Goal: Task Accomplishment & Management: Manage account settings

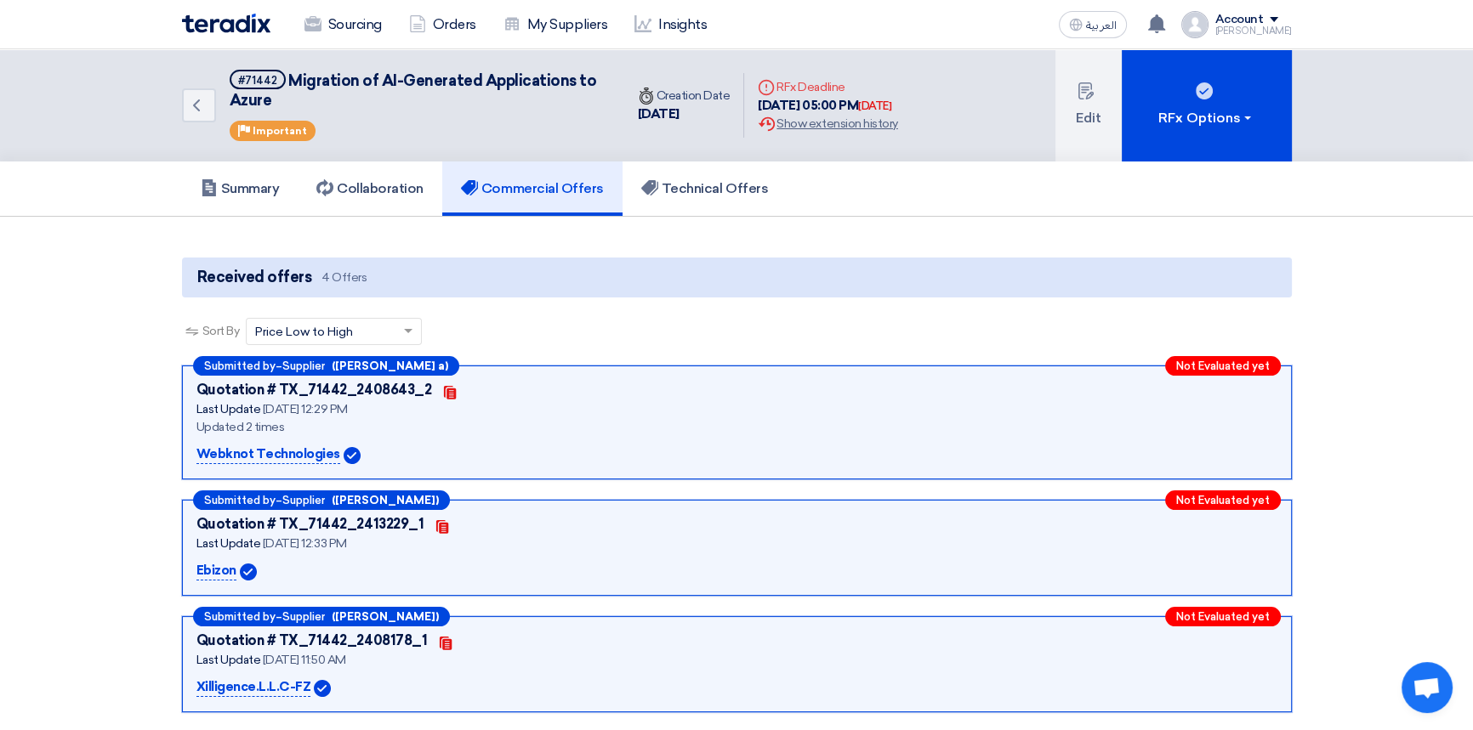
click at [226, 20] on img at bounding box center [226, 24] width 88 height 20
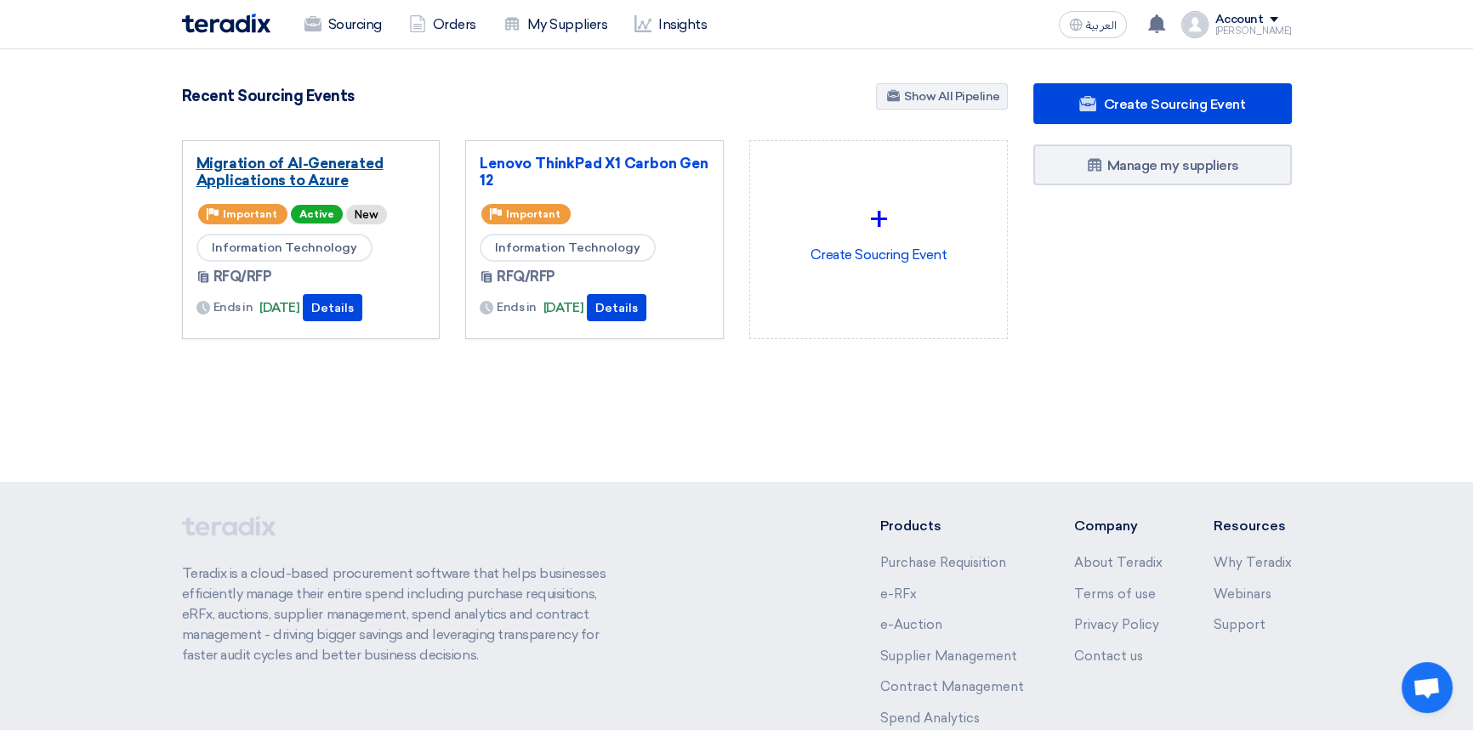
click at [287, 169] on link "Migration of AI-Generated Applications to Azure" at bounding box center [311, 172] width 230 height 34
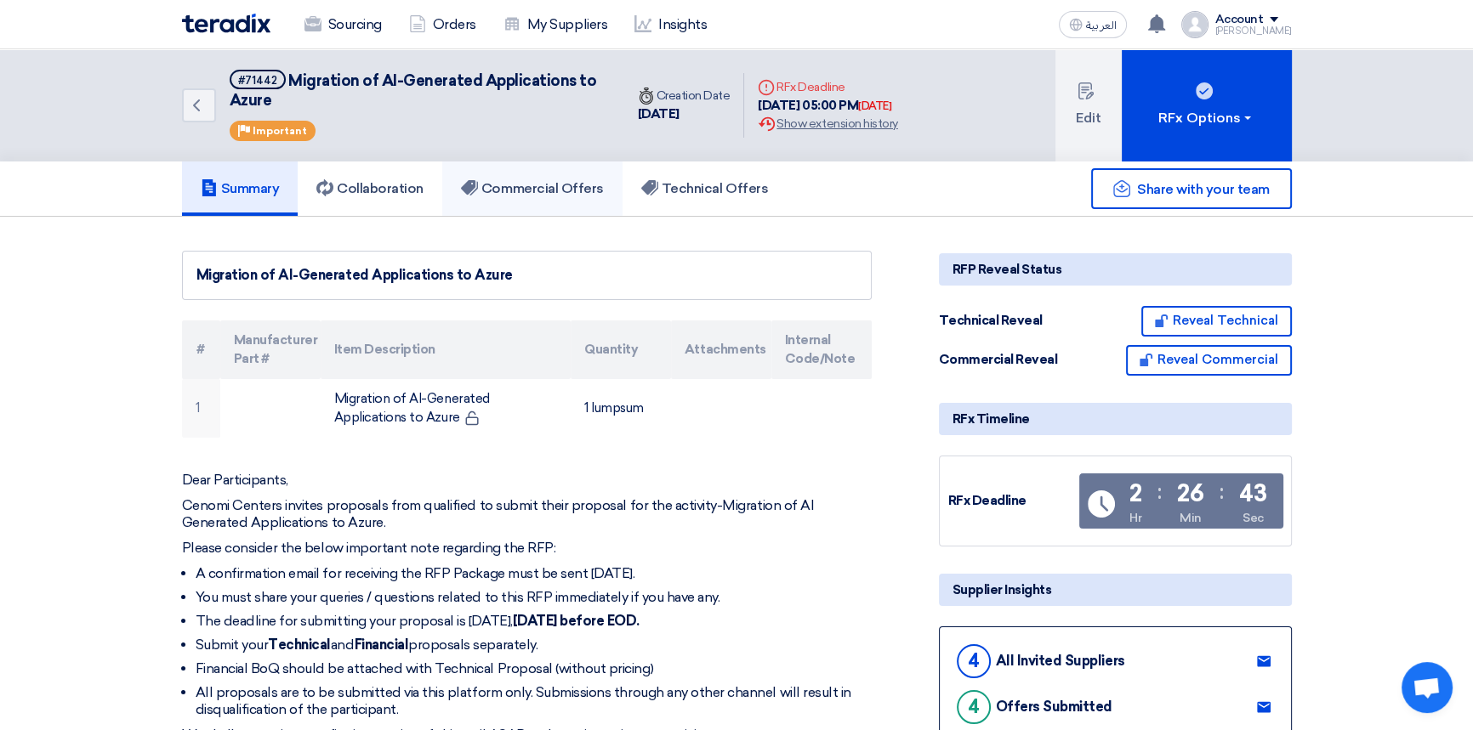
click at [616, 193] on link "Commercial Offers" at bounding box center [532, 189] width 180 height 54
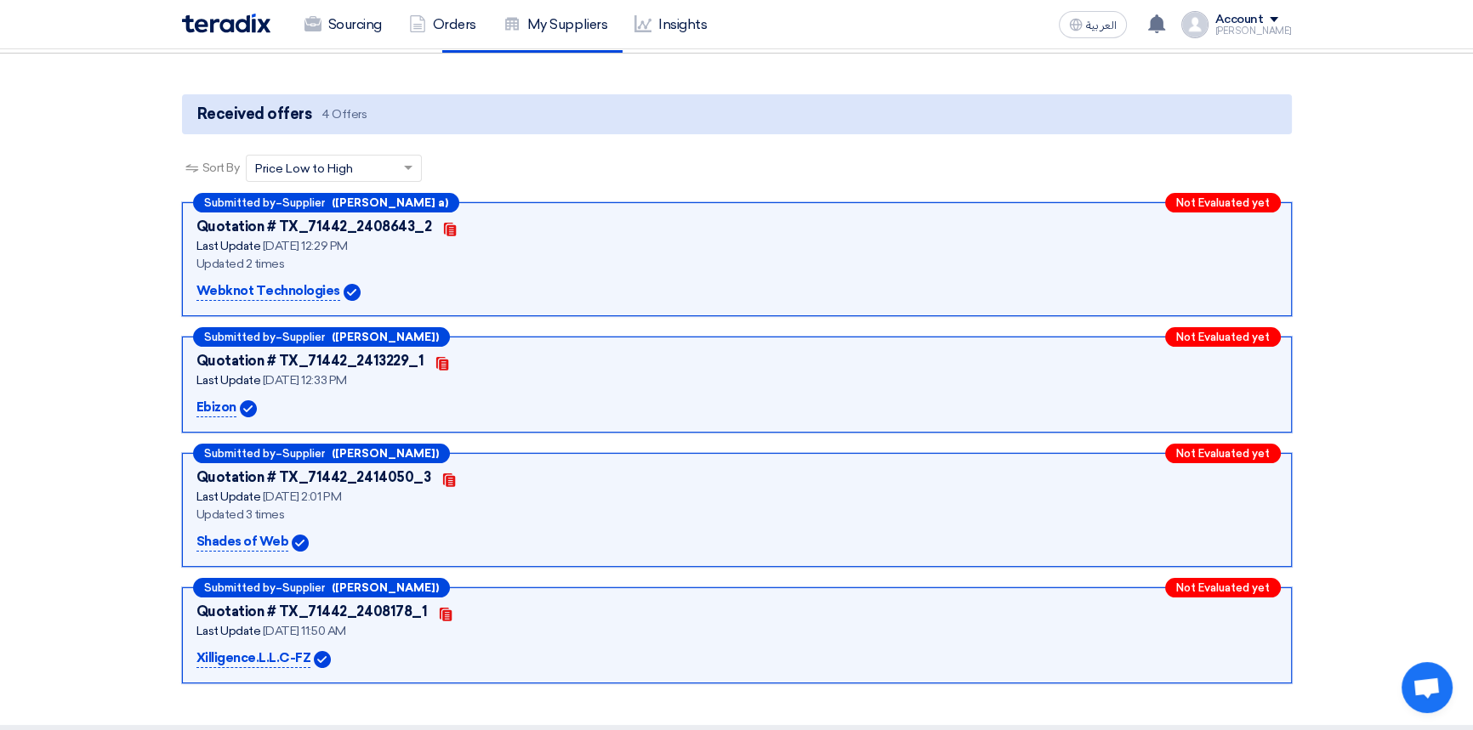
scroll to position [154, 0]
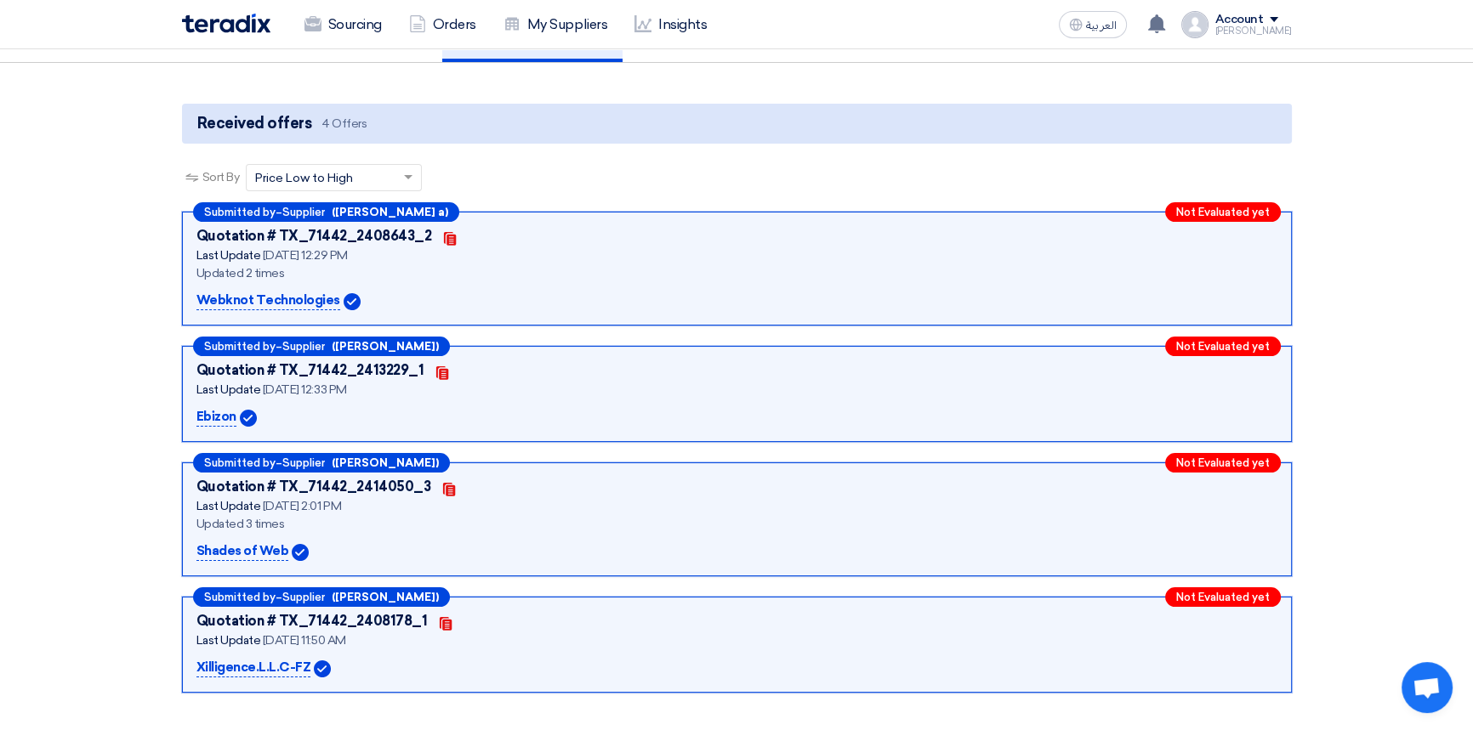
click at [1417, 530] on section "Received offers 4 Offers Sort By Sort by × Price Low to High × Submitted by – S…" at bounding box center [736, 399] width 1473 height 672
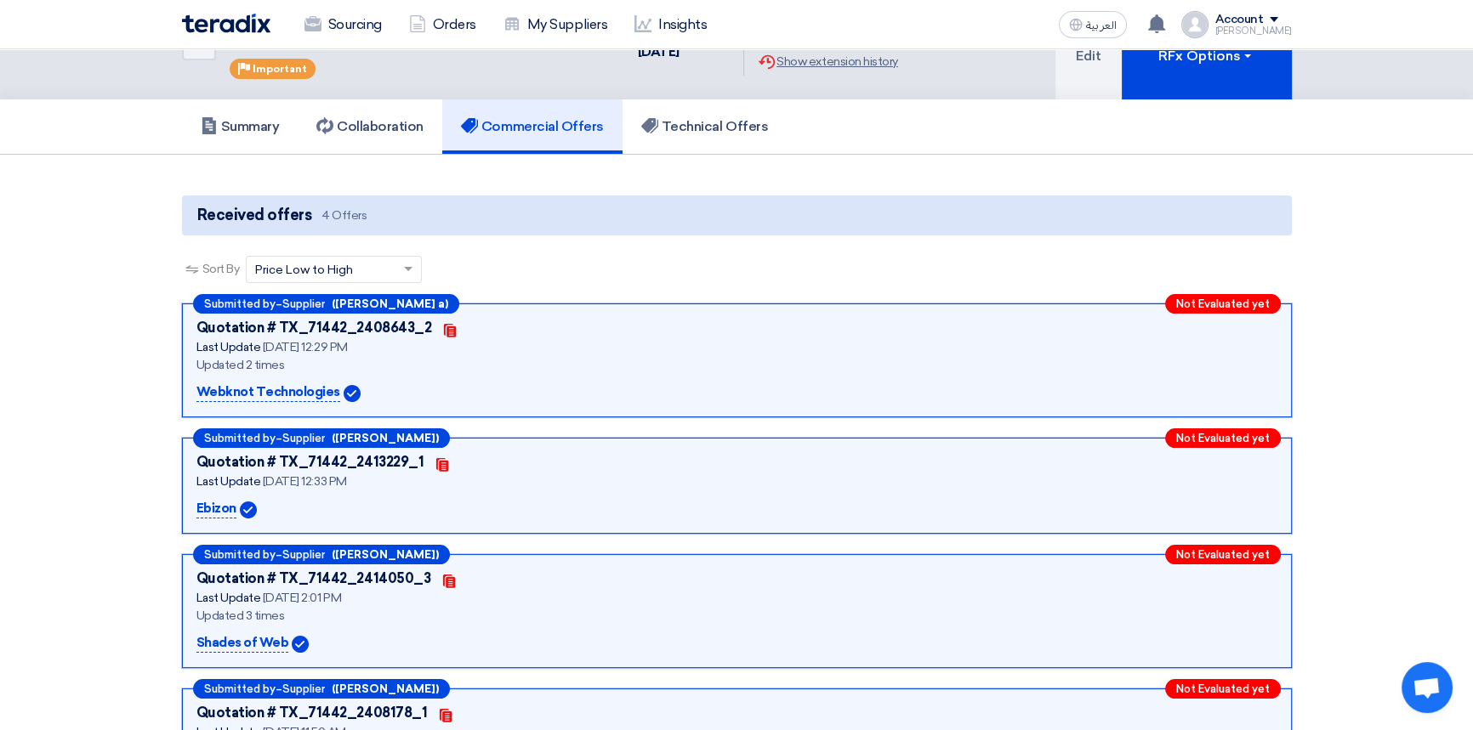
scroll to position [0, 0]
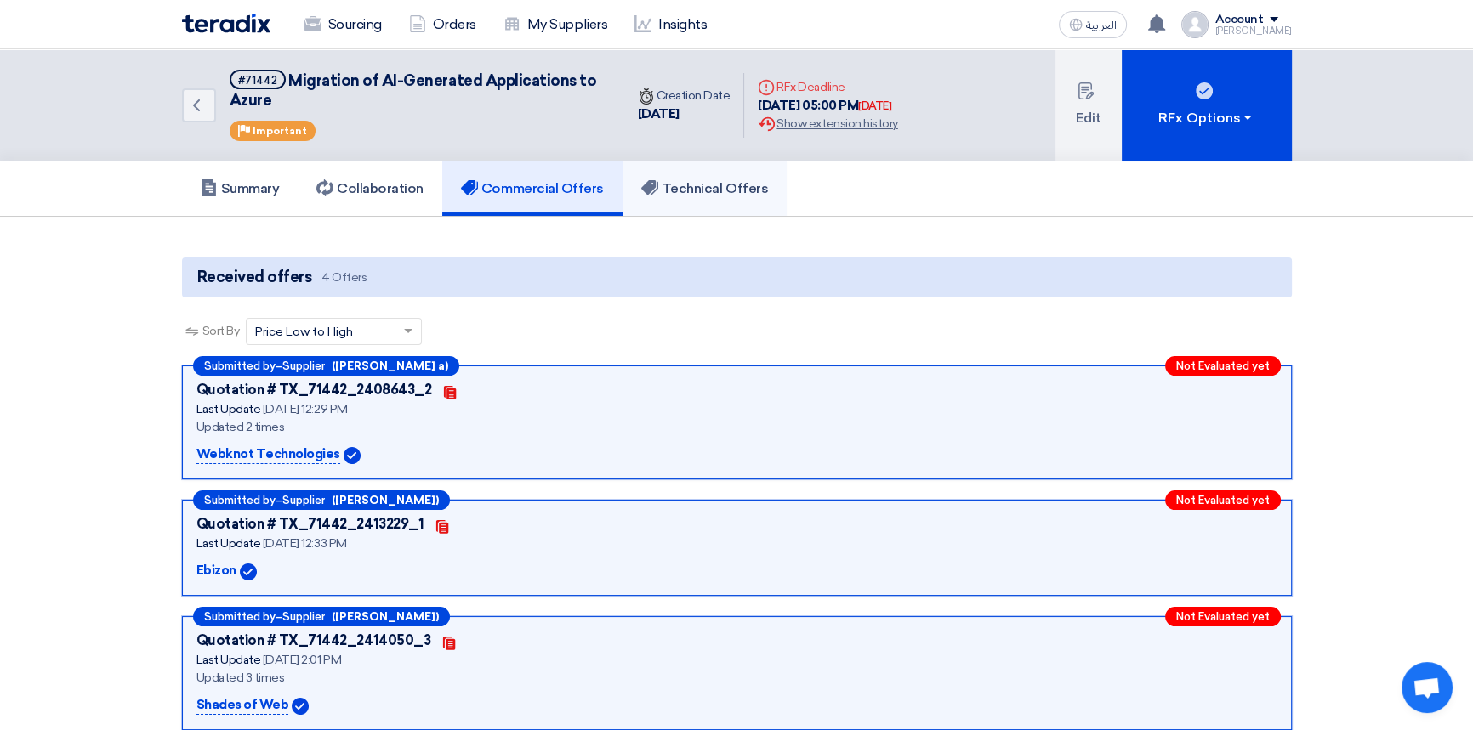
click at [722, 186] on h5 "Technical Offers" at bounding box center [704, 188] width 127 height 17
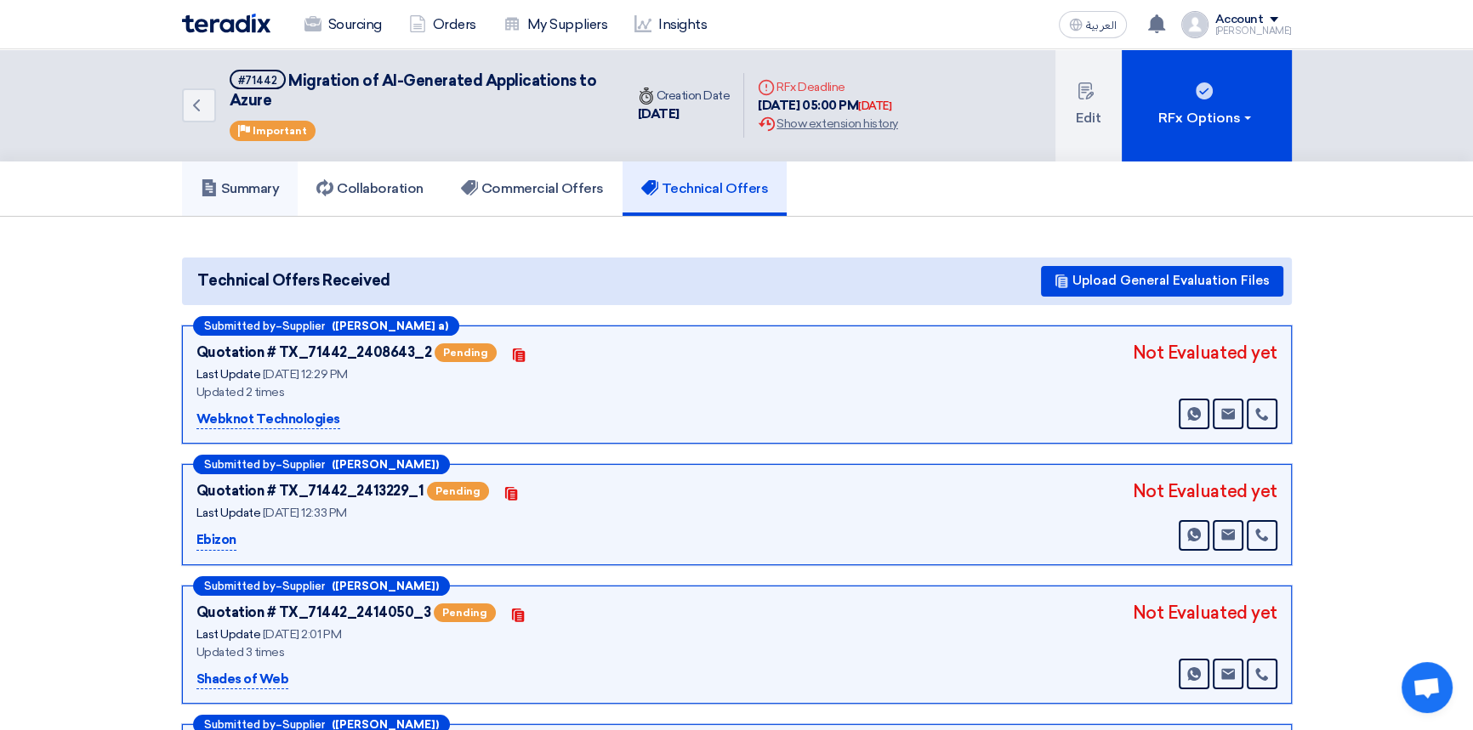
click at [259, 187] on h5 "Summary" at bounding box center [240, 188] width 79 height 17
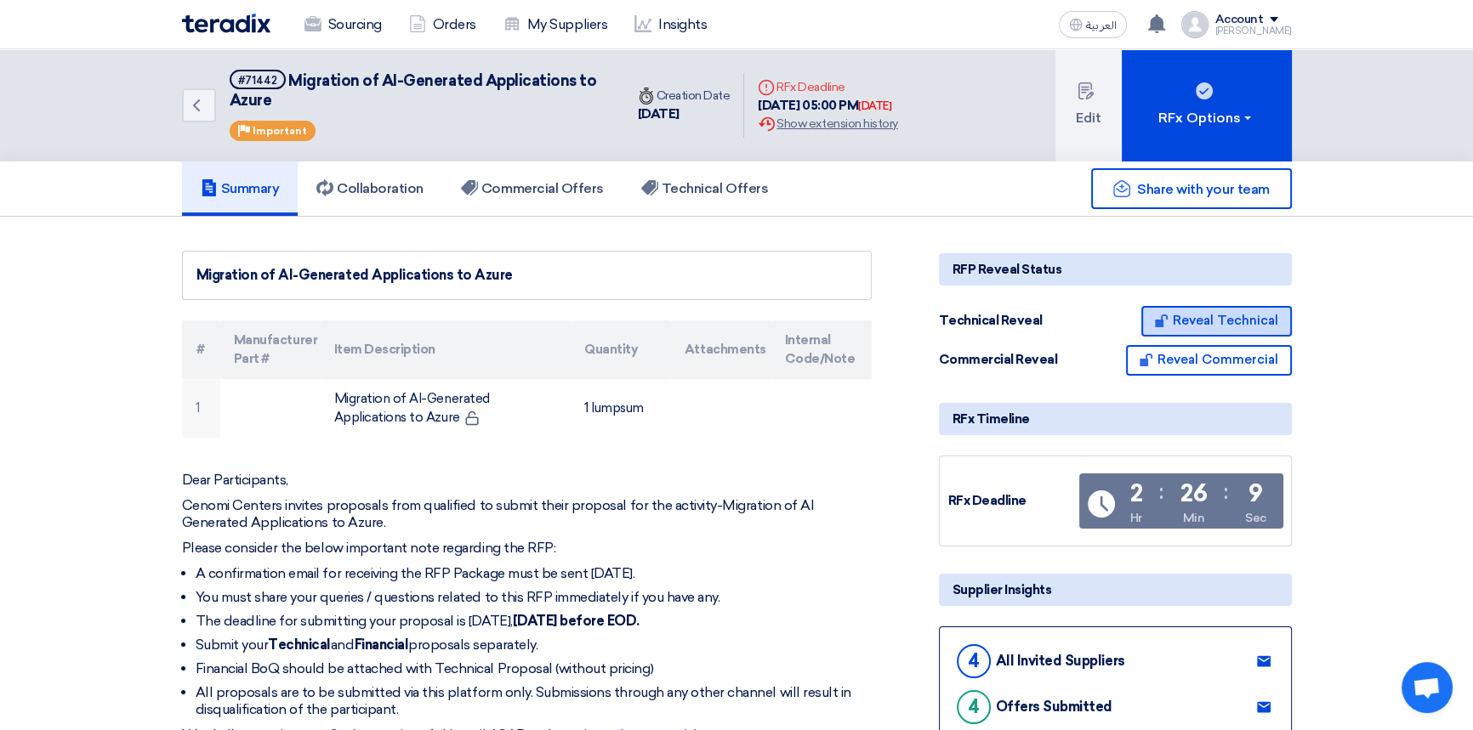
click at [1216, 320] on button "Reveal Technical" at bounding box center [1216, 321] width 150 height 31
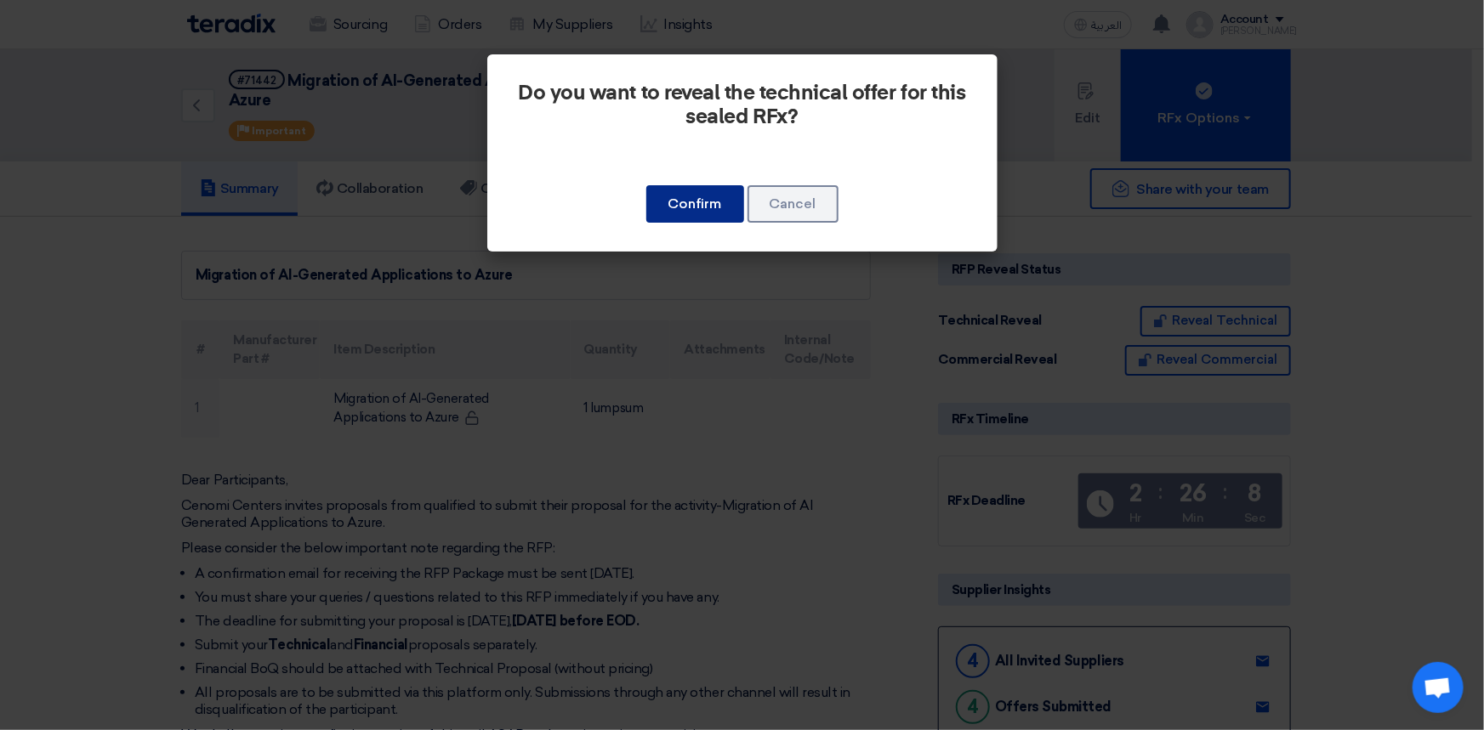
click at [680, 205] on button "Confirm" at bounding box center [695, 203] width 98 height 37
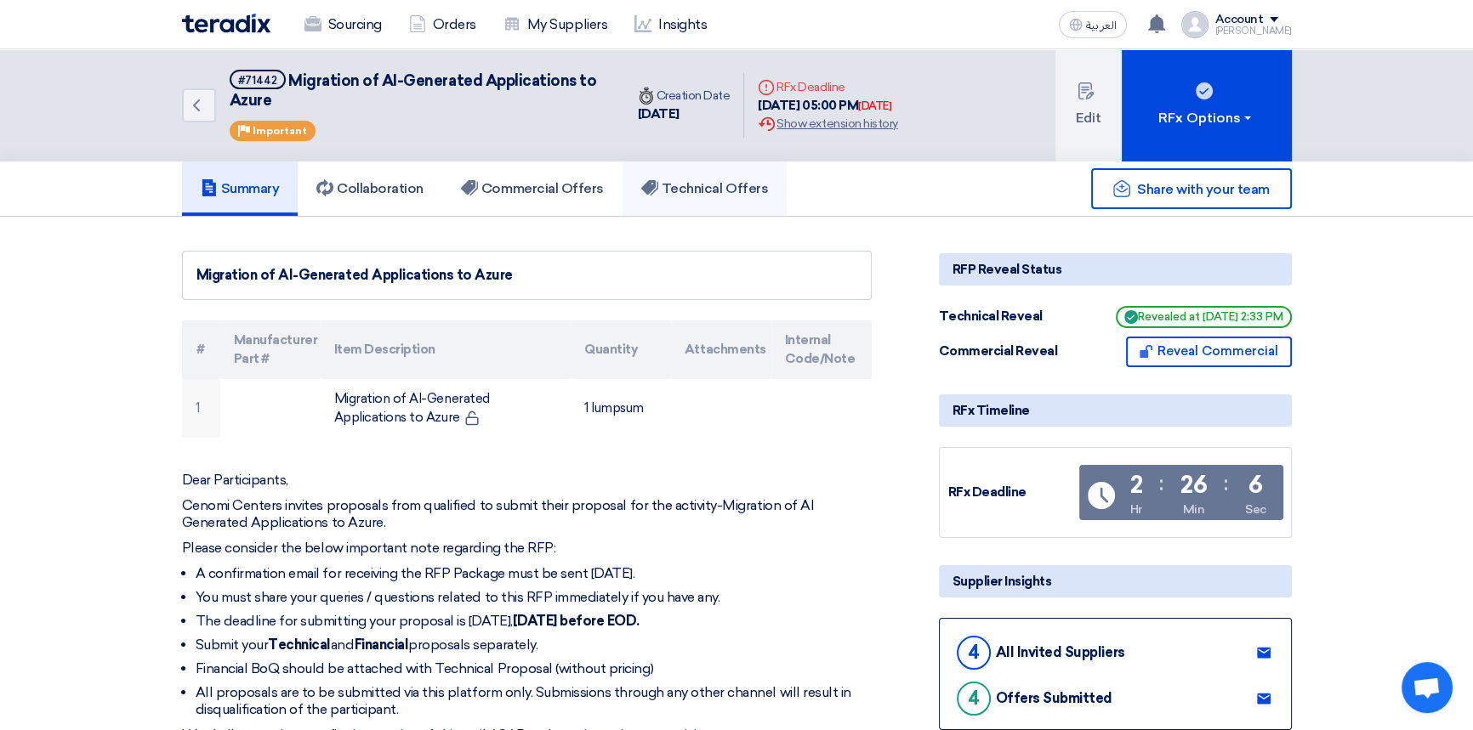
click at [723, 183] on h5 "Technical Offers" at bounding box center [704, 188] width 127 height 17
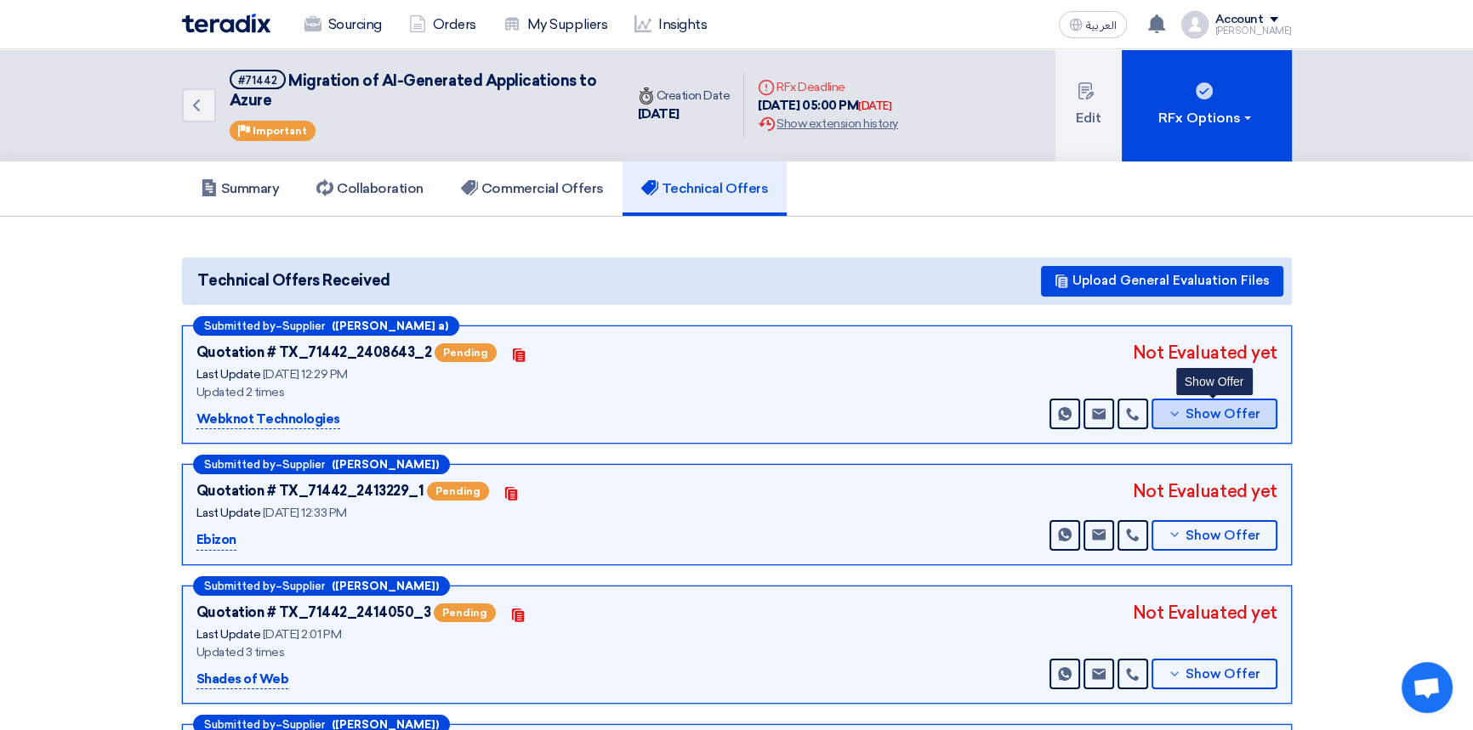
click at [1224, 423] on button "Show Offer" at bounding box center [1214, 414] width 126 height 31
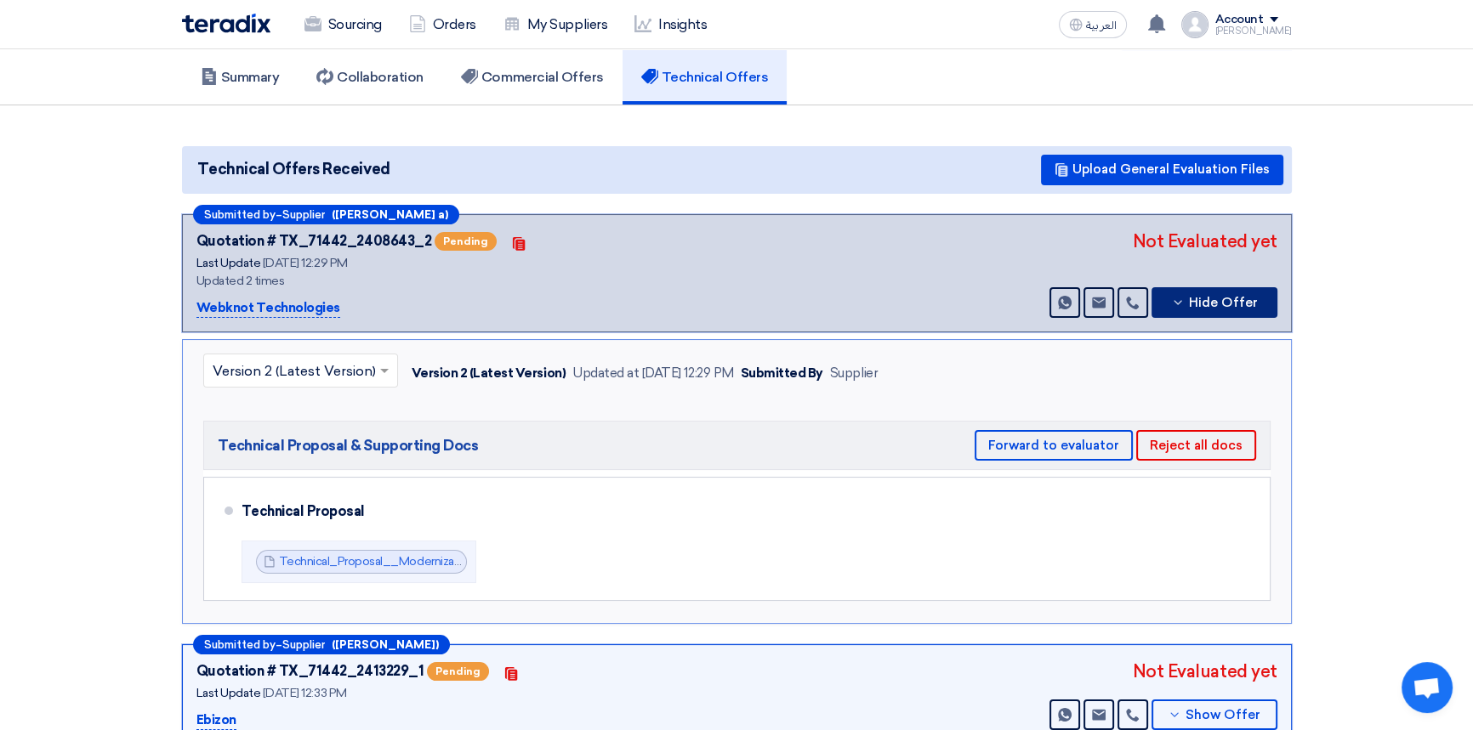
scroll to position [154, 0]
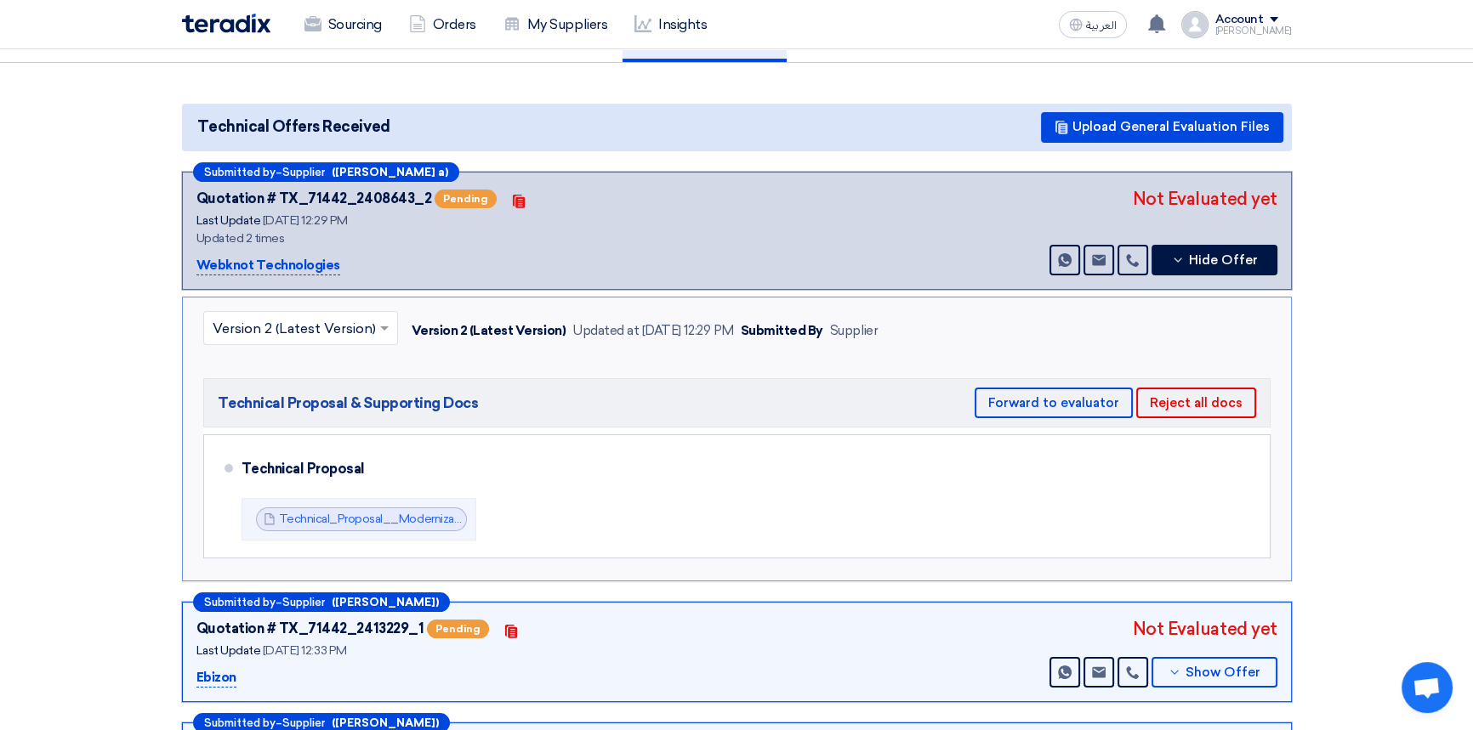
click at [298, 328] on input "text" at bounding box center [292, 330] width 159 height 28
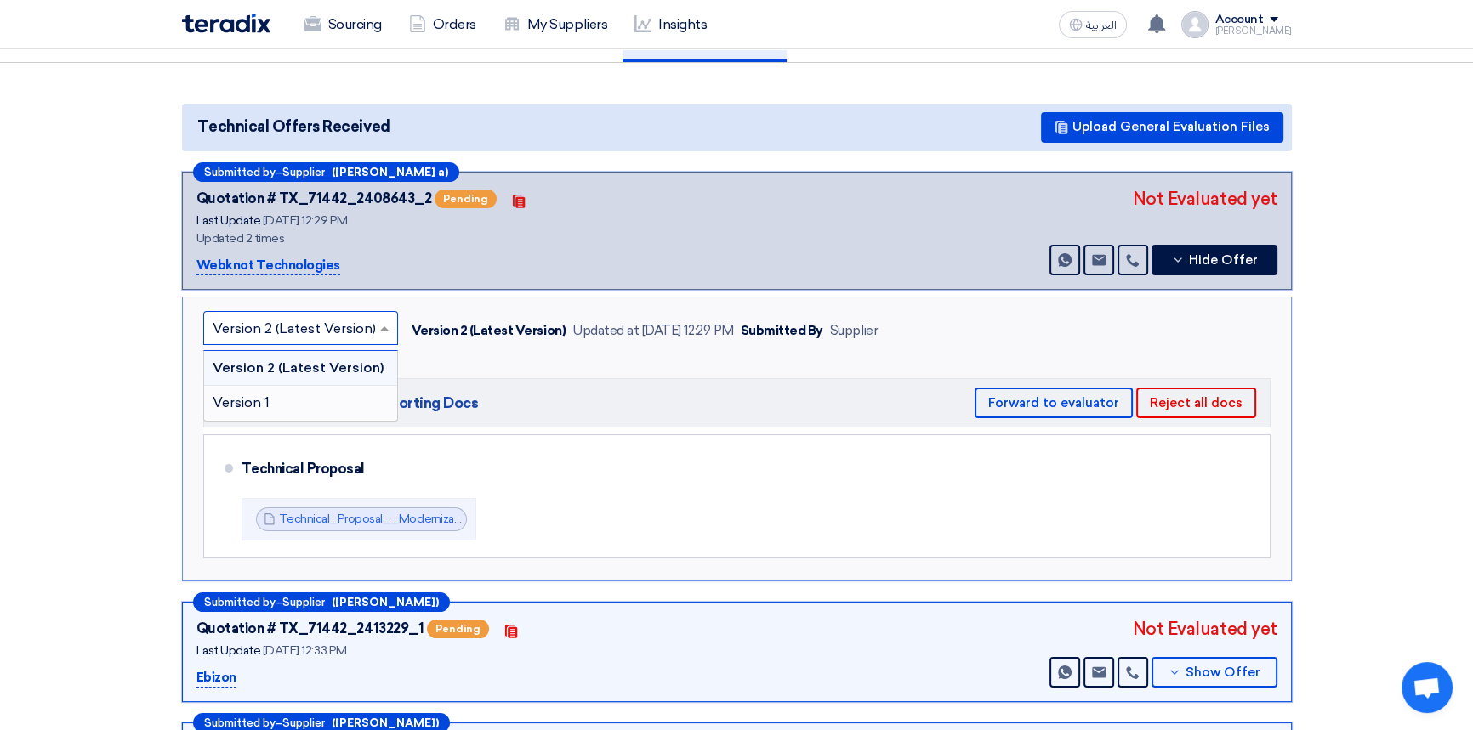
click at [279, 395] on div "Version 1" at bounding box center [300, 403] width 193 height 34
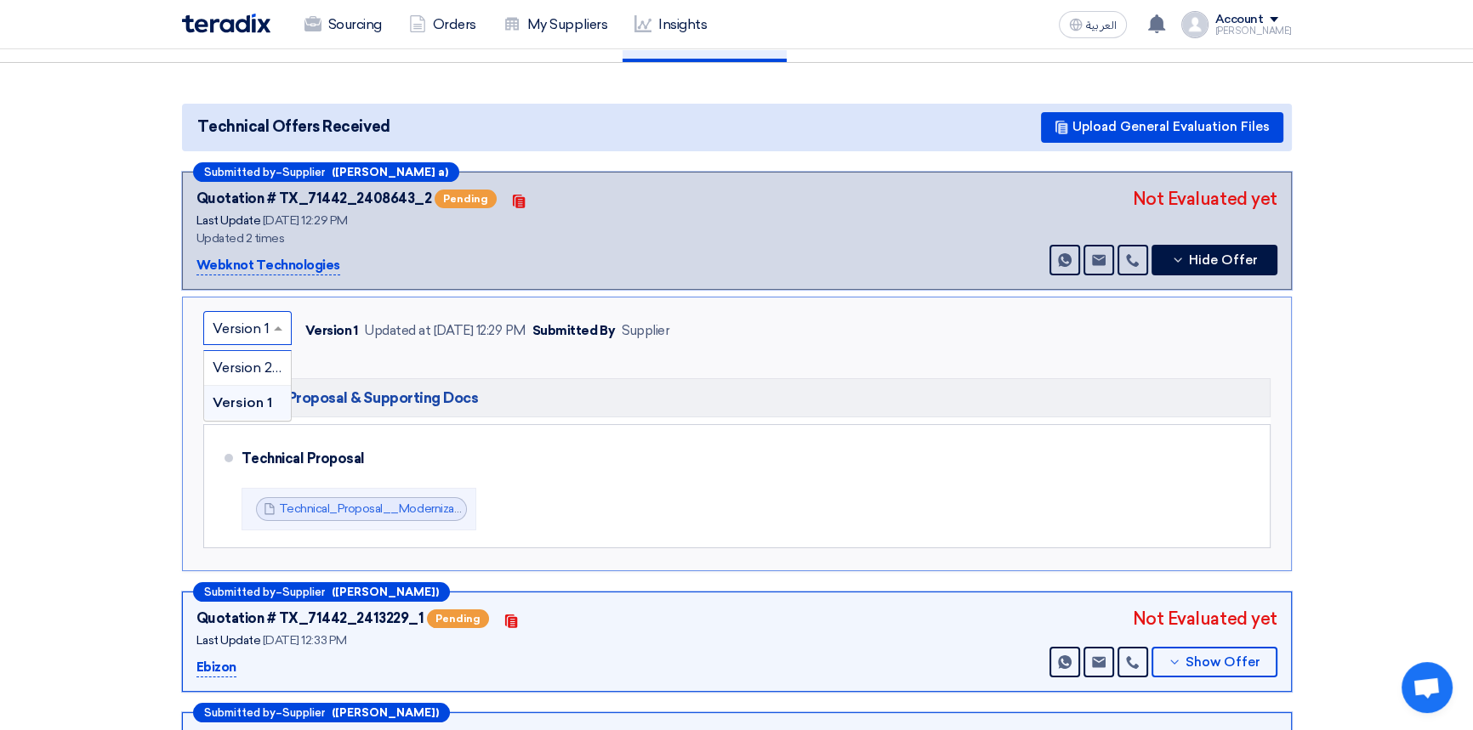
click at [247, 328] on input "text" at bounding box center [239, 330] width 53 height 28
click at [246, 363] on span "Version 2 (Latest Version)" at bounding box center [294, 368] width 163 height 16
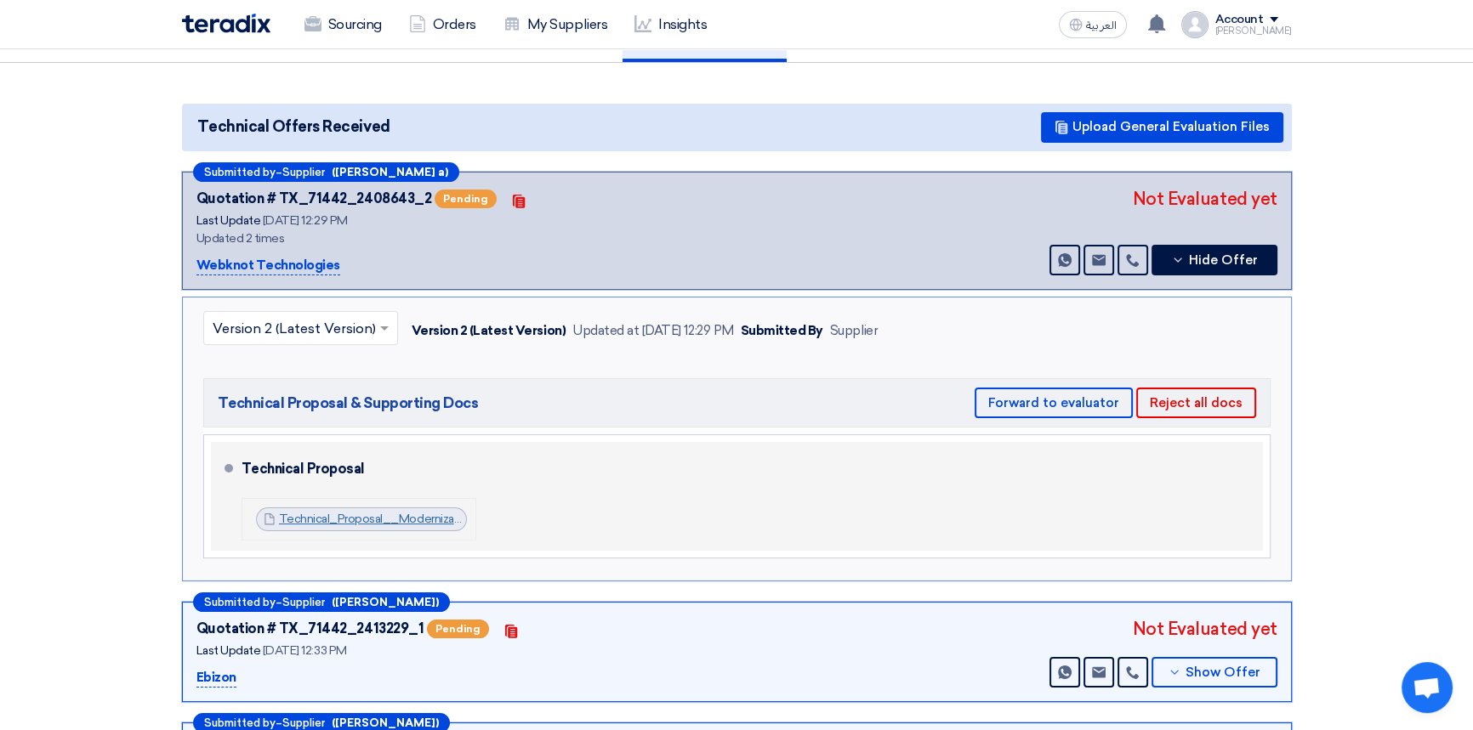
click at [372, 517] on link "Technical_Proposal__Modernization__Migration_of_Cenomi_Applications_Supabase_to…" at bounding box center [612, 519] width 666 height 14
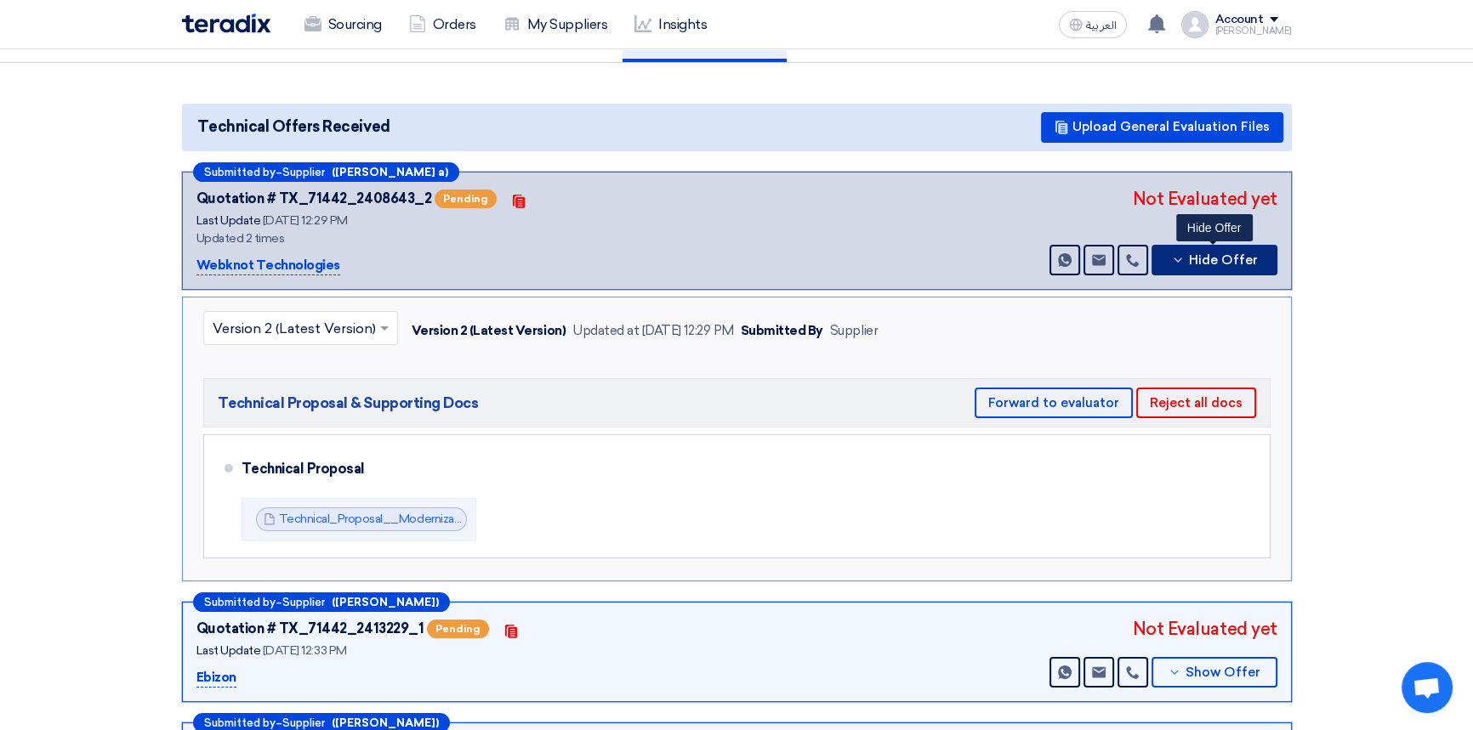
click at [1203, 258] on span "Hide Offer" at bounding box center [1223, 260] width 69 height 13
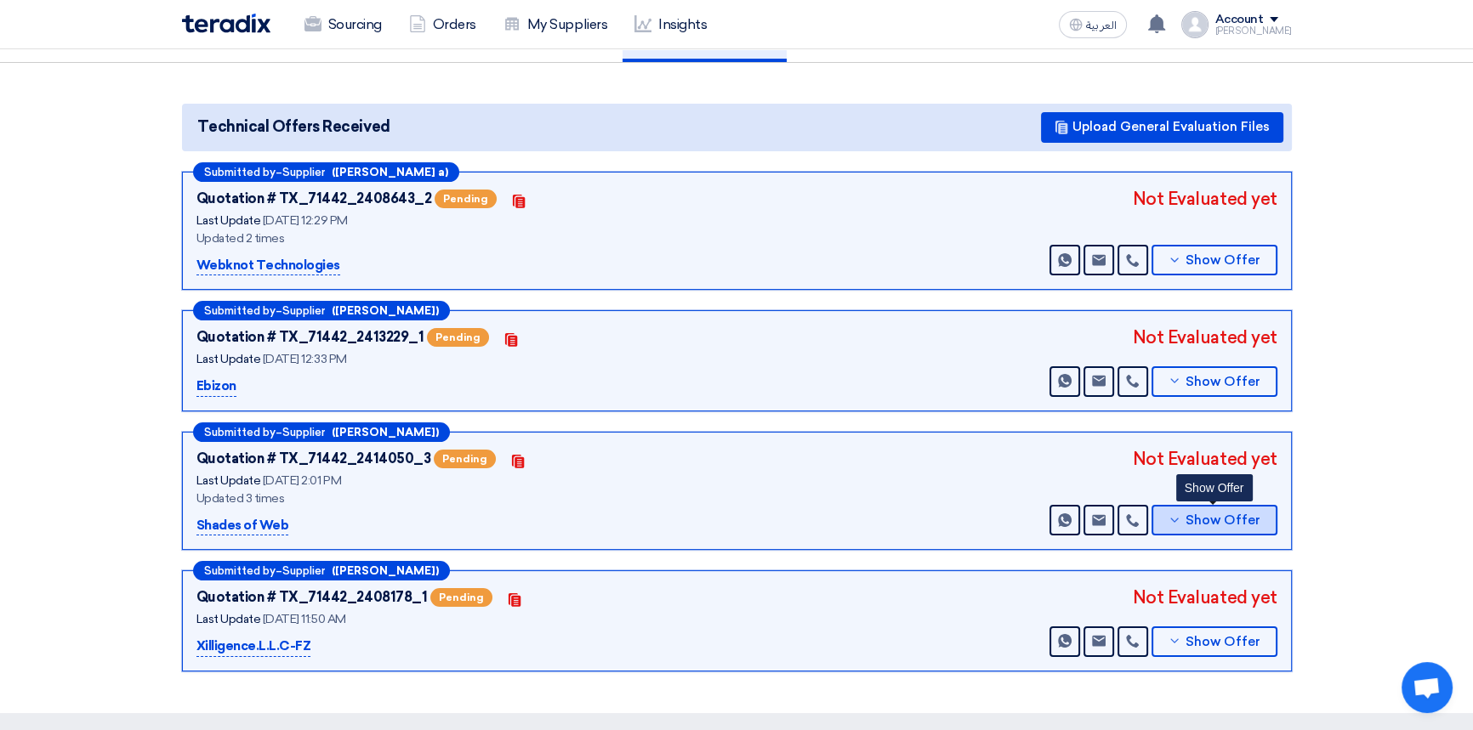
click at [1224, 514] on span "Show Offer" at bounding box center [1222, 520] width 75 height 13
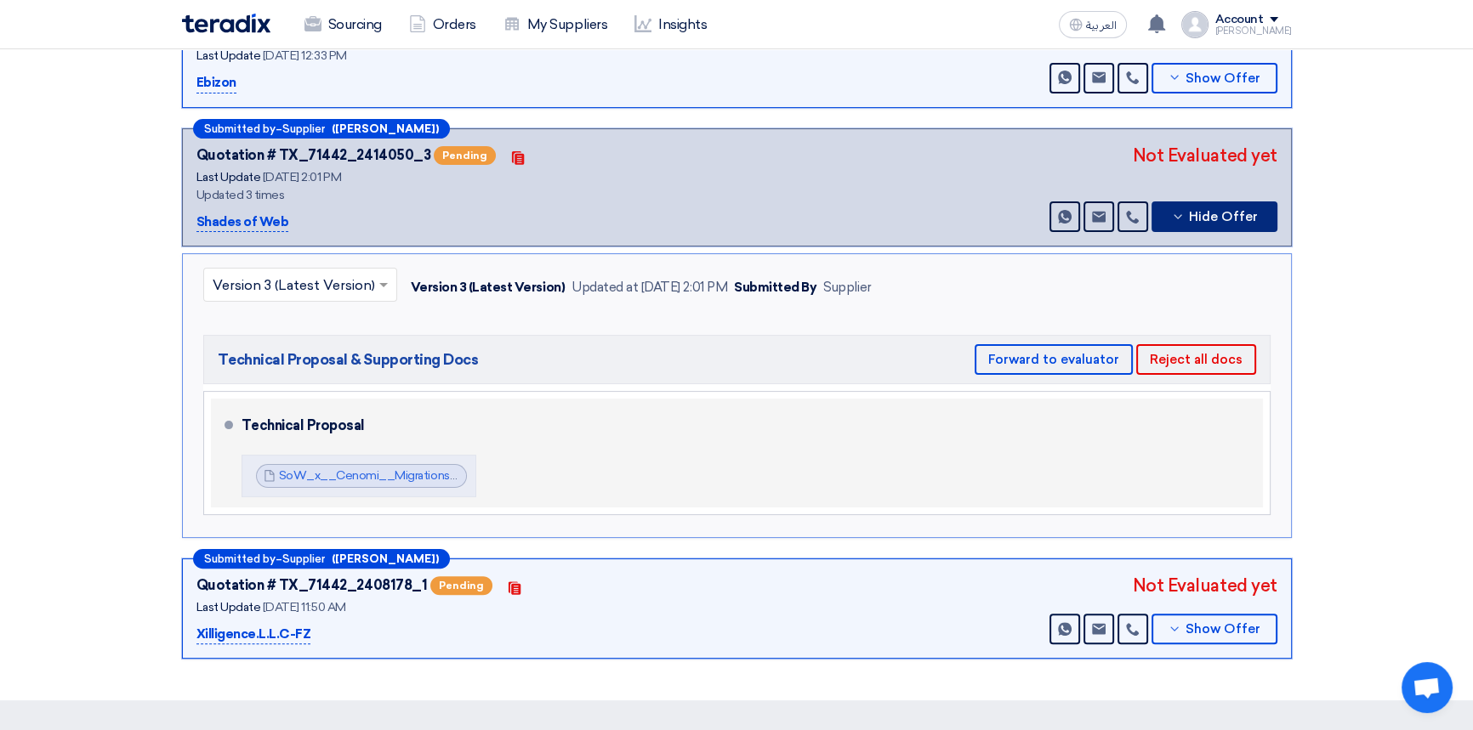
scroll to position [463, 0]
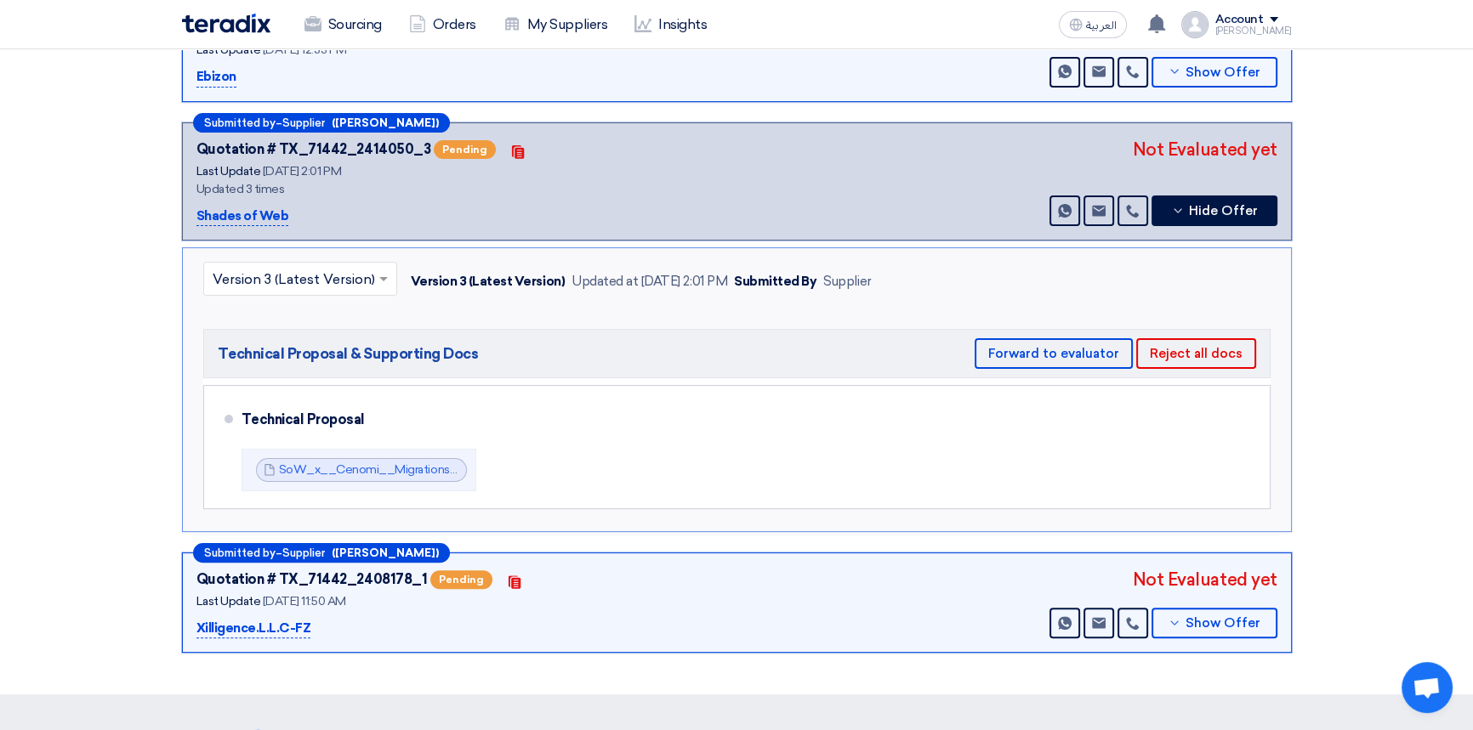
click at [301, 267] on input "text" at bounding box center [292, 281] width 158 height 28
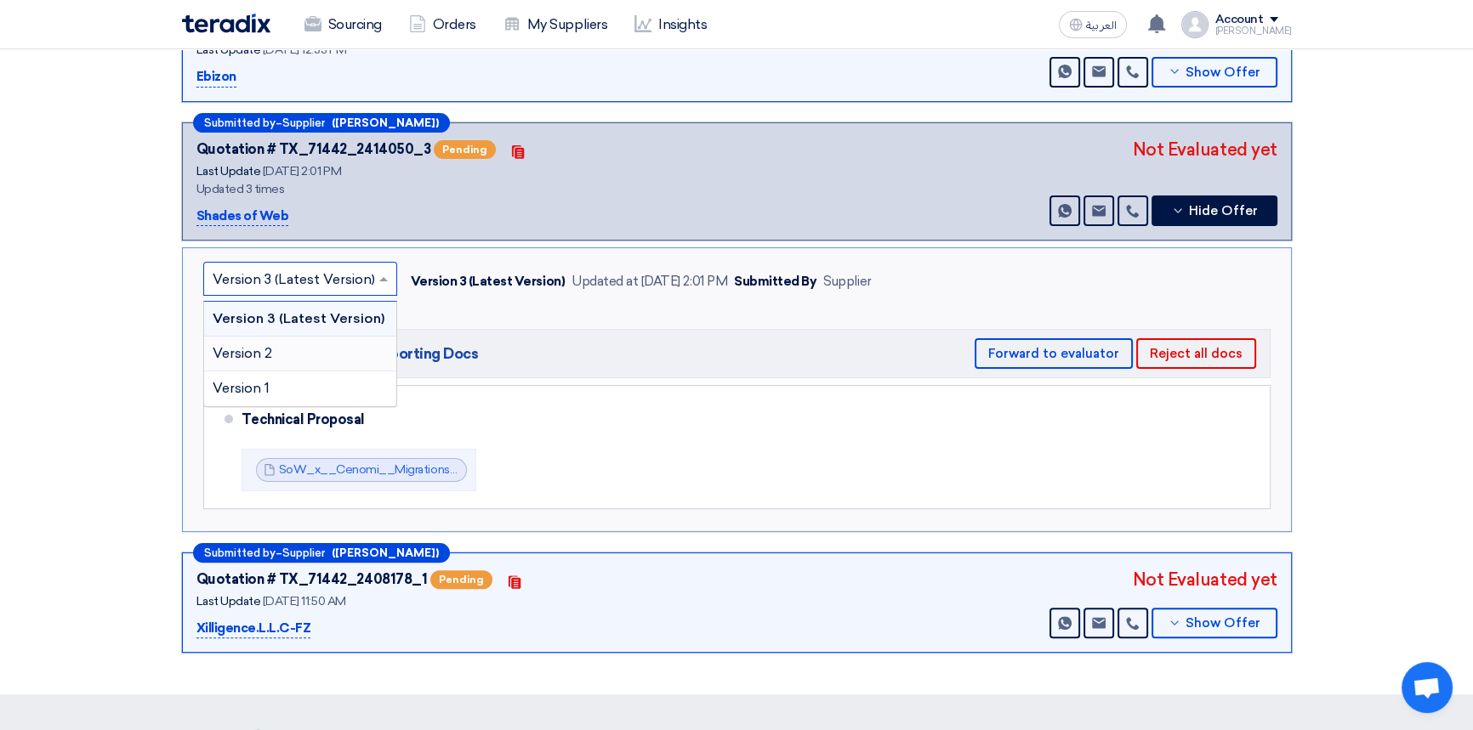
click at [283, 348] on div "Version 2" at bounding box center [300, 354] width 192 height 35
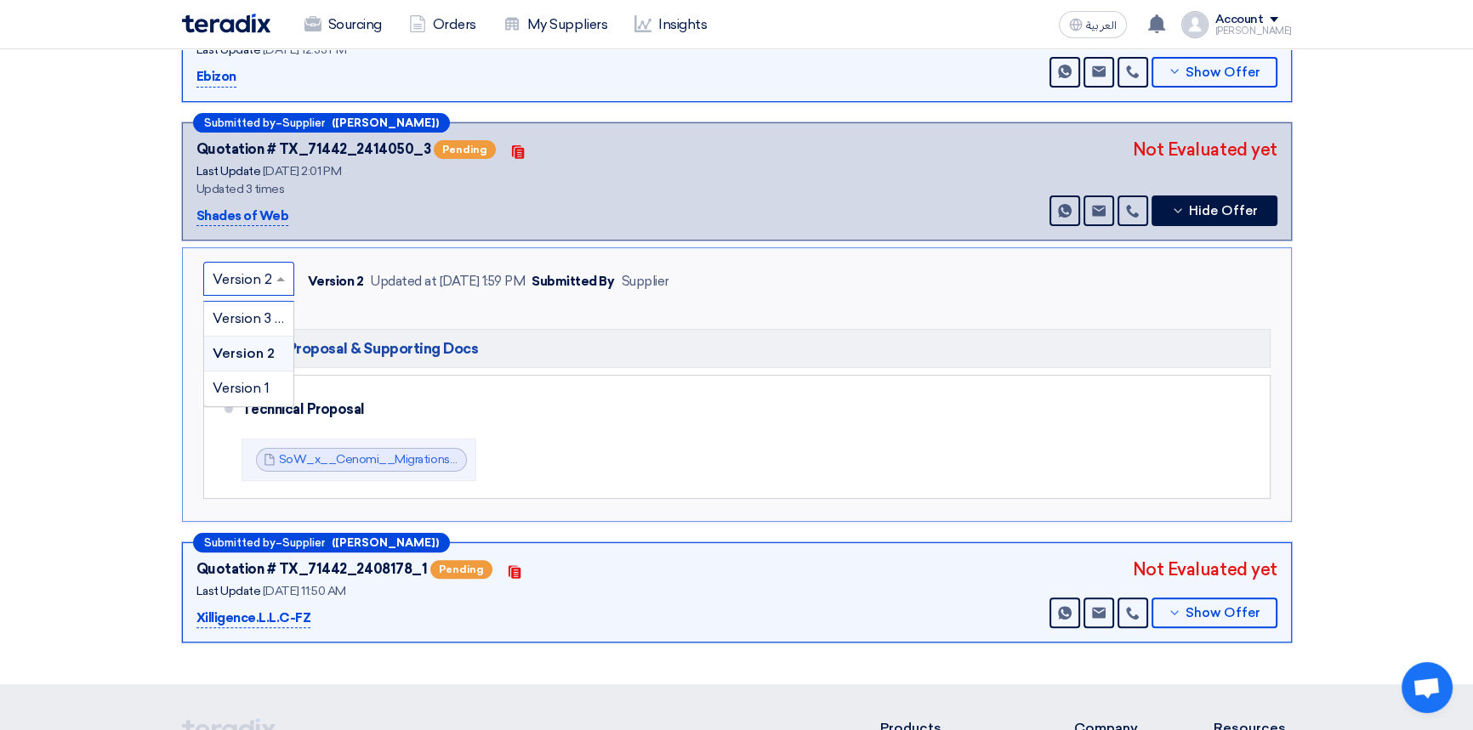
click at [264, 284] on input "text" at bounding box center [240, 281] width 55 height 28
click at [254, 315] on span "Version 3 (Latest Version)" at bounding box center [294, 318] width 162 height 16
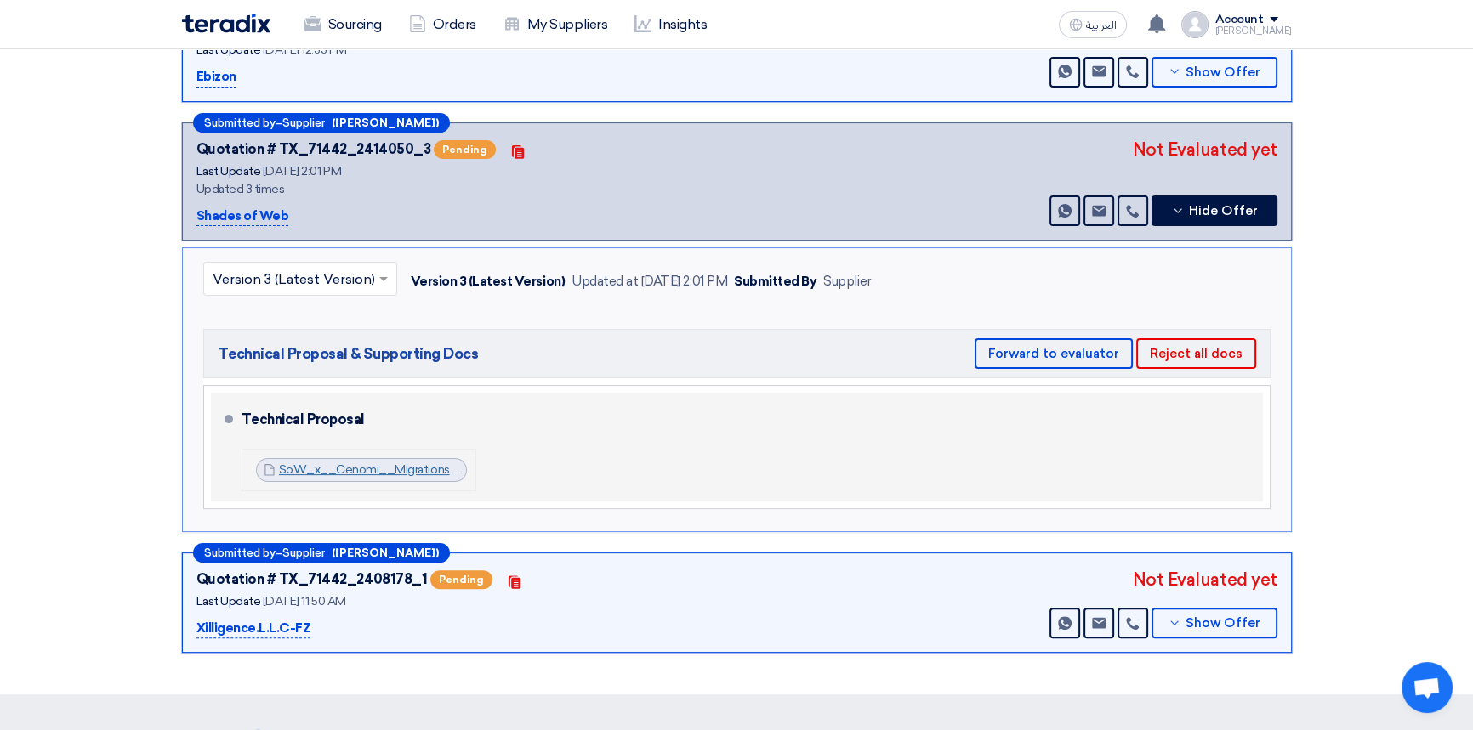
click at [417, 469] on link "SoW_x__Cenomi__Migrations_of_Apps_on_Microsoft_Azure__Technical_Proposal_175819…" at bounding box center [570, 470] width 582 height 14
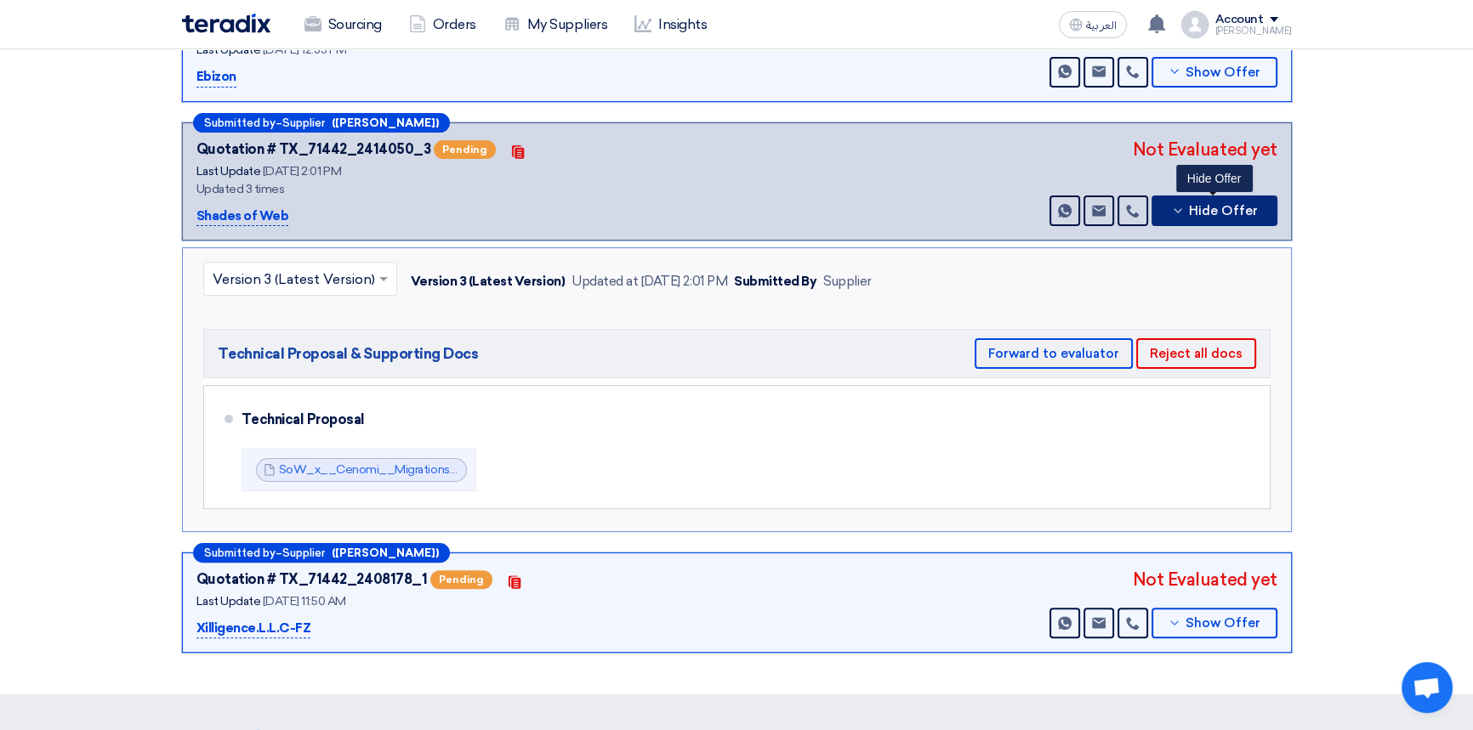
click at [1222, 211] on span "Hide Offer" at bounding box center [1223, 211] width 69 height 13
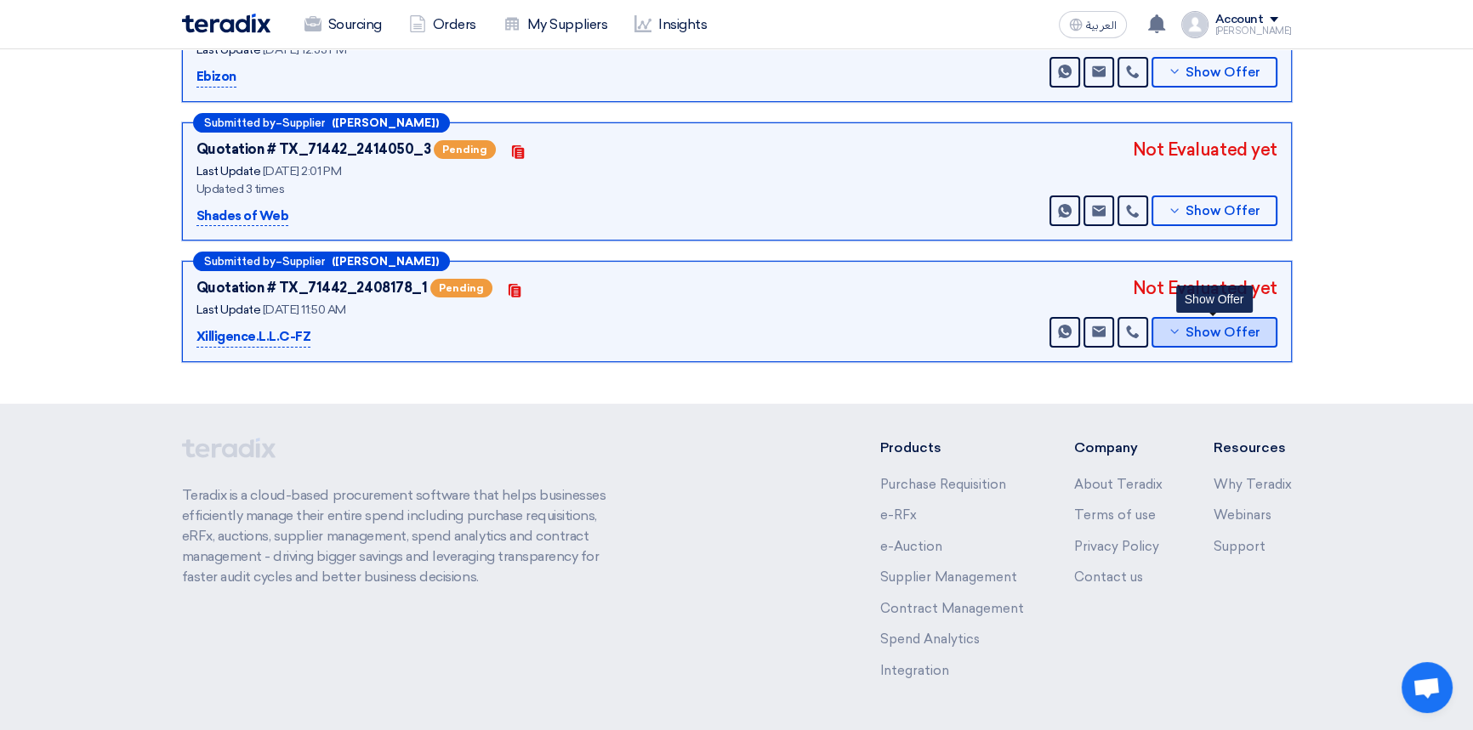
click at [1207, 335] on span "Show Offer" at bounding box center [1222, 332] width 75 height 13
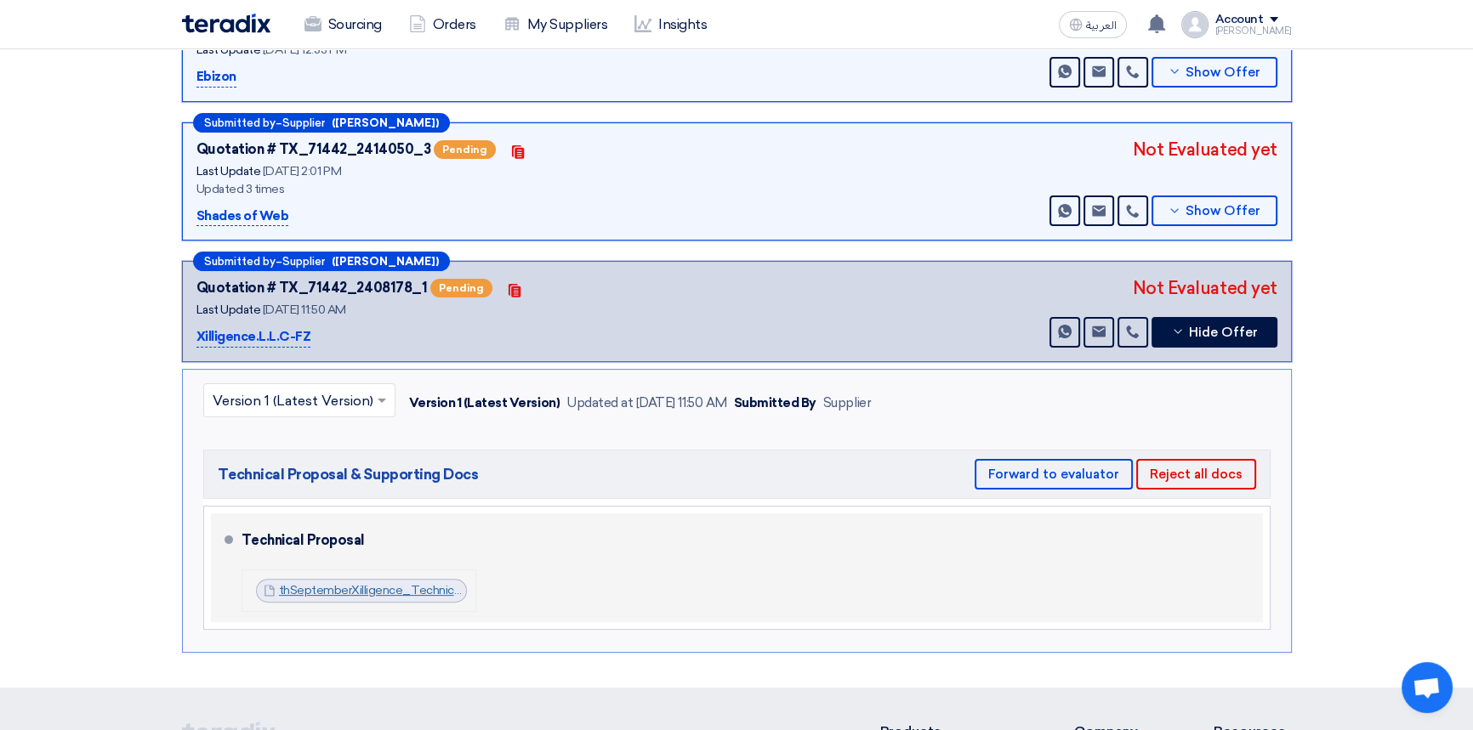
click at [395, 586] on link "thSeptemberXilligence_Technical_Proposal_to_Cenomifor_Migration_of_AIGenerated_…" at bounding box center [612, 590] width 667 height 14
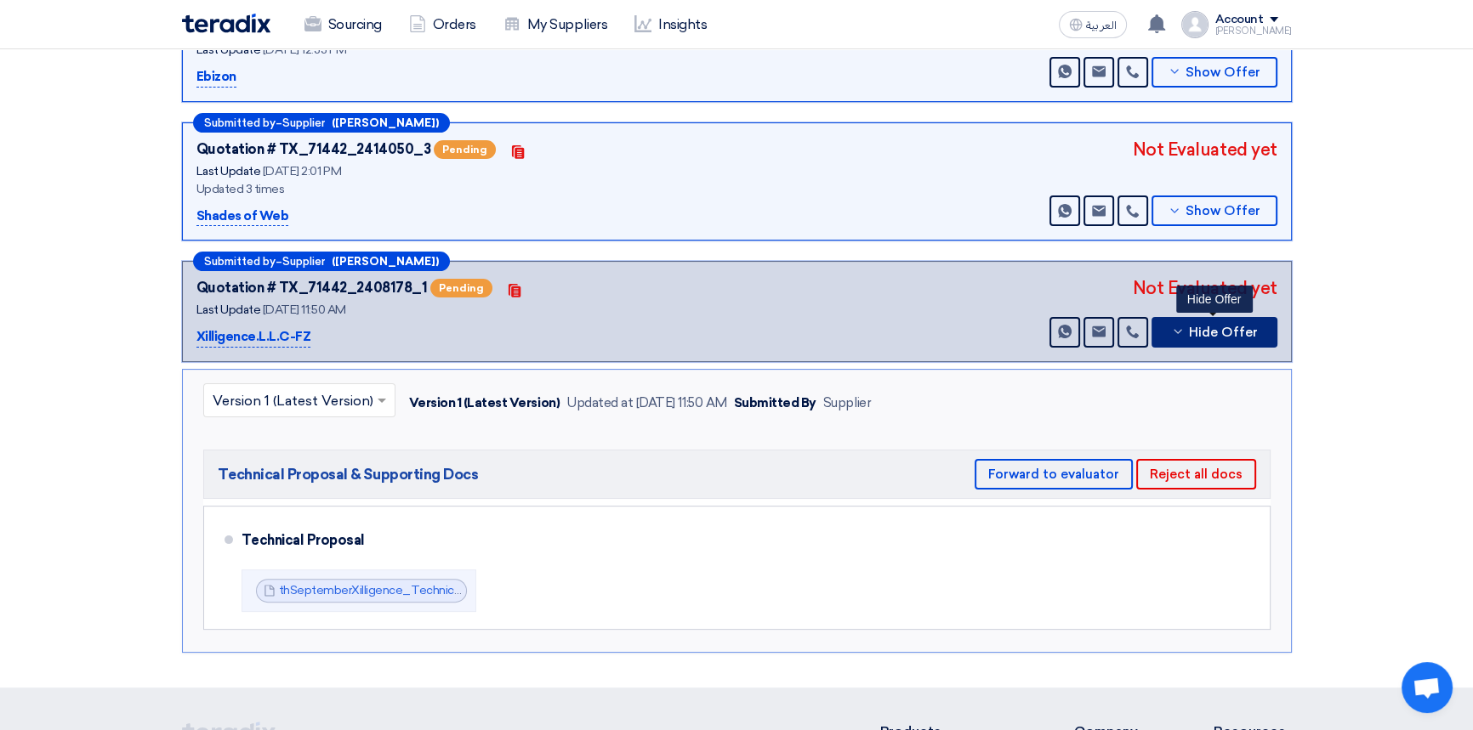
click at [1212, 326] on span "Hide Offer" at bounding box center [1223, 332] width 69 height 13
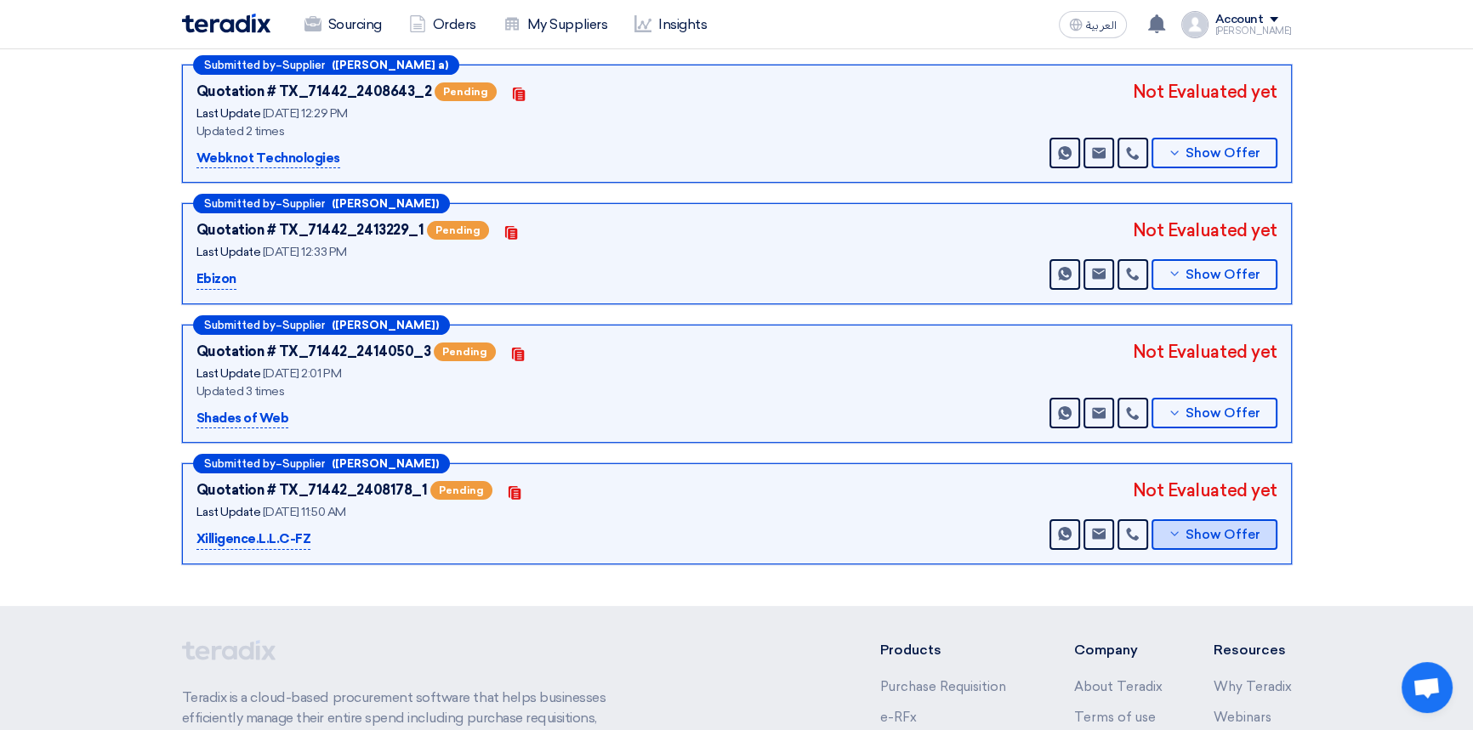
scroll to position [154, 0]
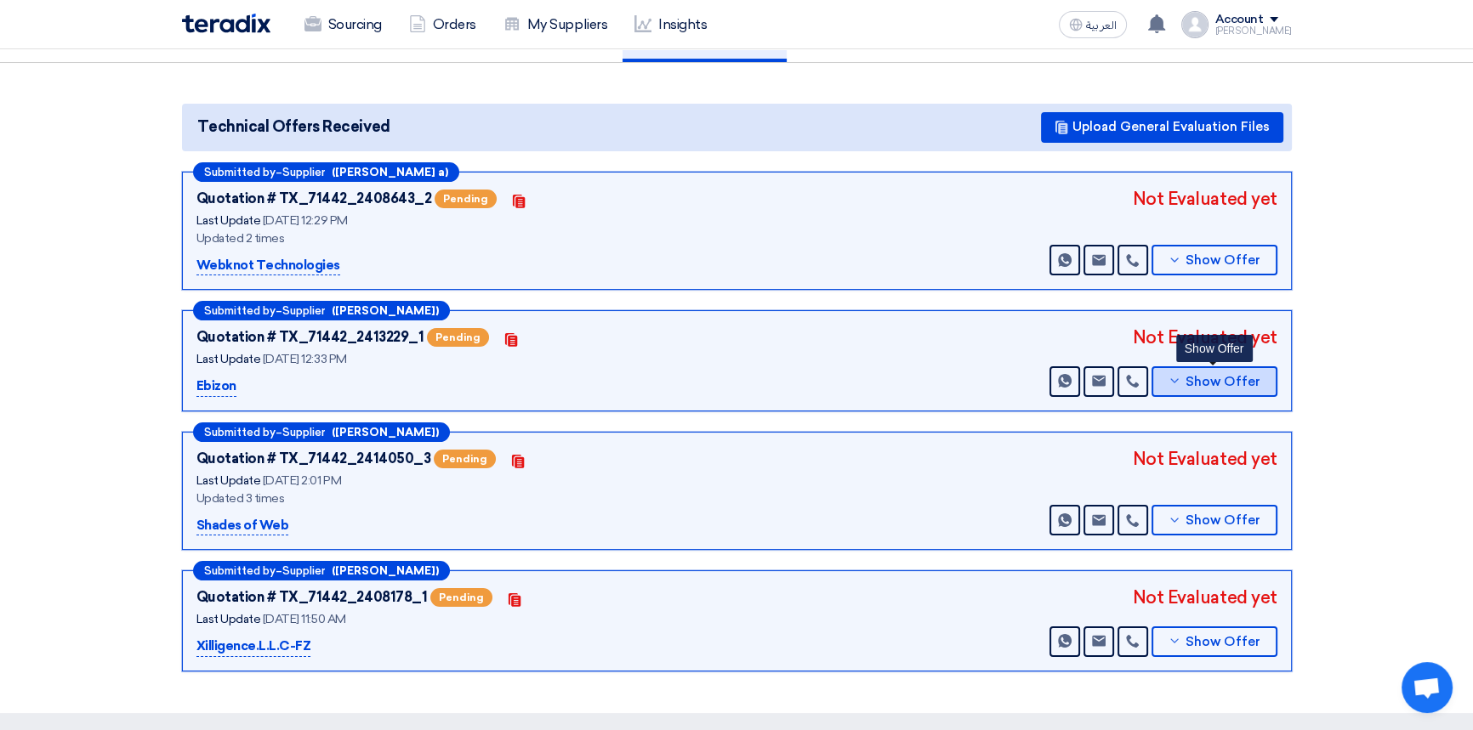
click at [1259, 382] on button "Show Offer" at bounding box center [1214, 381] width 126 height 31
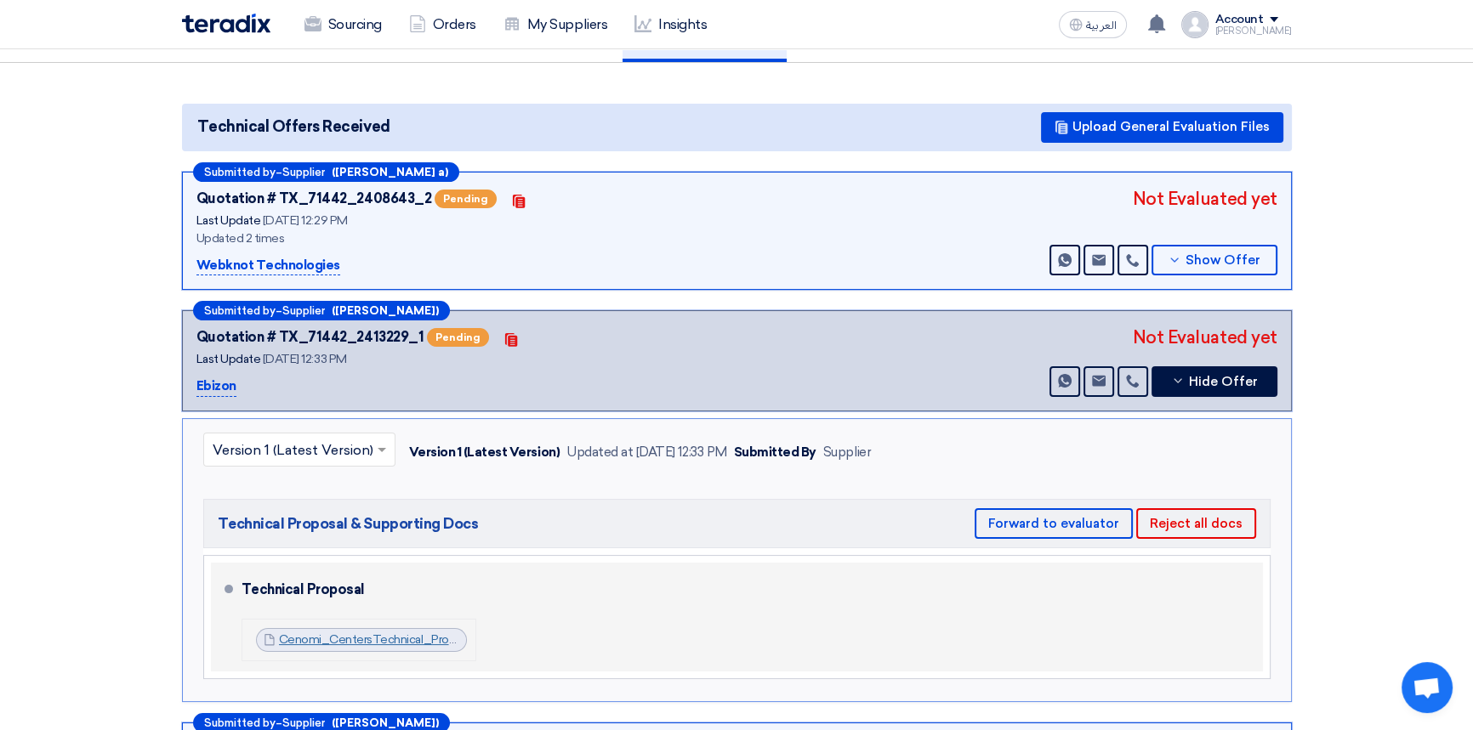
click at [400, 637] on link "Cenomi_CentersTechnical_ProposalEbizon_1758187894956.pdf" at bounding box center [453, 640] width 348 height 14
click at [368, 639] on link "Cenomi_CentersTechnical_ProposalEbizon_1758187894956.pdf" at bounding box center [453, 640] width 348 height 14
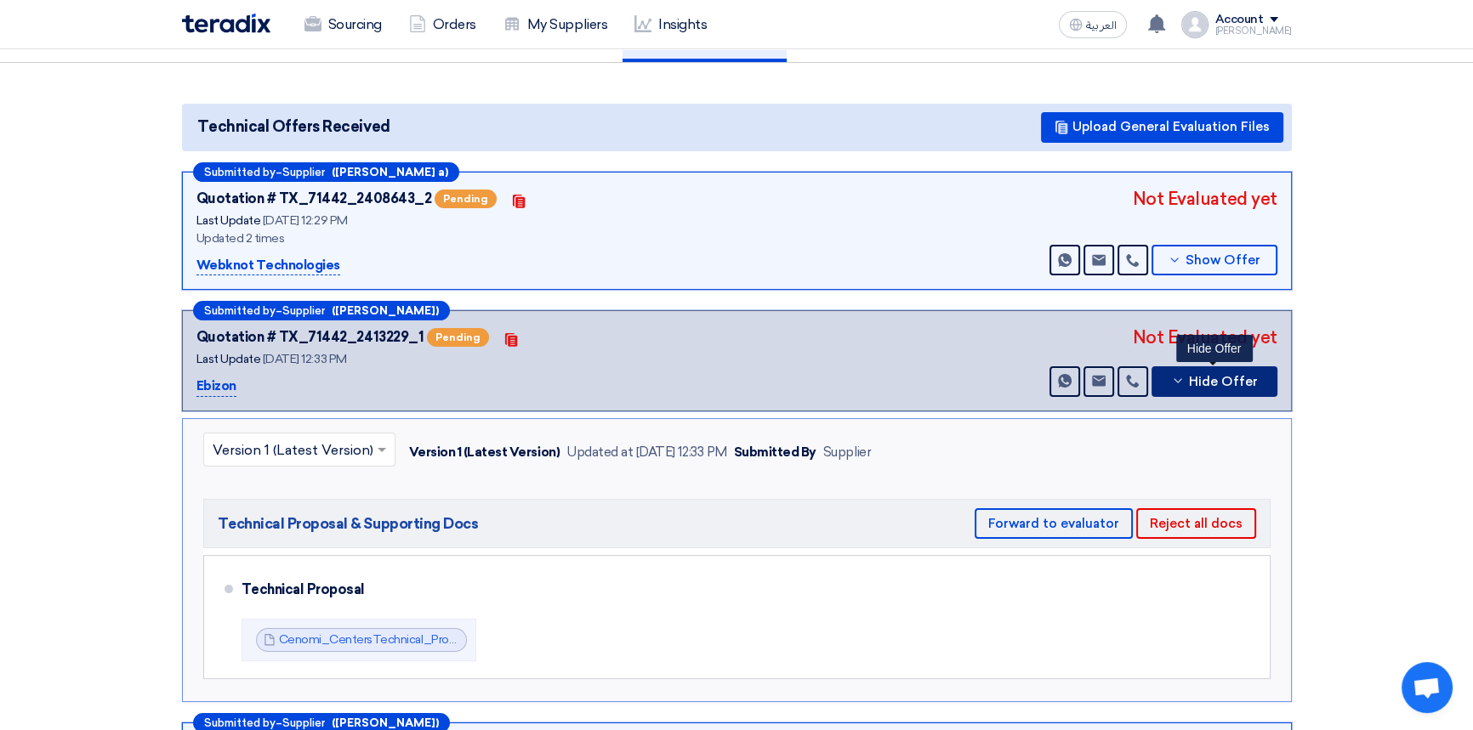
click at [1235, 380] on span "Hide Offer" at bounding box center [1223, 382] width 69 height 13
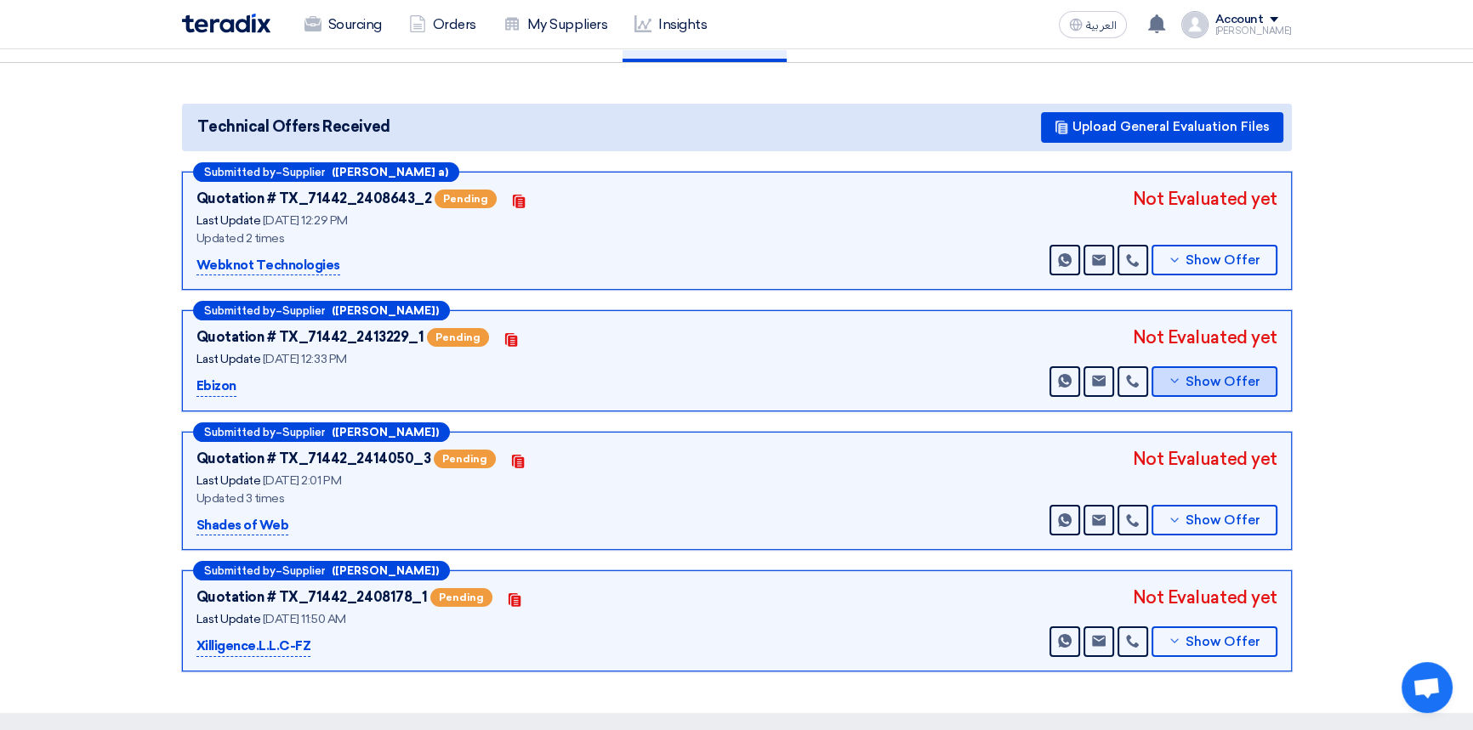
scroll to position [0, 0]
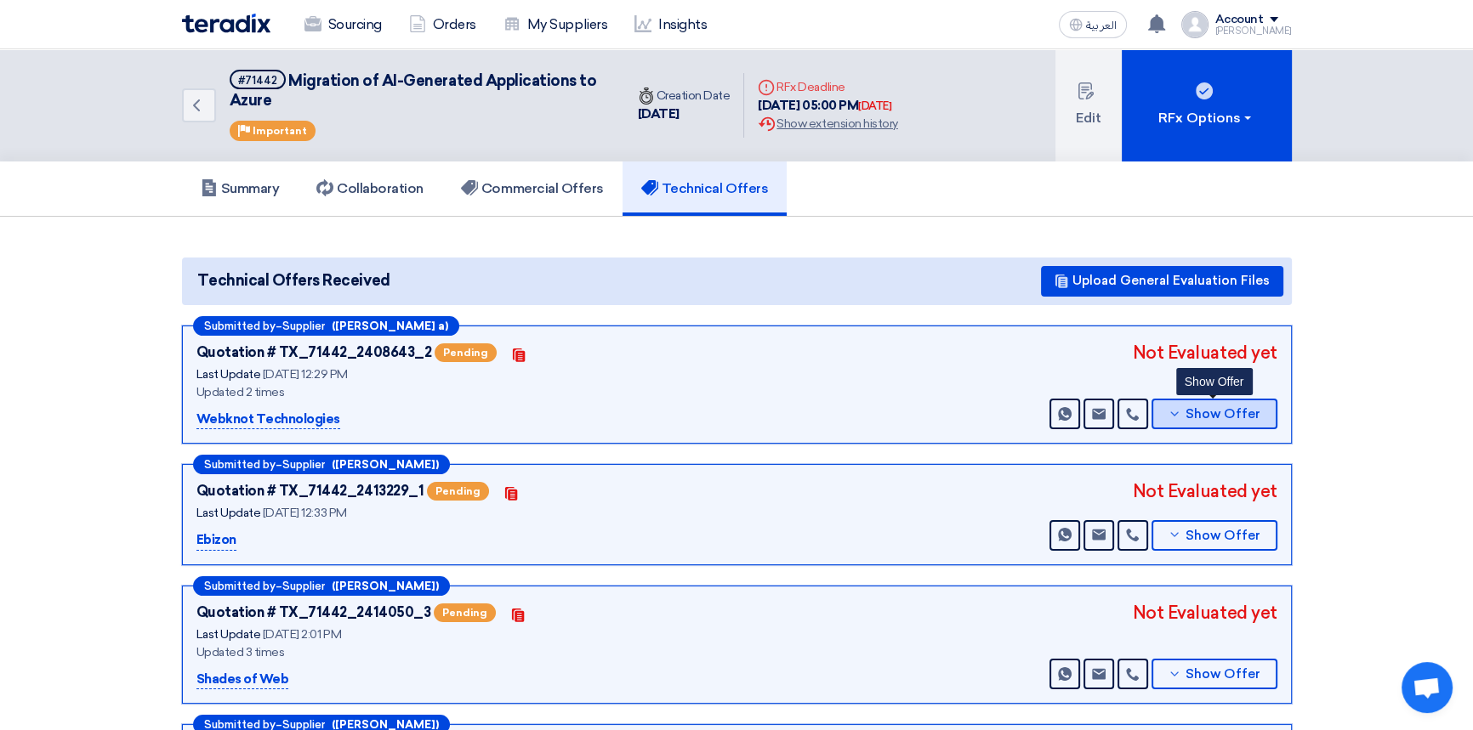
click at [1235, 414] on span "Show Offer" at bounding box center [1222, 414] width 75 height 13
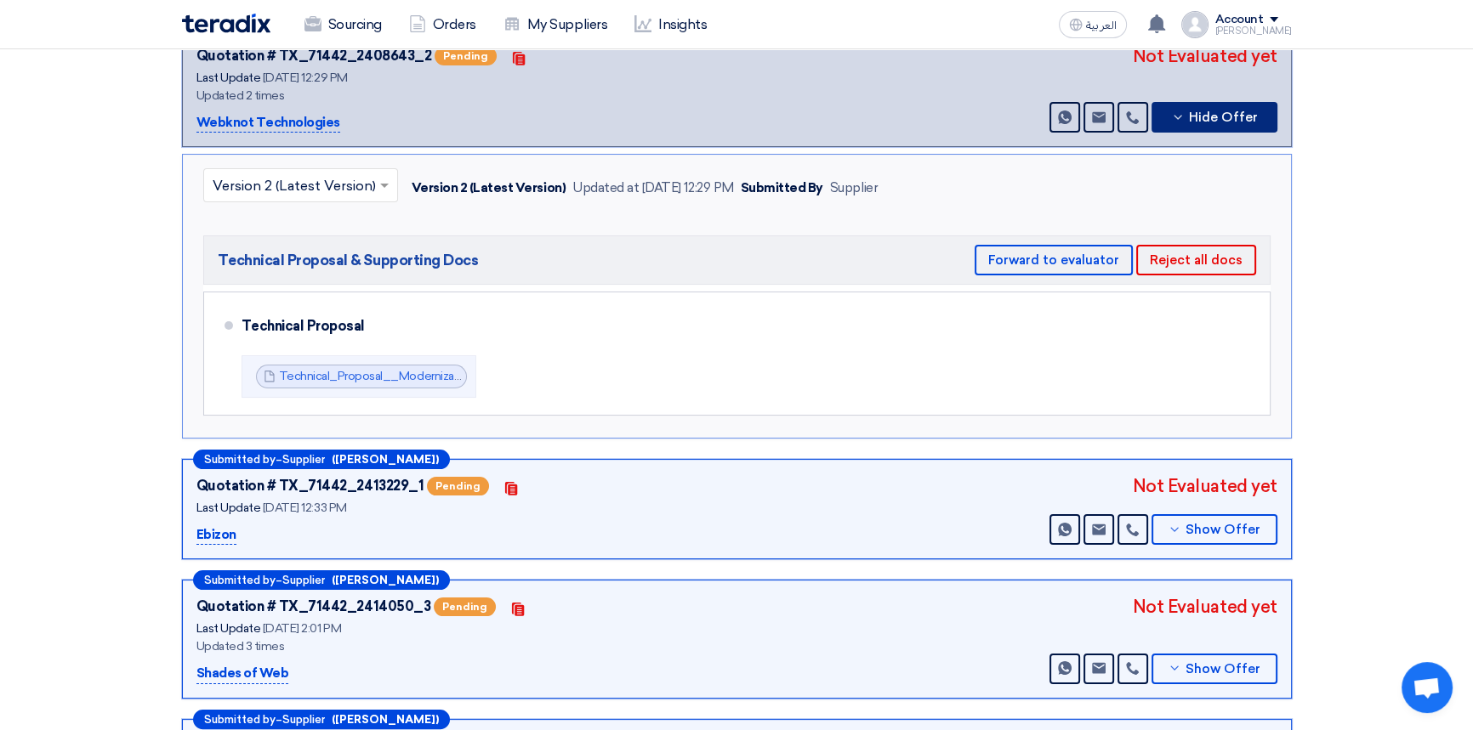
scroll to position [309, 0]
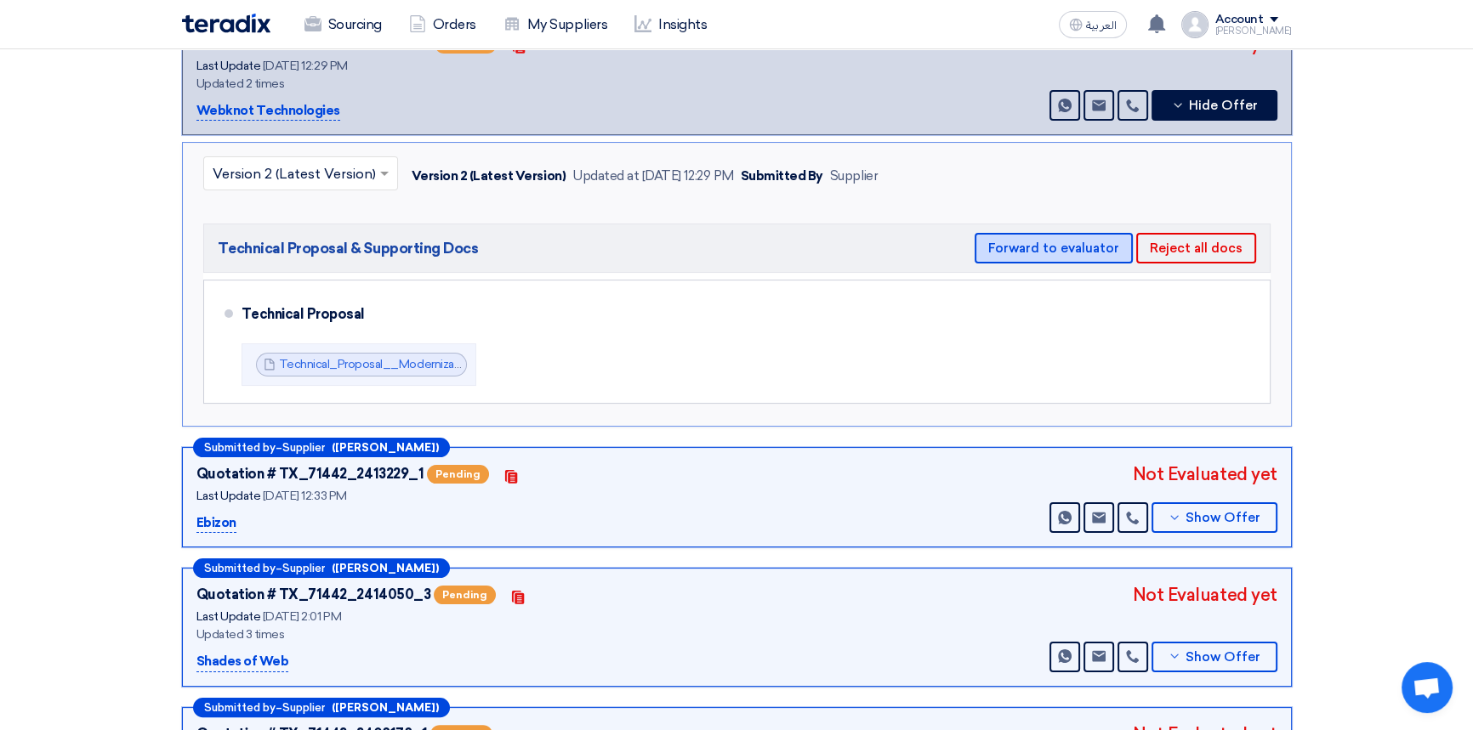
click at [1049, 245] on button "Forward to evaluator" at bounding box center [1053, 248] width 158 height 31
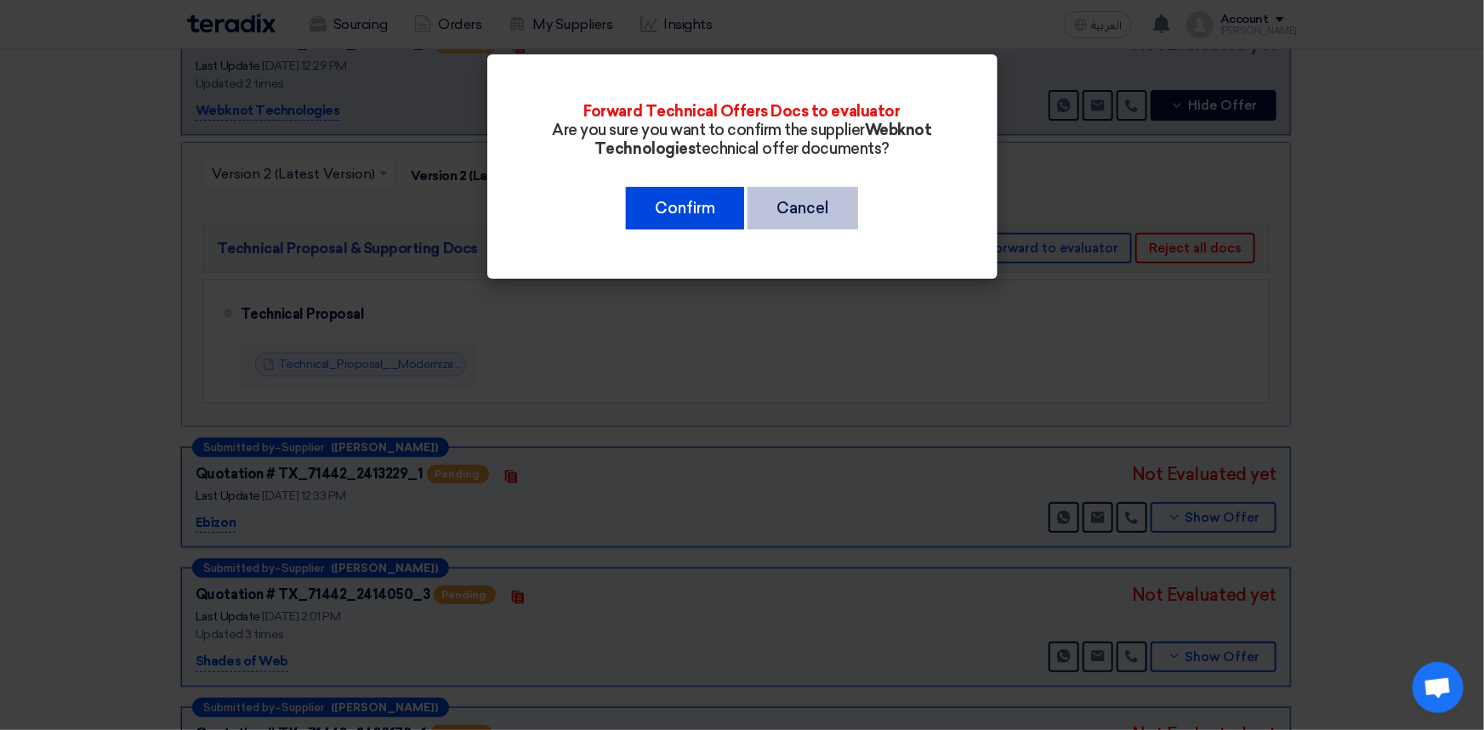
click at [801, 210] on button "Cancel" at bounding box center [802, 208] width 111 height 43
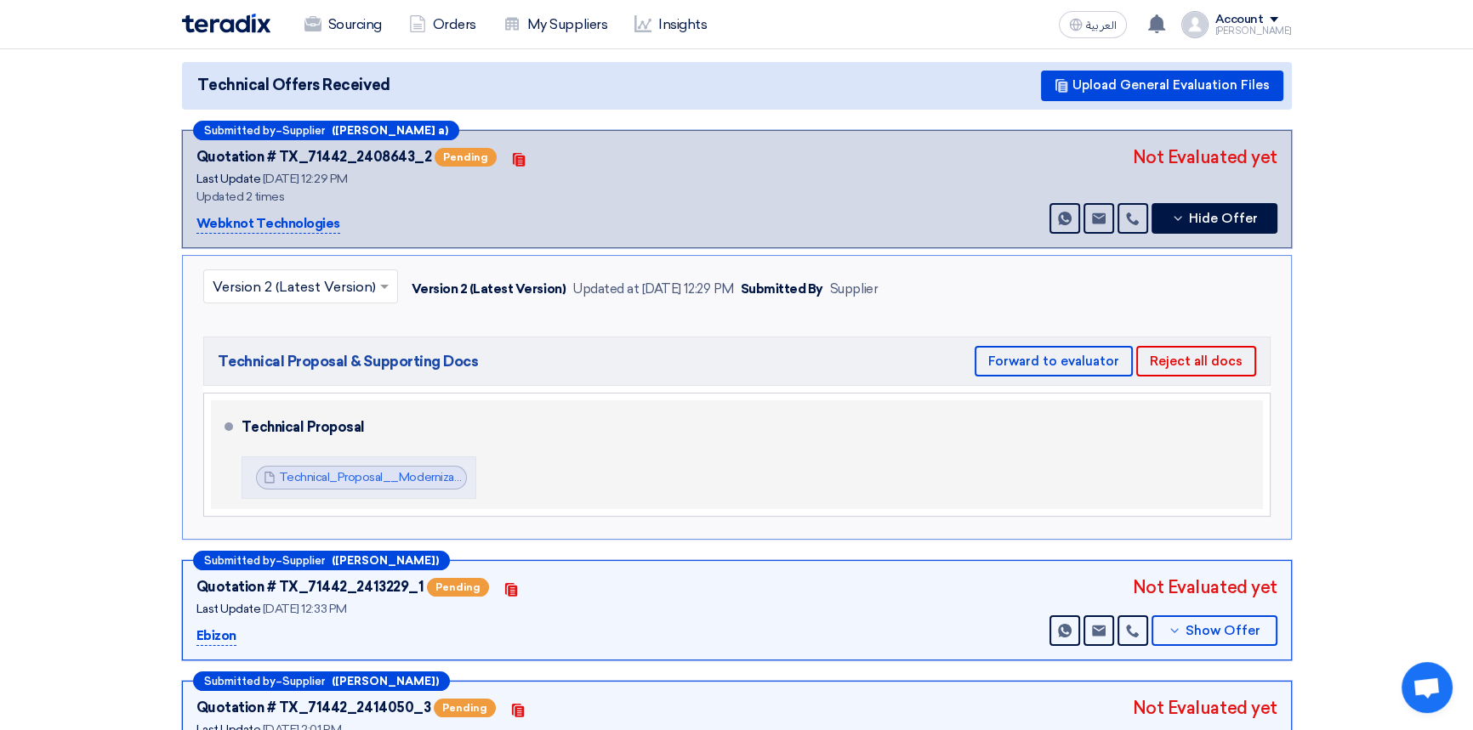
scroll to position [0, 0]
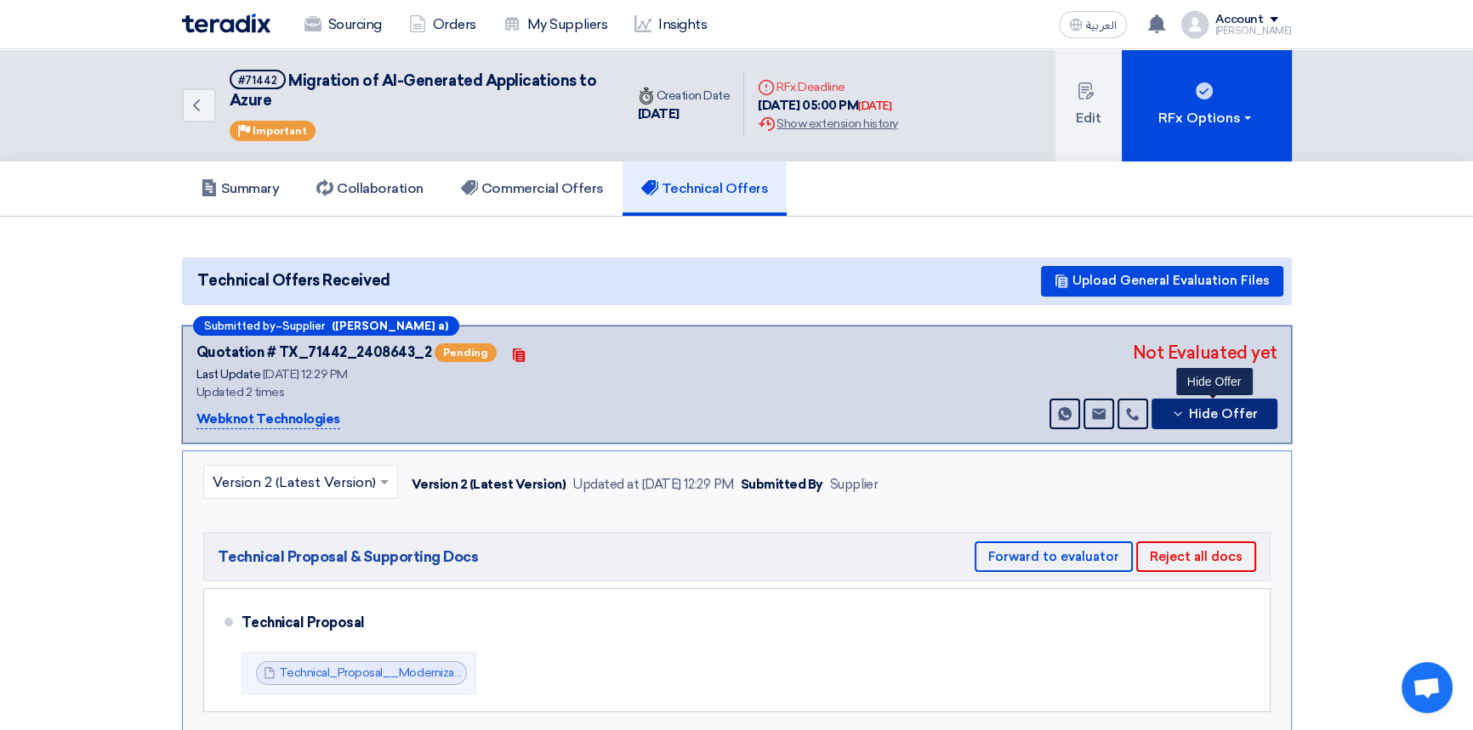
click at [1207, 412] on span "Hide Offer" at bounding box center [1223, 414] width 69 height 13
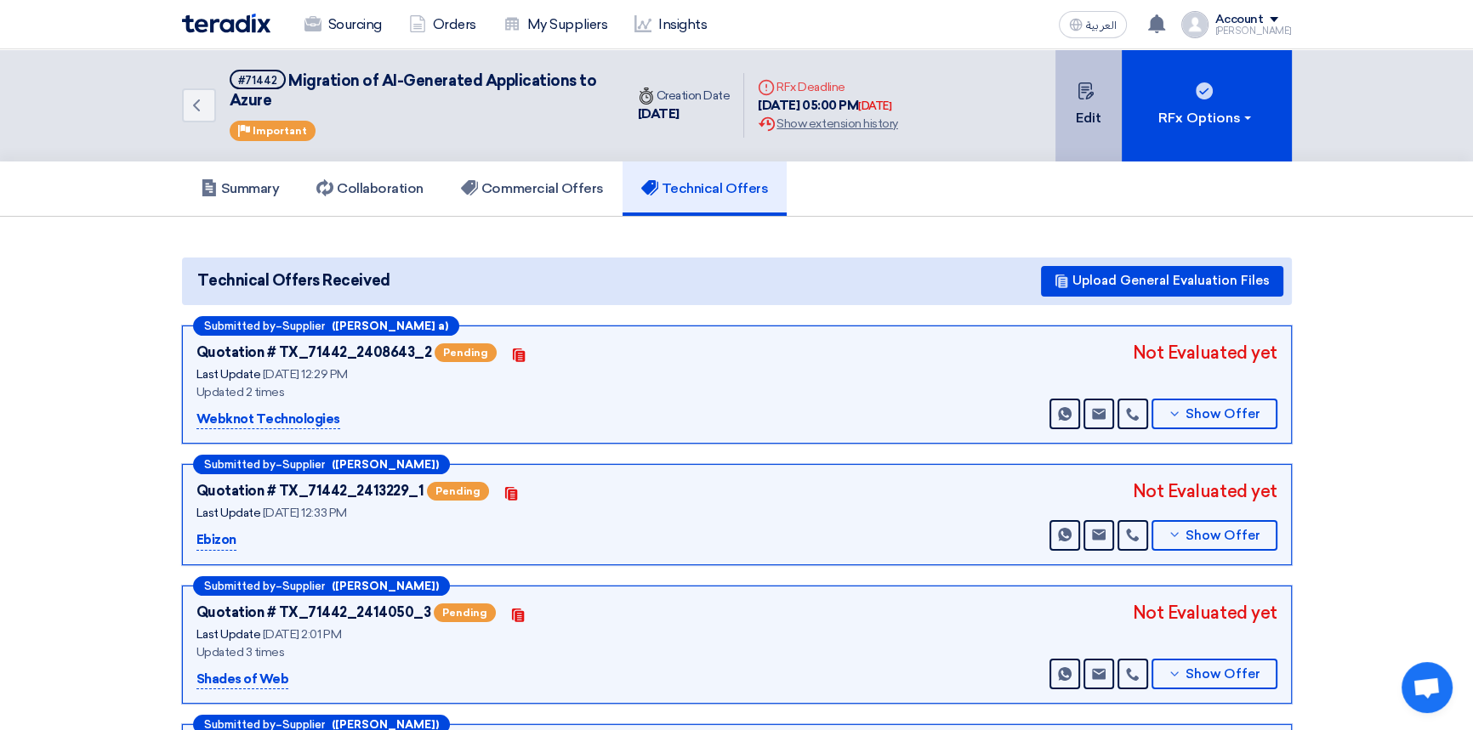
click at [1077, 123] on button "Edit" at bounding box center [1088, 105] width 66 height 112
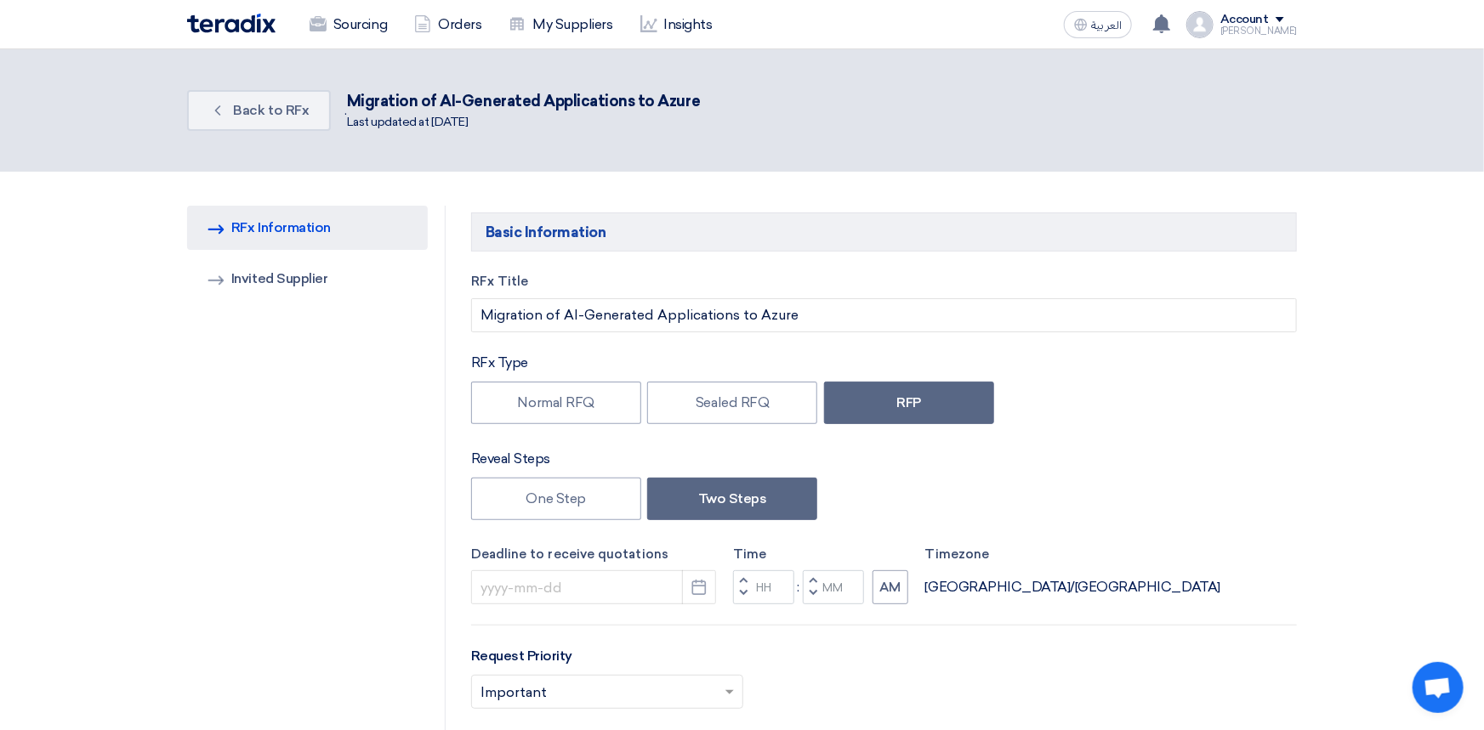
type input "[DATE]"
type input "05"
type input "00"
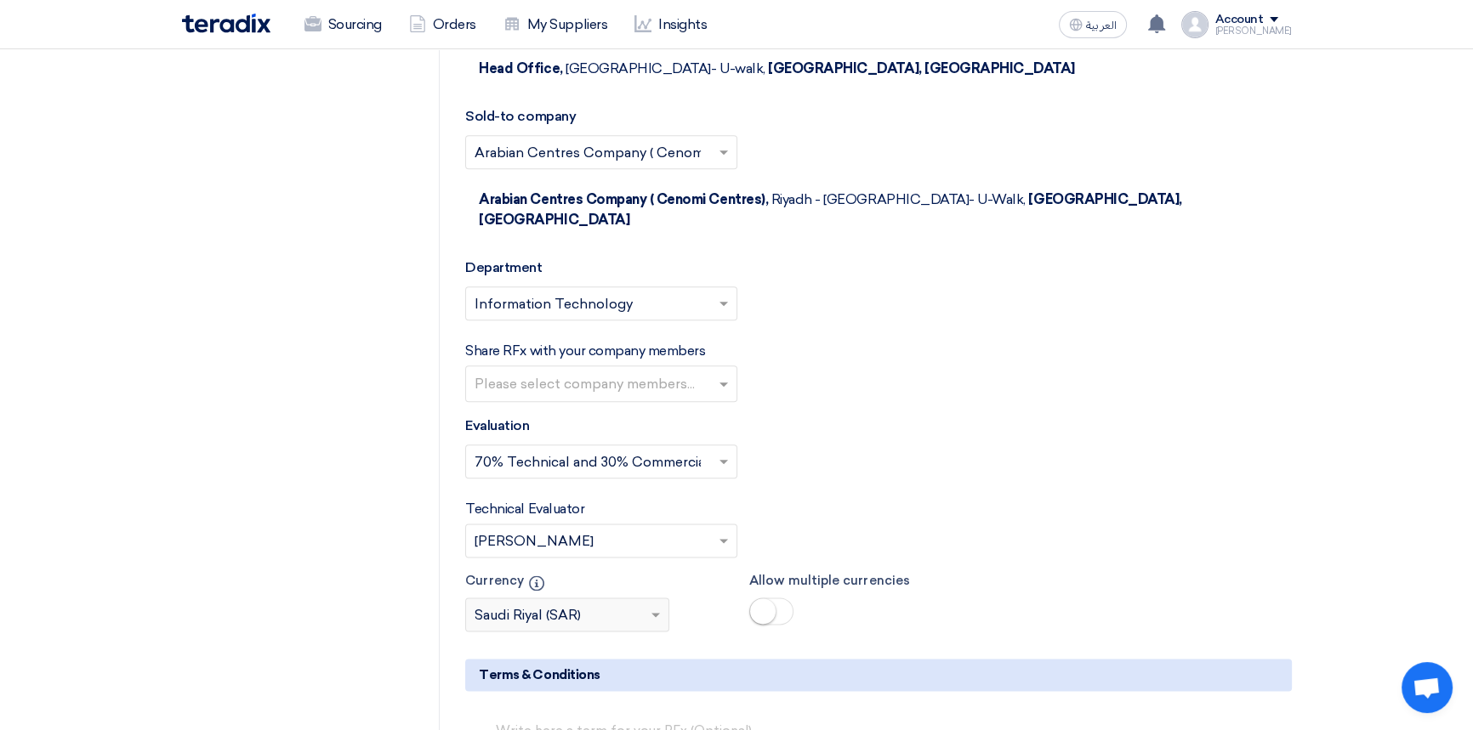
scroll to position [2551, 0]
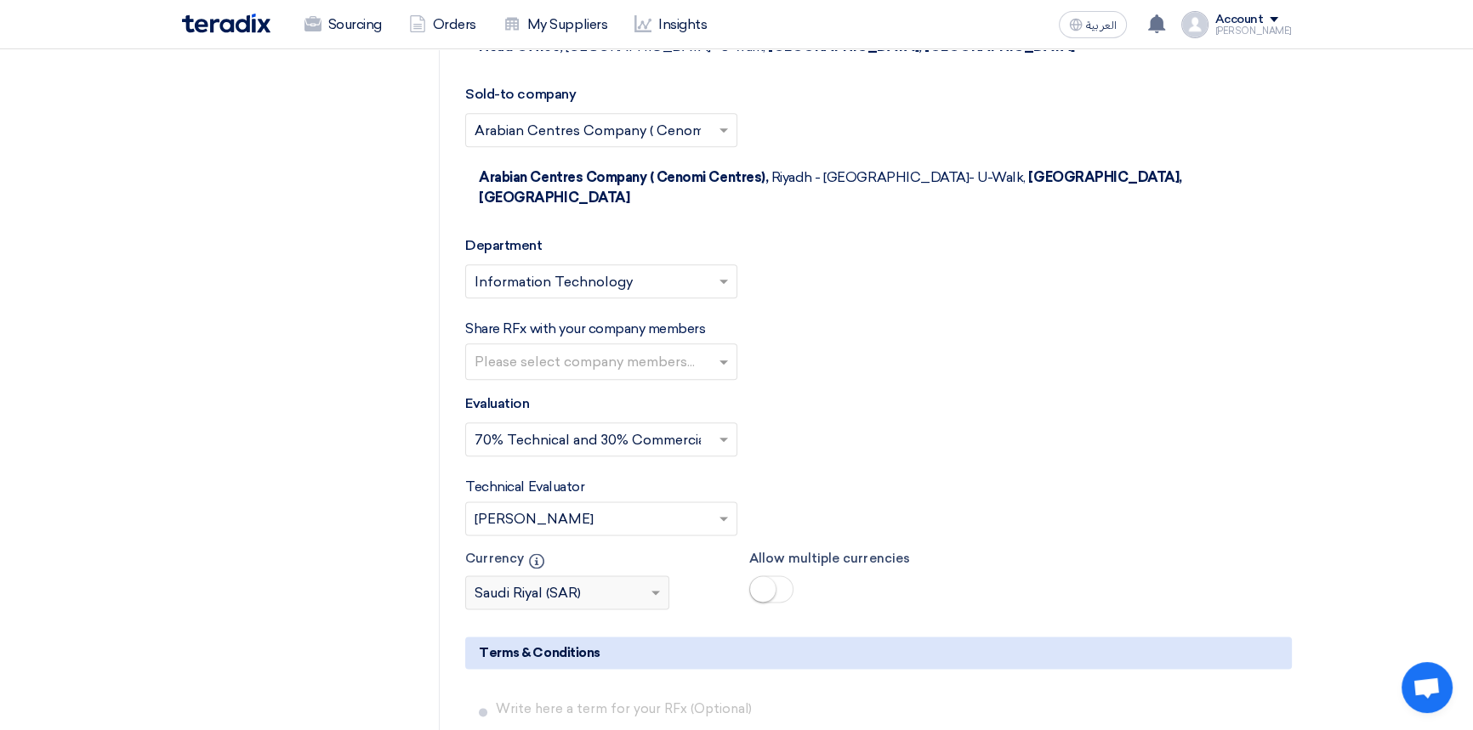
click at [560, 349] on input "text" at bounding box center [603, 363] width 258 height 28
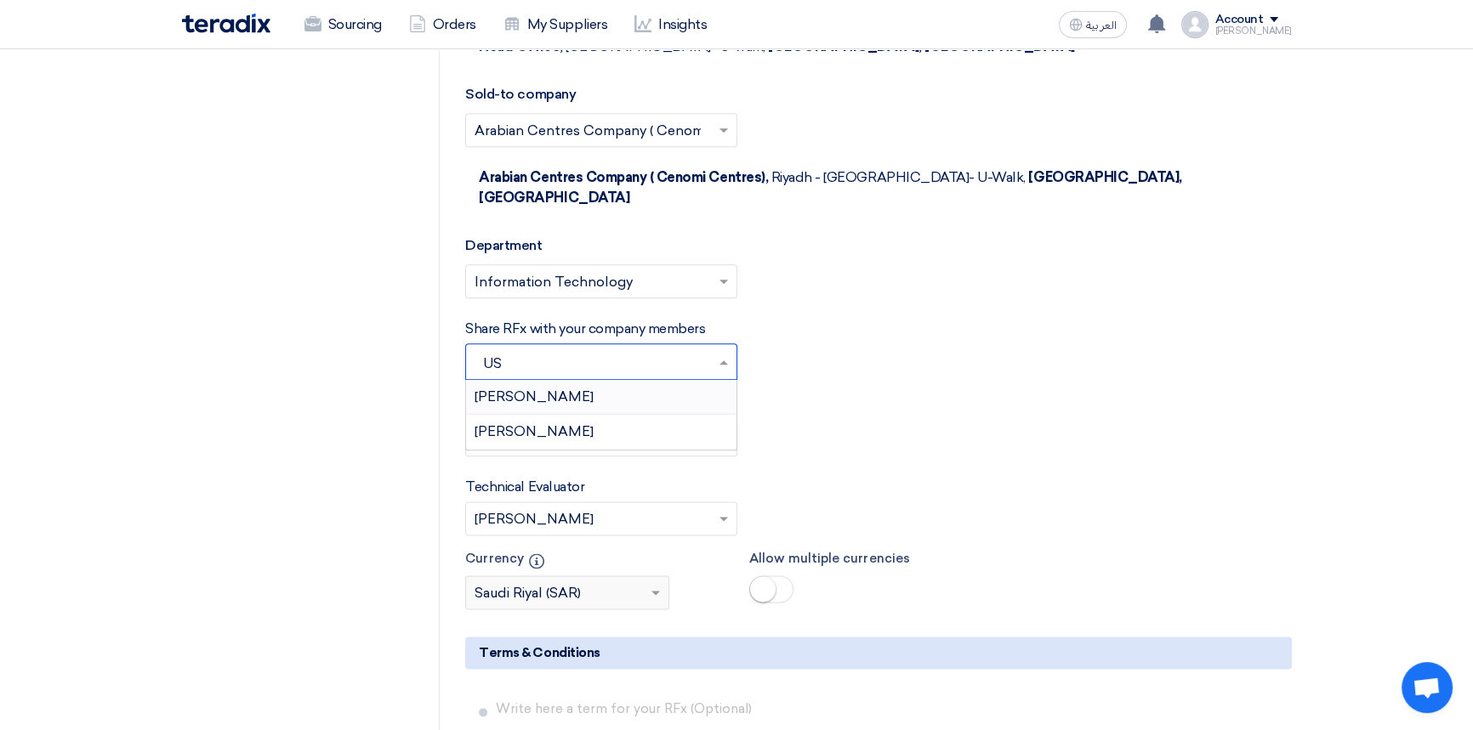
type input "U"
type input "M"
type input "KIRAN"
click at [536, 389] on span "[PERSON_NAME]" at bounding box center [533, 397] width 119 height 16
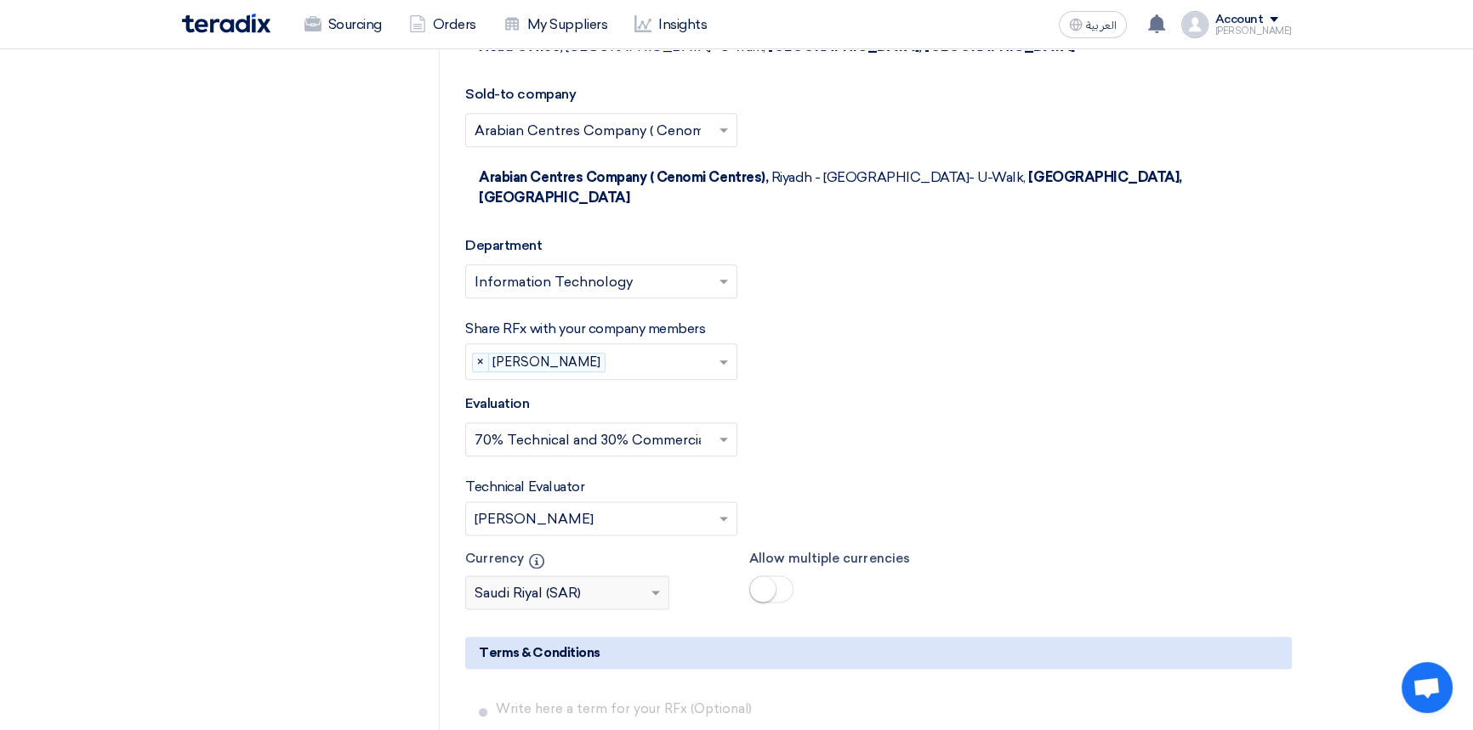
click at [550, 507] on input "text" at bounding box center [592, 521] width 236 height 28
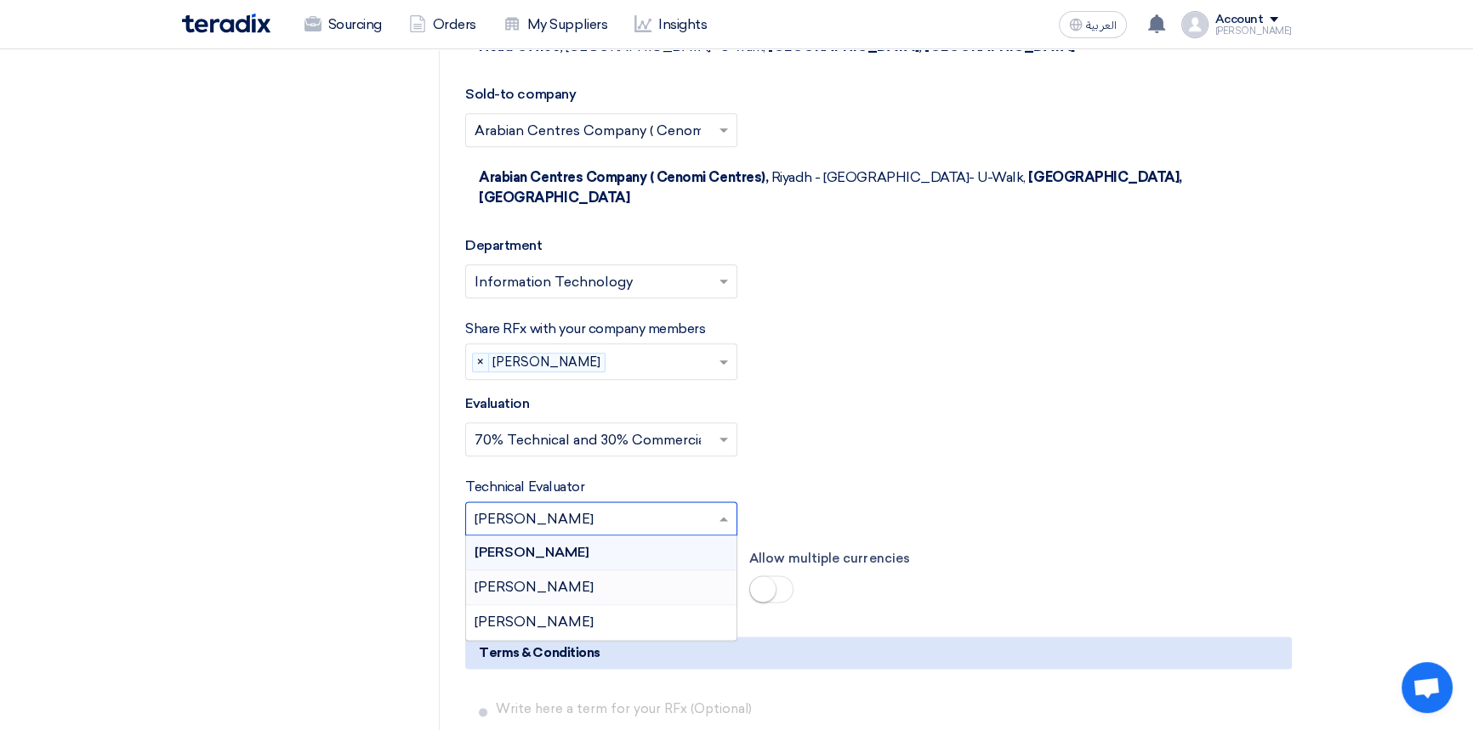
click at [537, 579] on span "[PERSON_NAME]" at bounding box center [533, 587] width 119 height 16
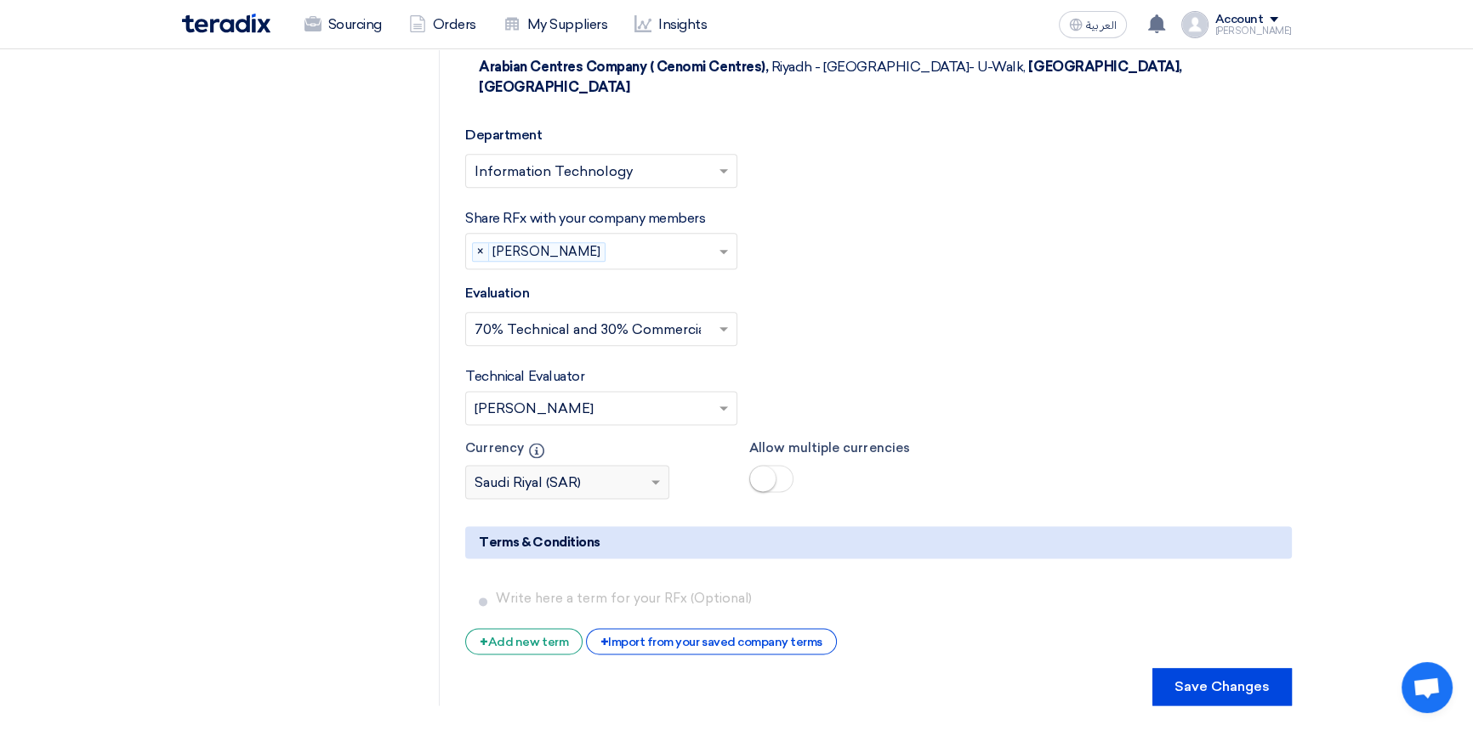
scroll to position [2705, 0]
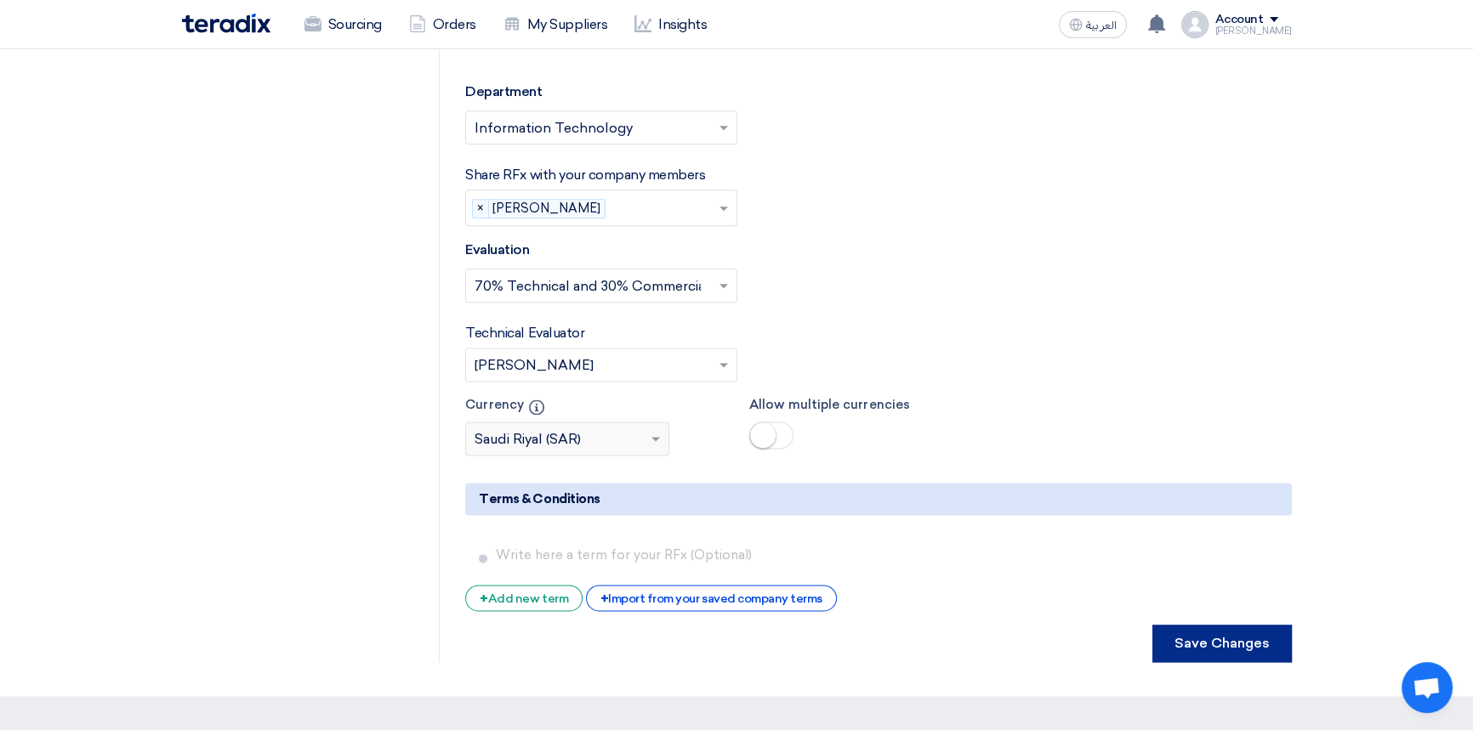
click at [1204, 625] on button "Save Changes" at bounding box center [1221, 643] width 139 height 37
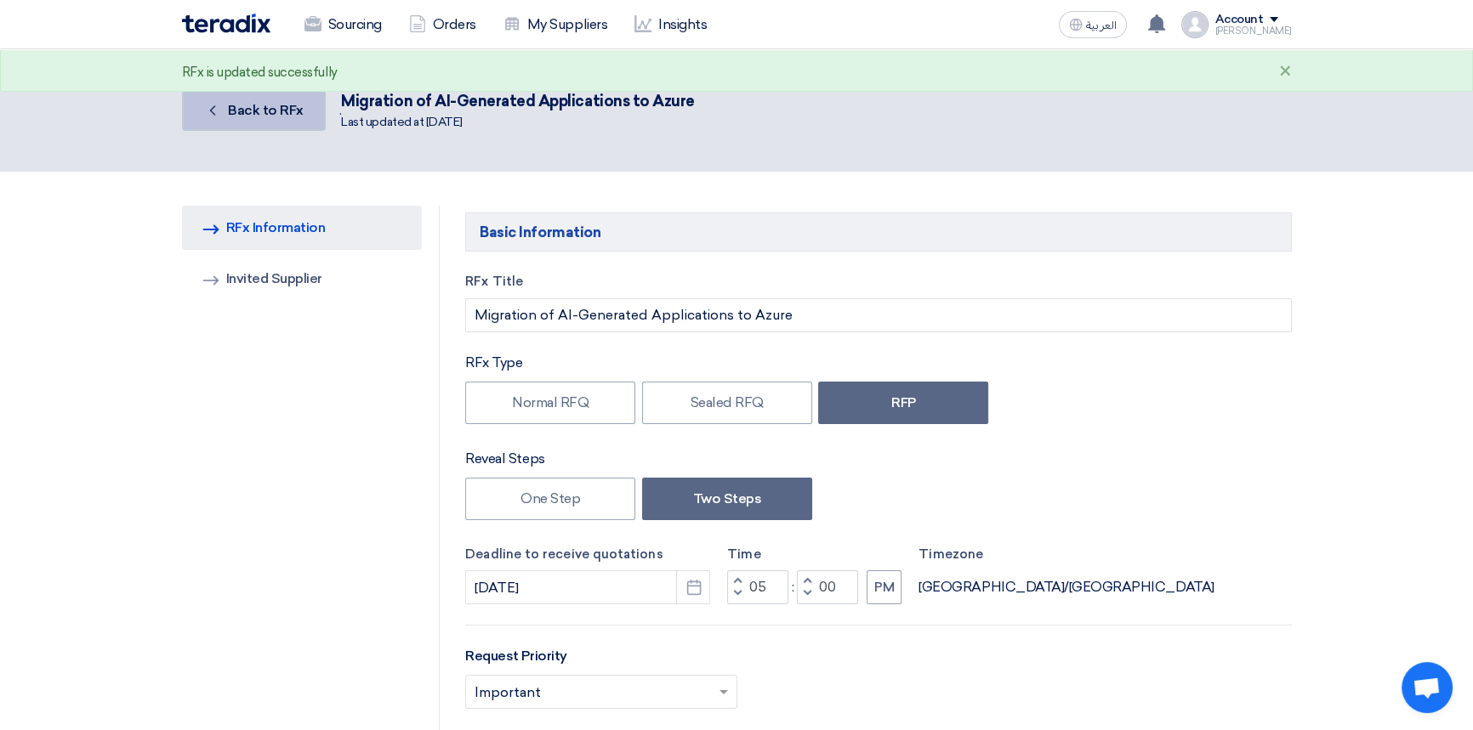
click at [230, 113] on span "Back to RFx" at bounding box center [266, 110] width 76 height 16
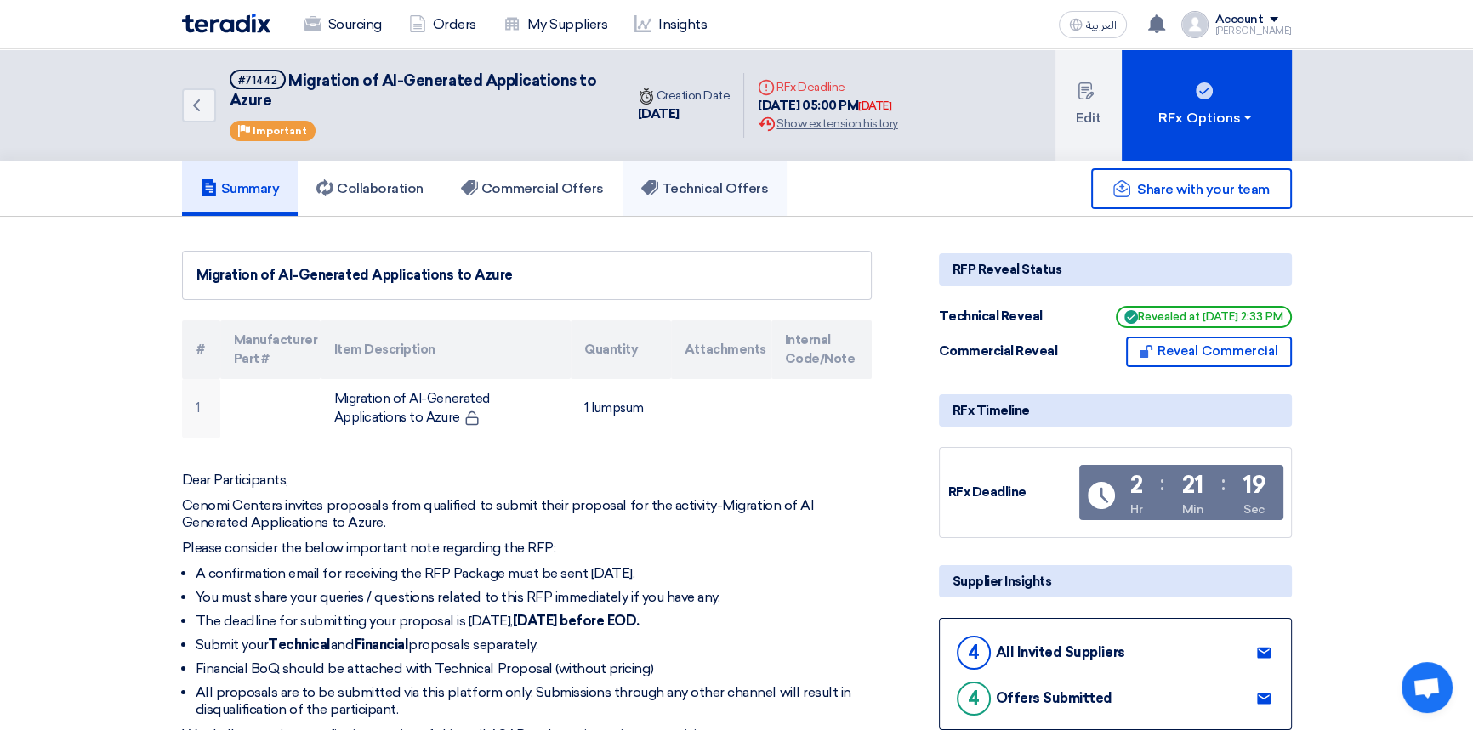
click at [709, 185] on h5 "Technical Offers" at bounding box center [704, 188] width 127 height 17
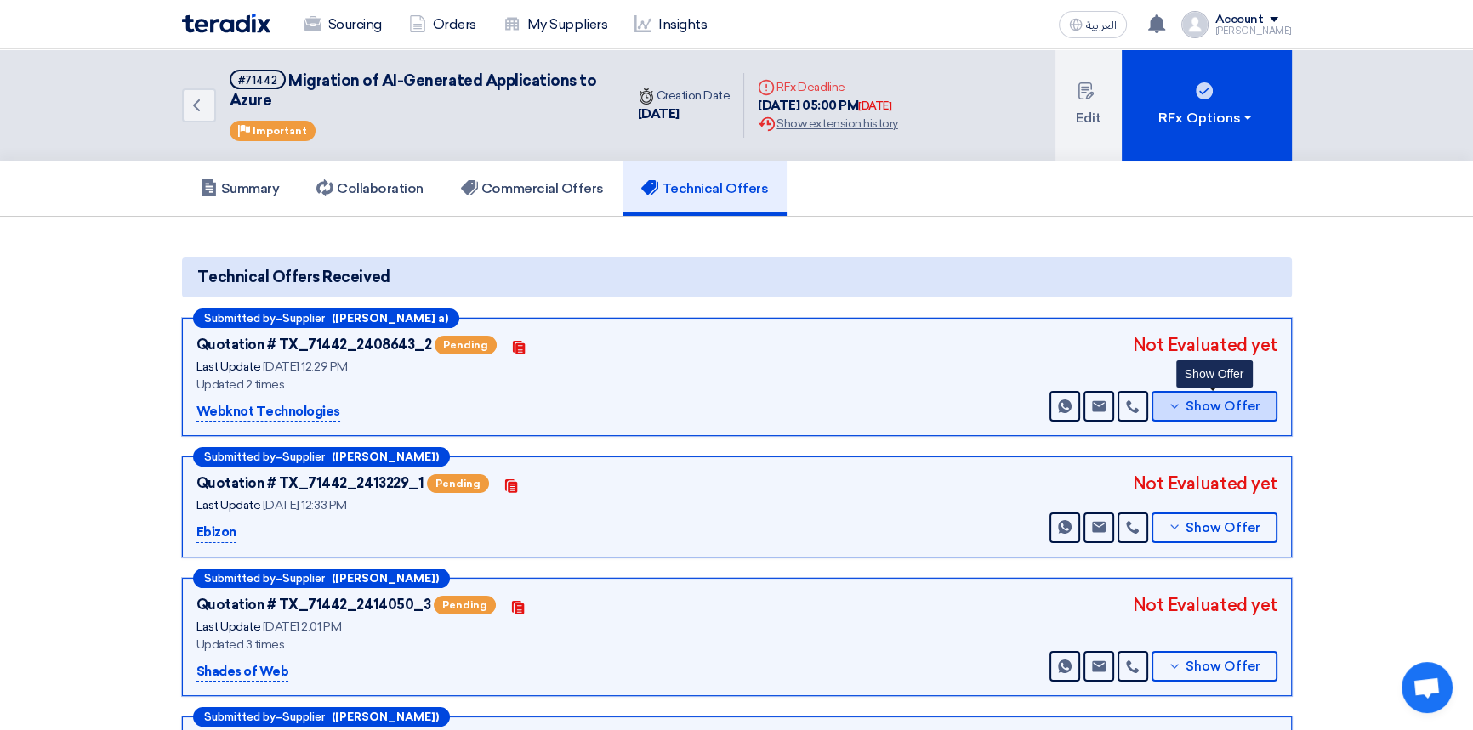
click at [1245, 412] on span "Show Offer" at bounding box center [1222, 406] width 75 height 13
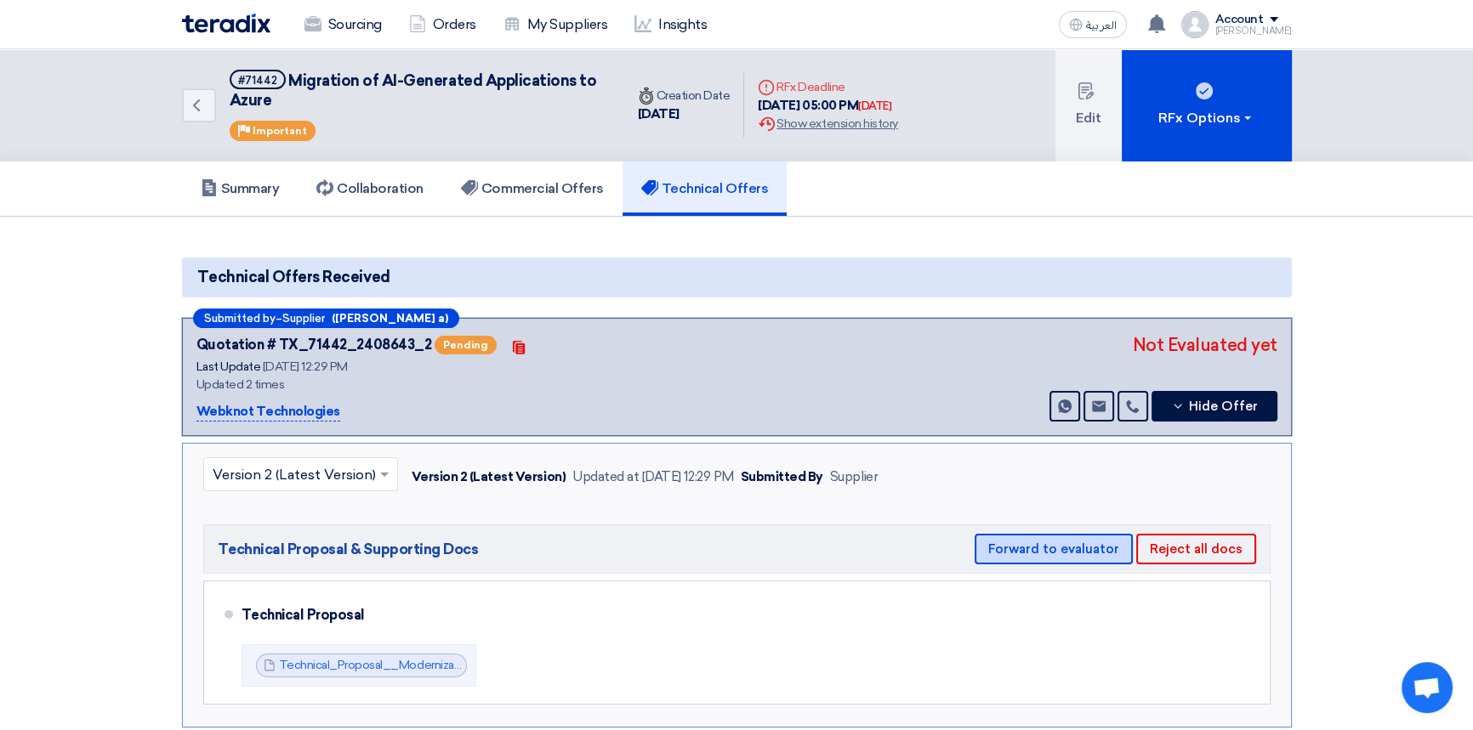
click at [1065, 548] on button "Forward to evaluator" at bounding box center [1053, 549] width 158 height 31
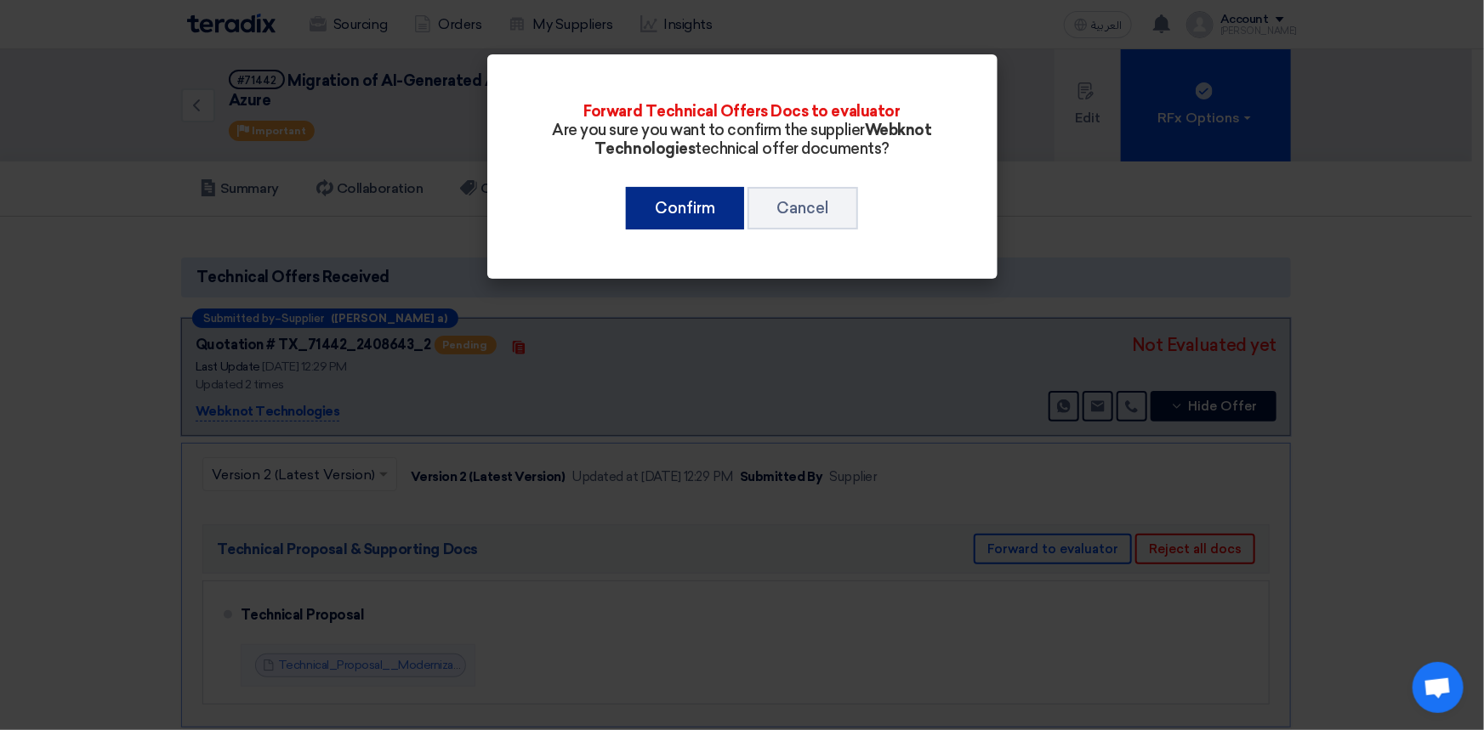
click at [701, 213] on button "Confirm" at bounding box center [685, 208] width 118 height 43
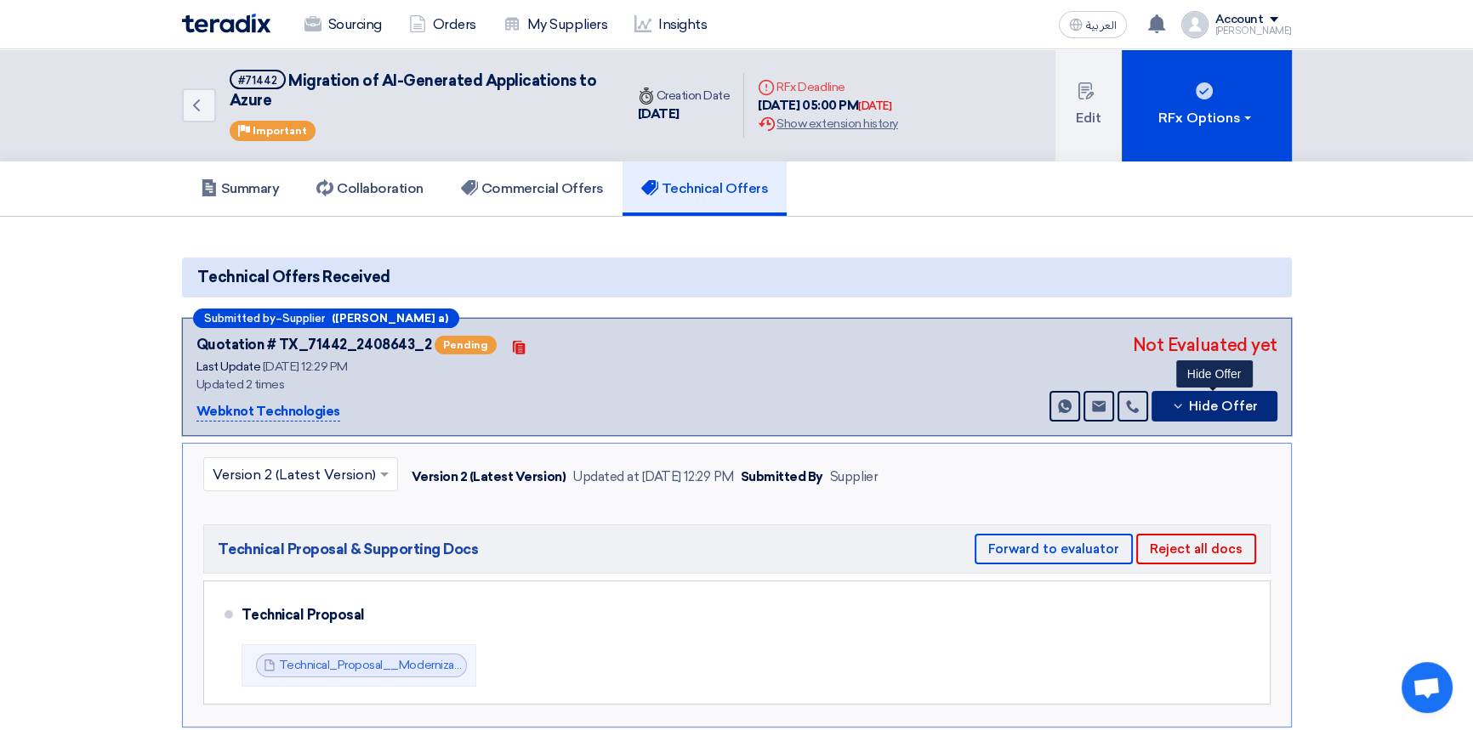
click at [1224, 412] on span "Hide Offer" at bounding box center [1223, 406] width 69 height 13
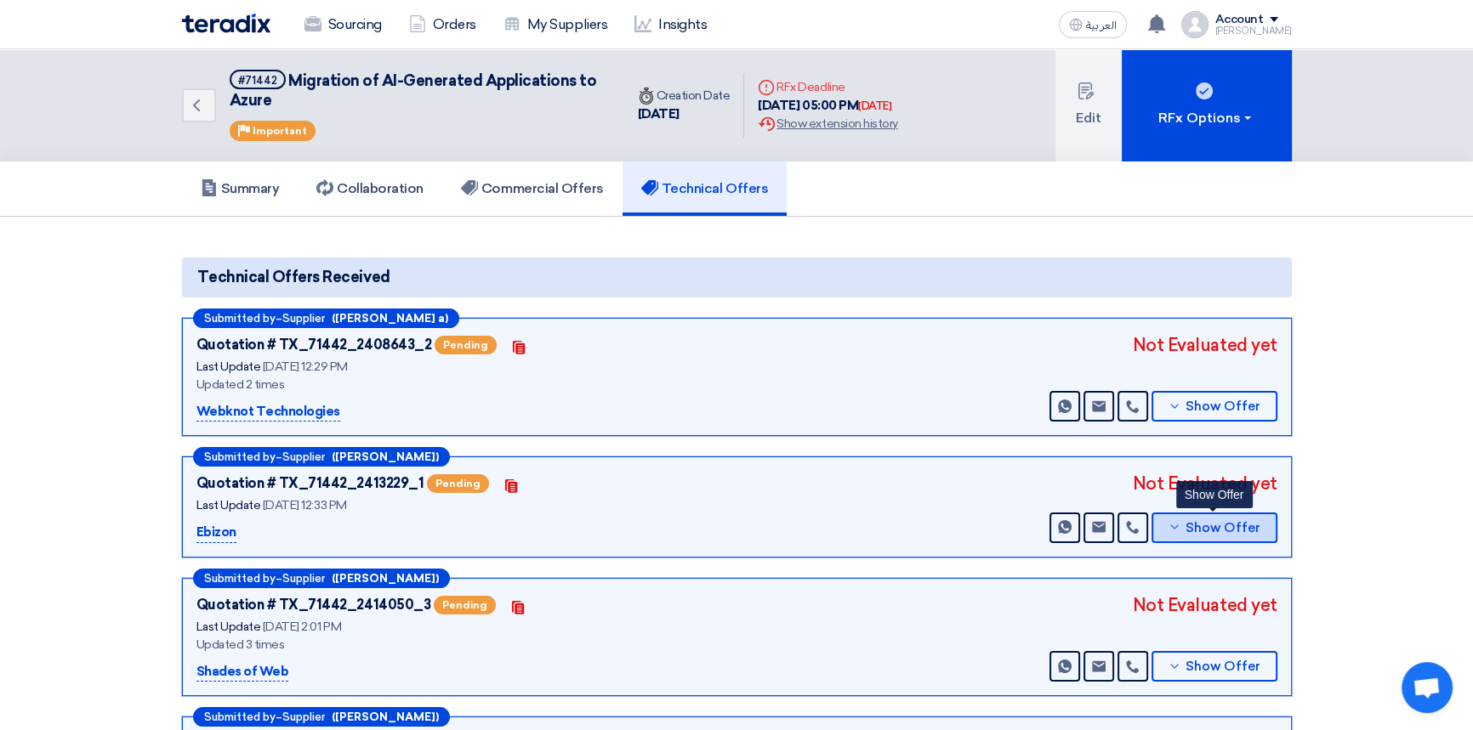
click at [1209, 535] on button "Show Offer" at bounding box center [1214, 528] width 126 height 31
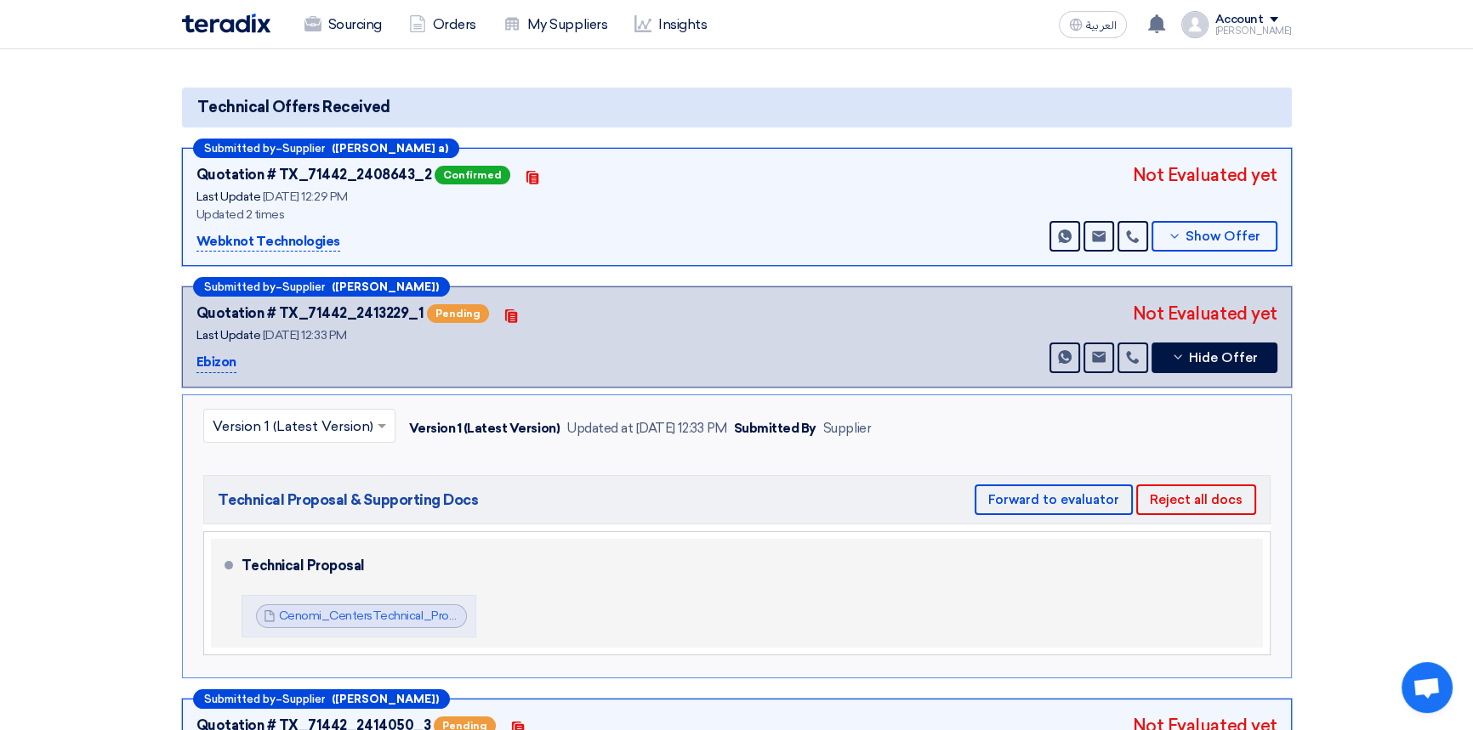
scroll to position [231, 0]
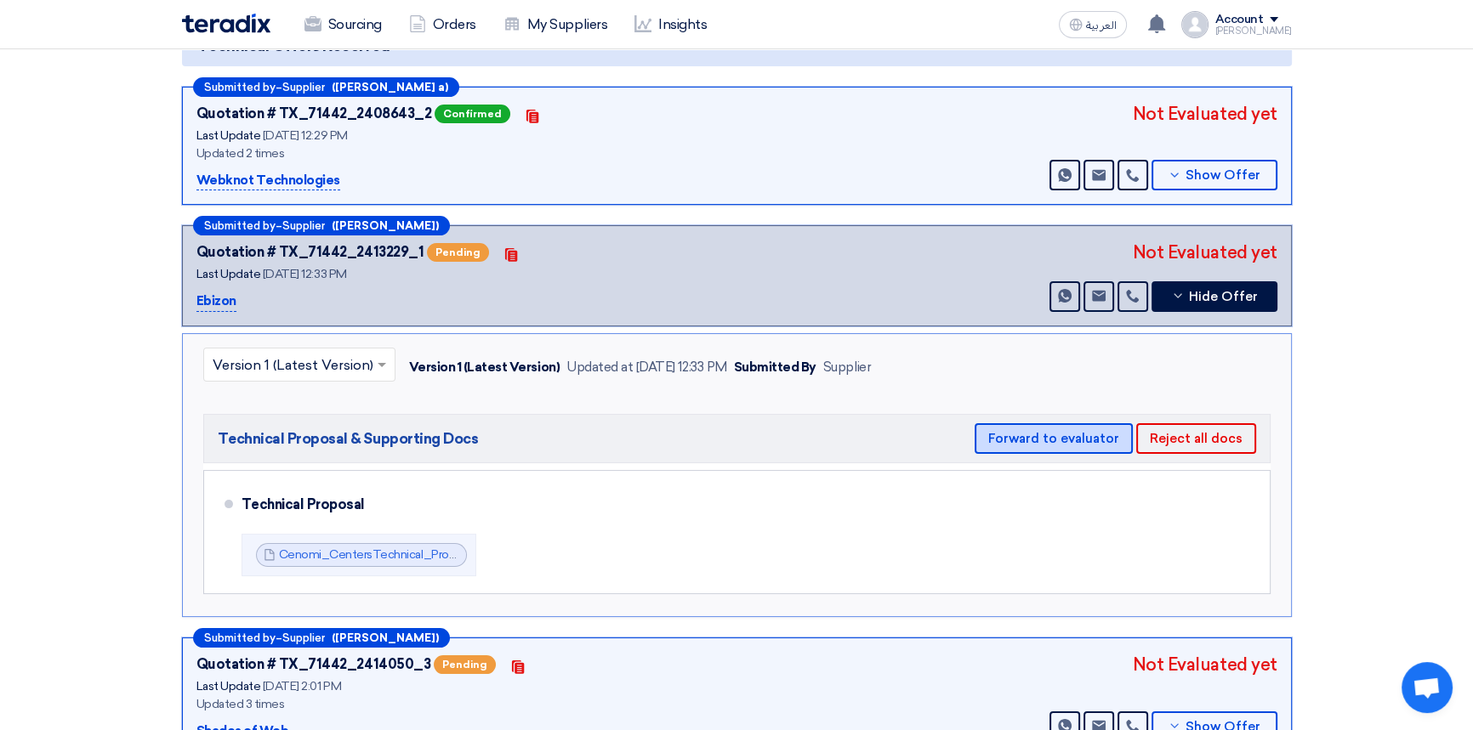
click at [1079, 439] on button "Forward to evaluator" at bounding box center [1053, 438] width 158 height 31
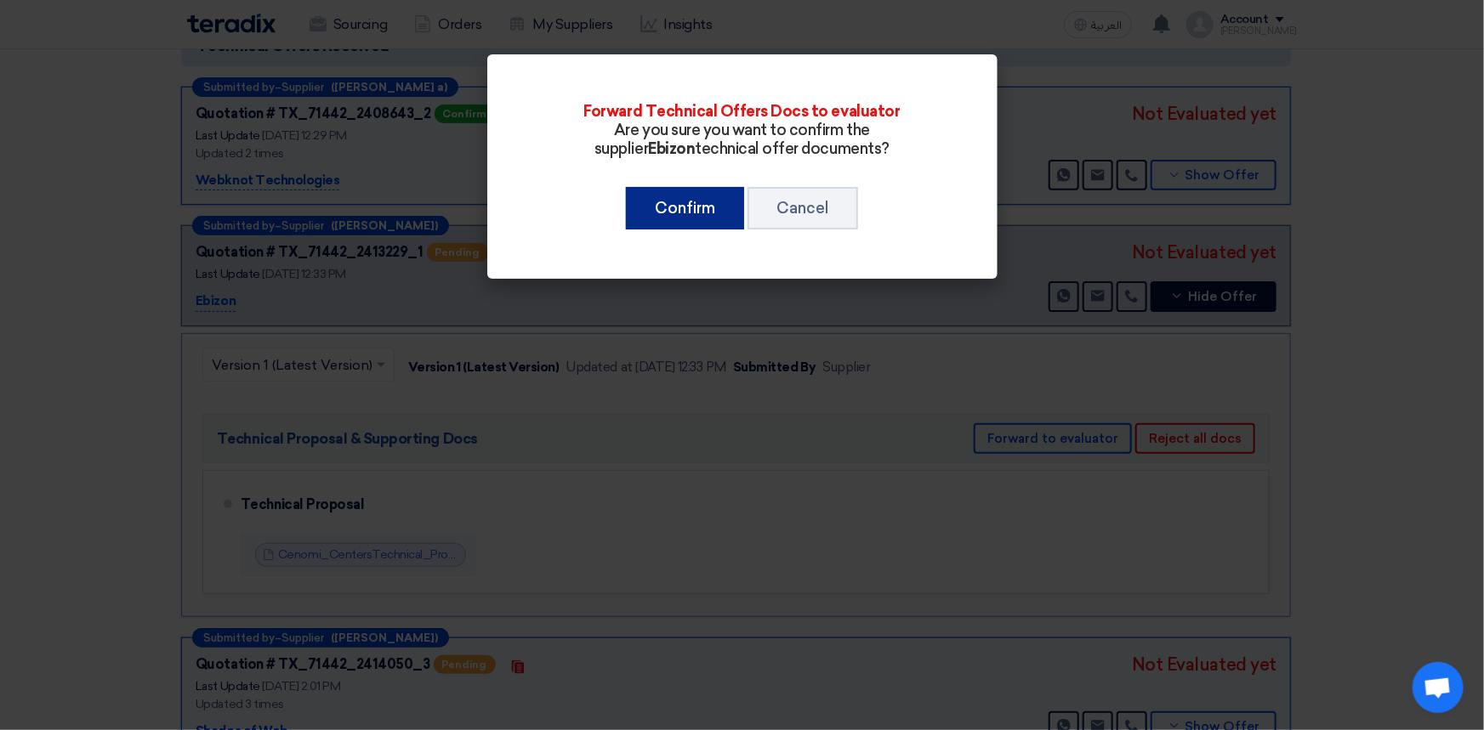
click at [678, 217] on button "Confirm" at bounding box center [685, 208] width 118 height 43
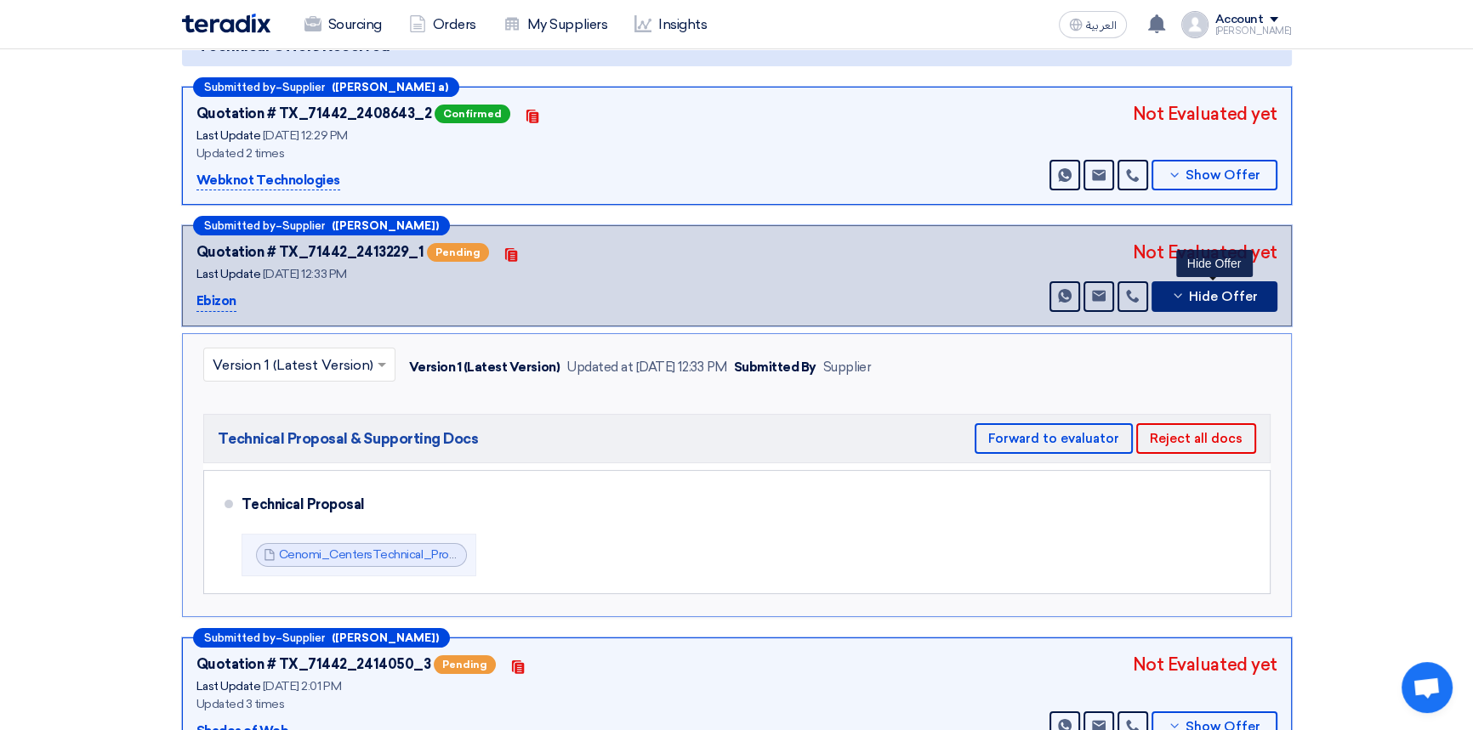
click at [1208, 298] on span "Hide Offer" at bounding box center [1223, 297] width 69 height 13
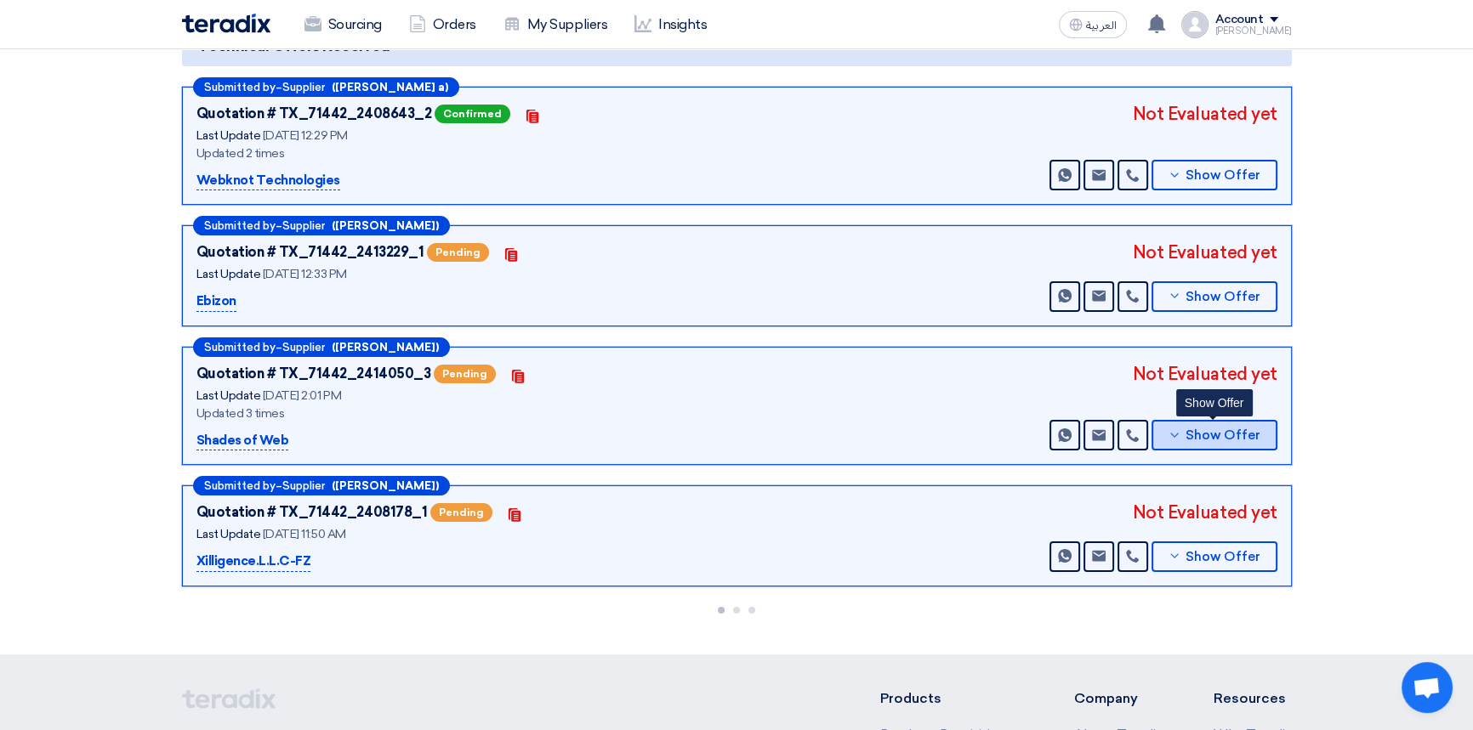
click at [1233, 437] on span "Show Offer" at bounding box center [1222, 435] width 75 height 13
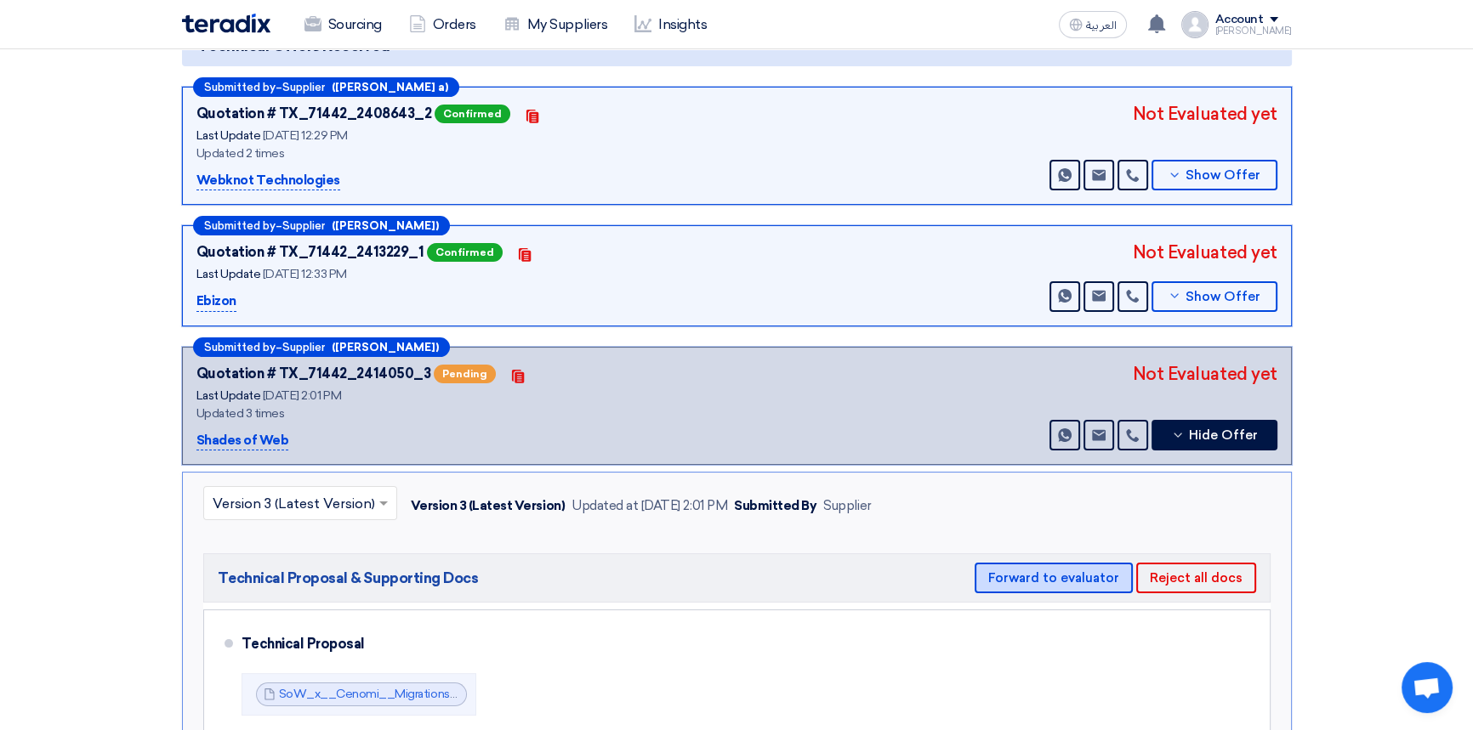
click at [1042, 572] on button "Forward to evaluator" at bounding box center [1053, 578] width 158 height 31
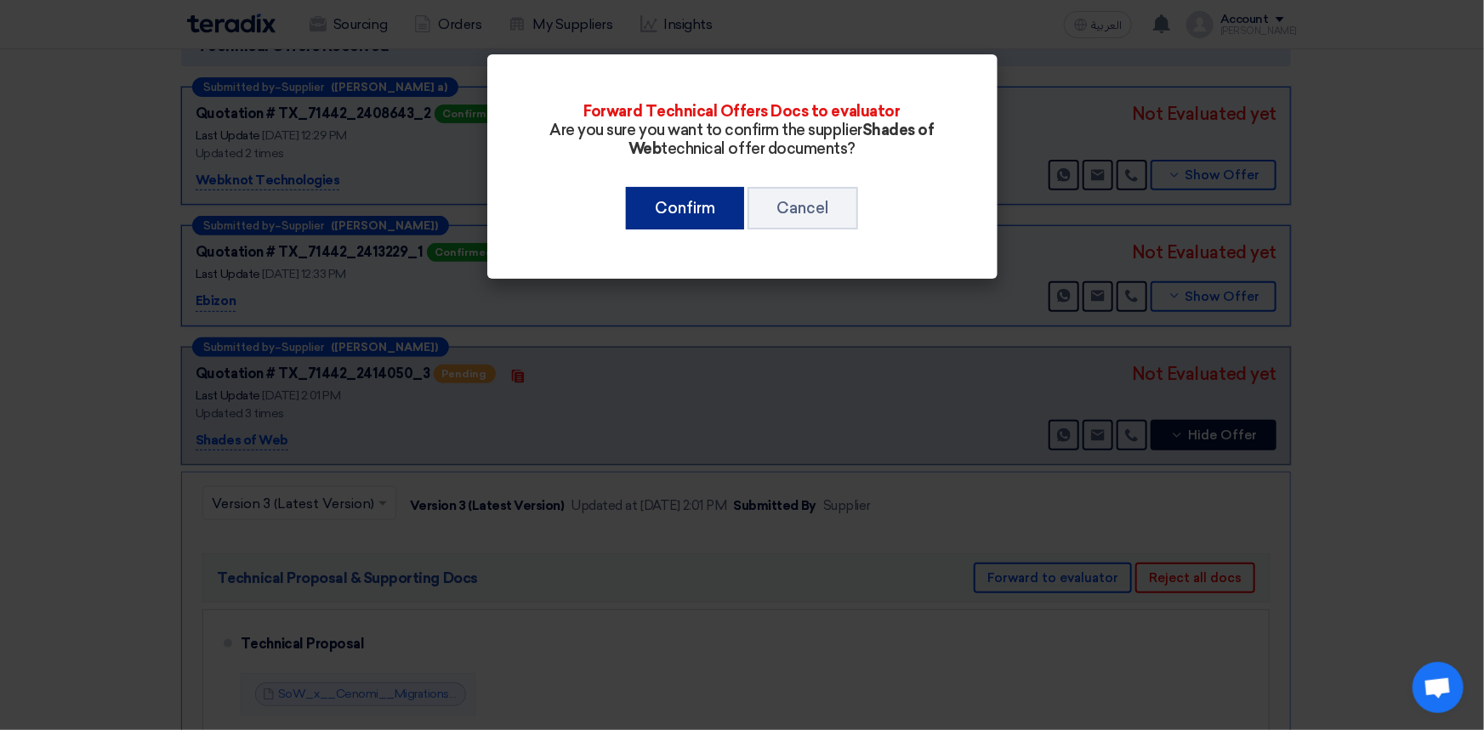
click at [690, 204] on button "Confirm" at bounding box center [685, 208] width 118 height 43
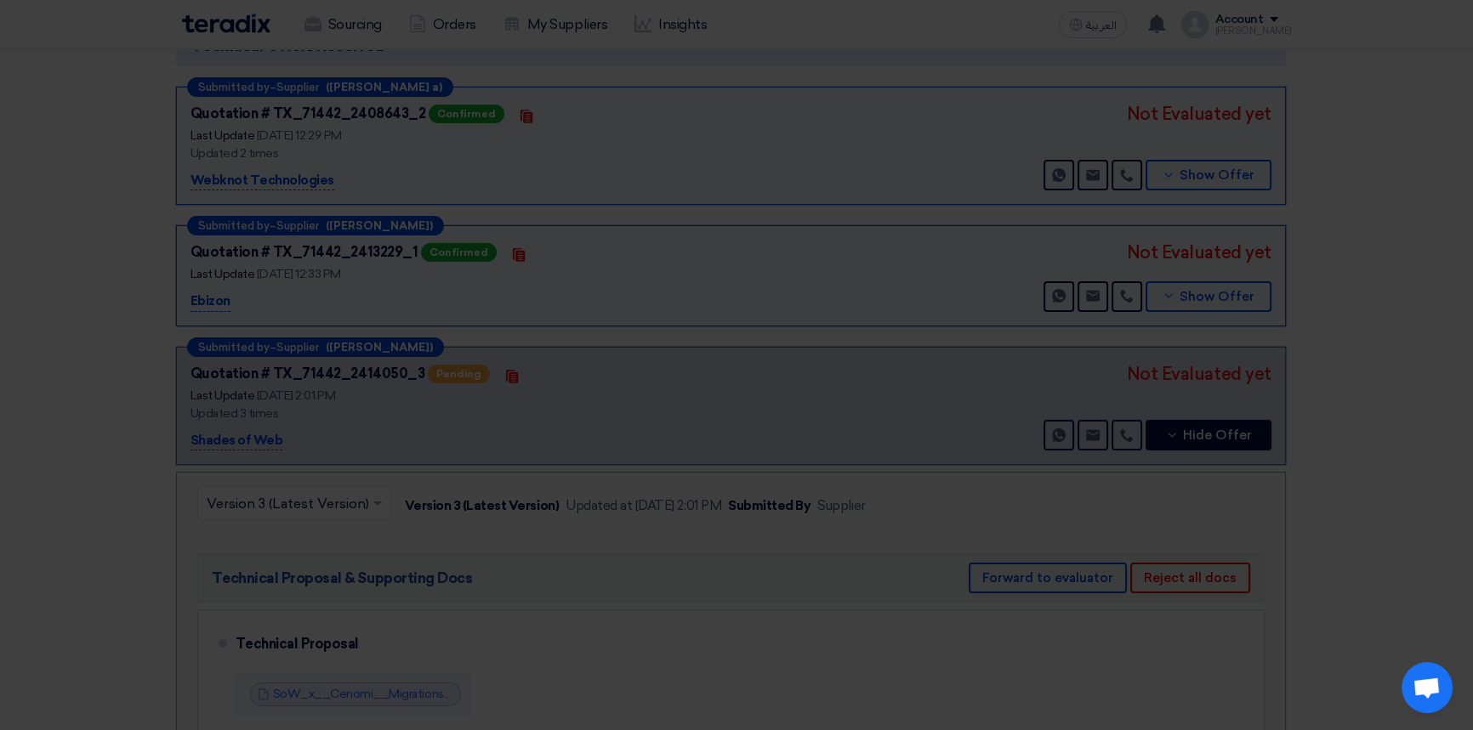
click at [1226, 433] on modal-container "Forward Technical Offers Docs to evaluator Are you sure you want to confirm the…" at bounding box center [736, 365] width 1473 height 730
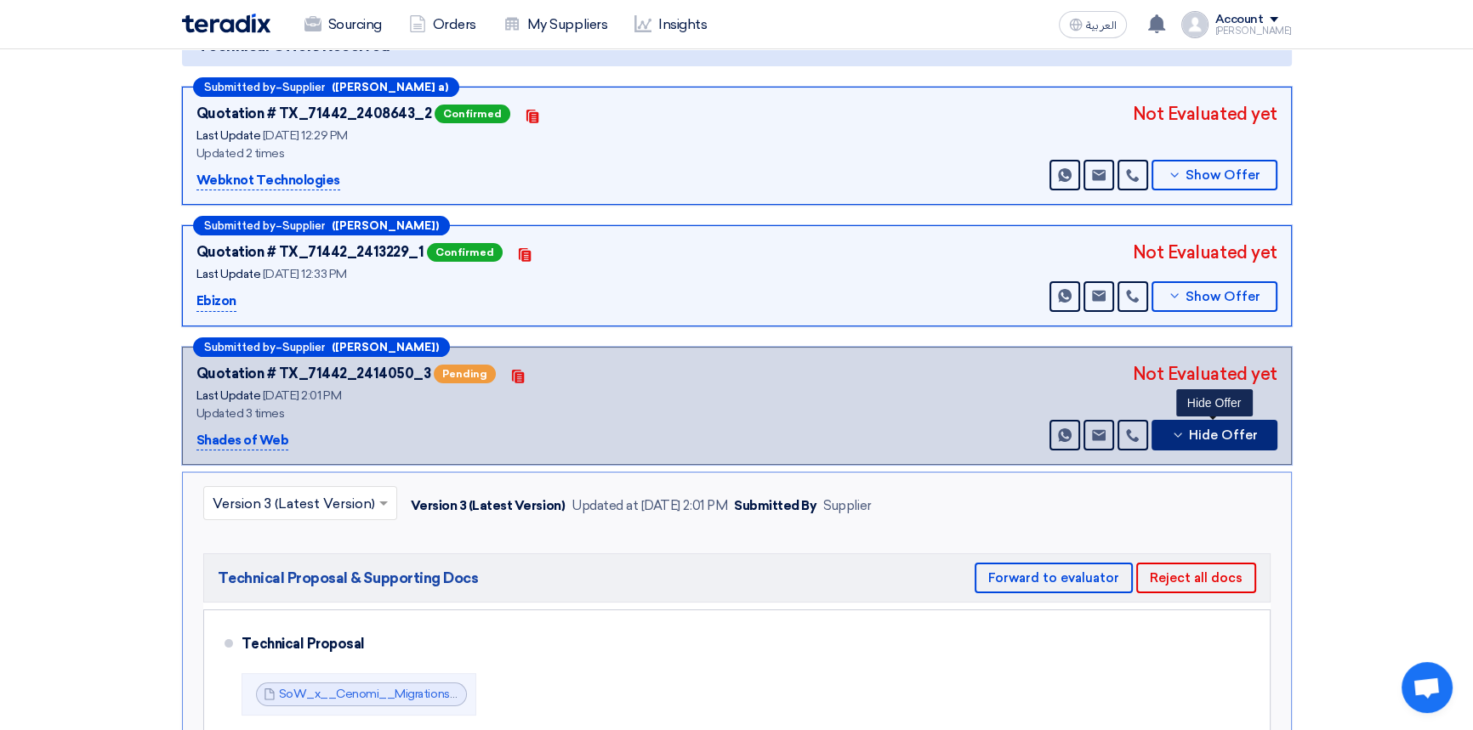
click at [1229, 433] on span "Hide Offer" at bounding box center [1223, 435] width 69 height 13
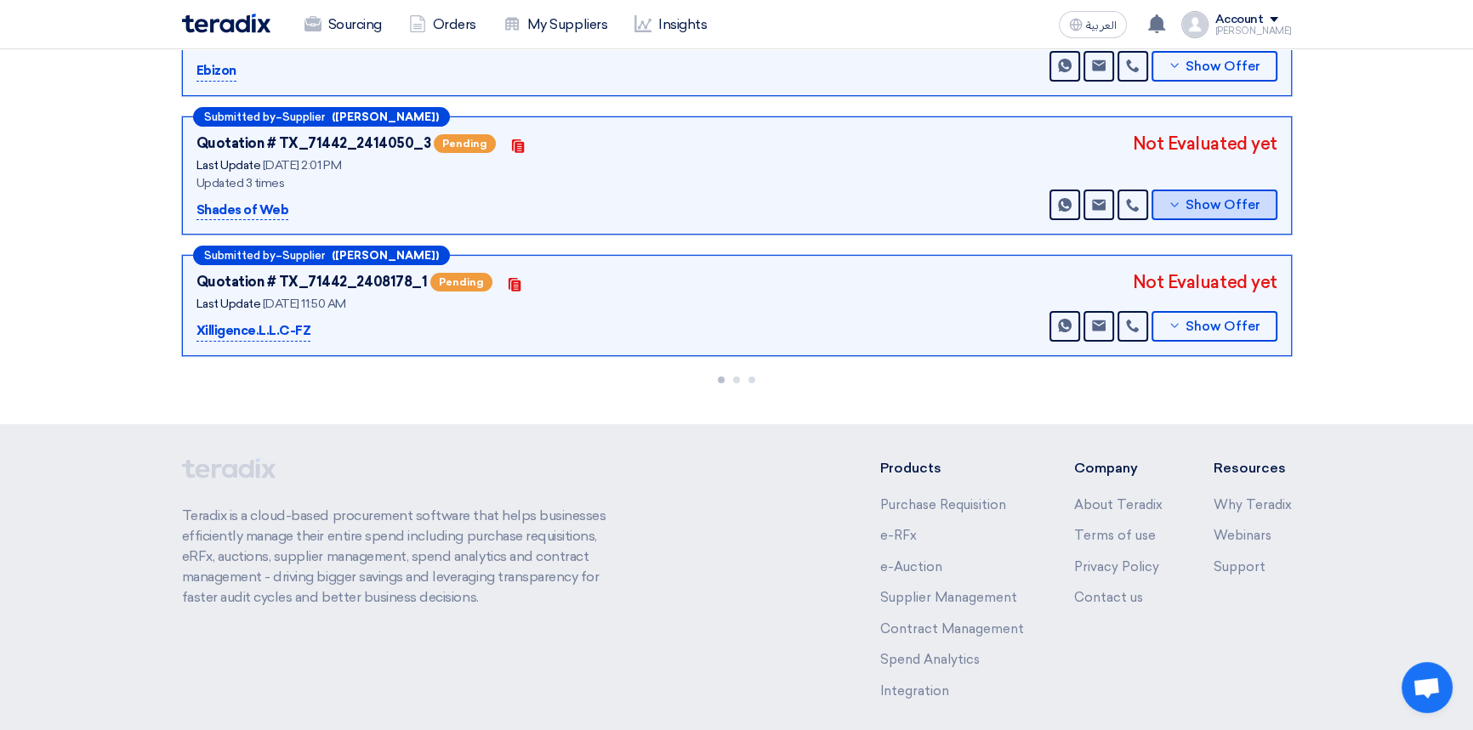
scroll to position [463, 0]
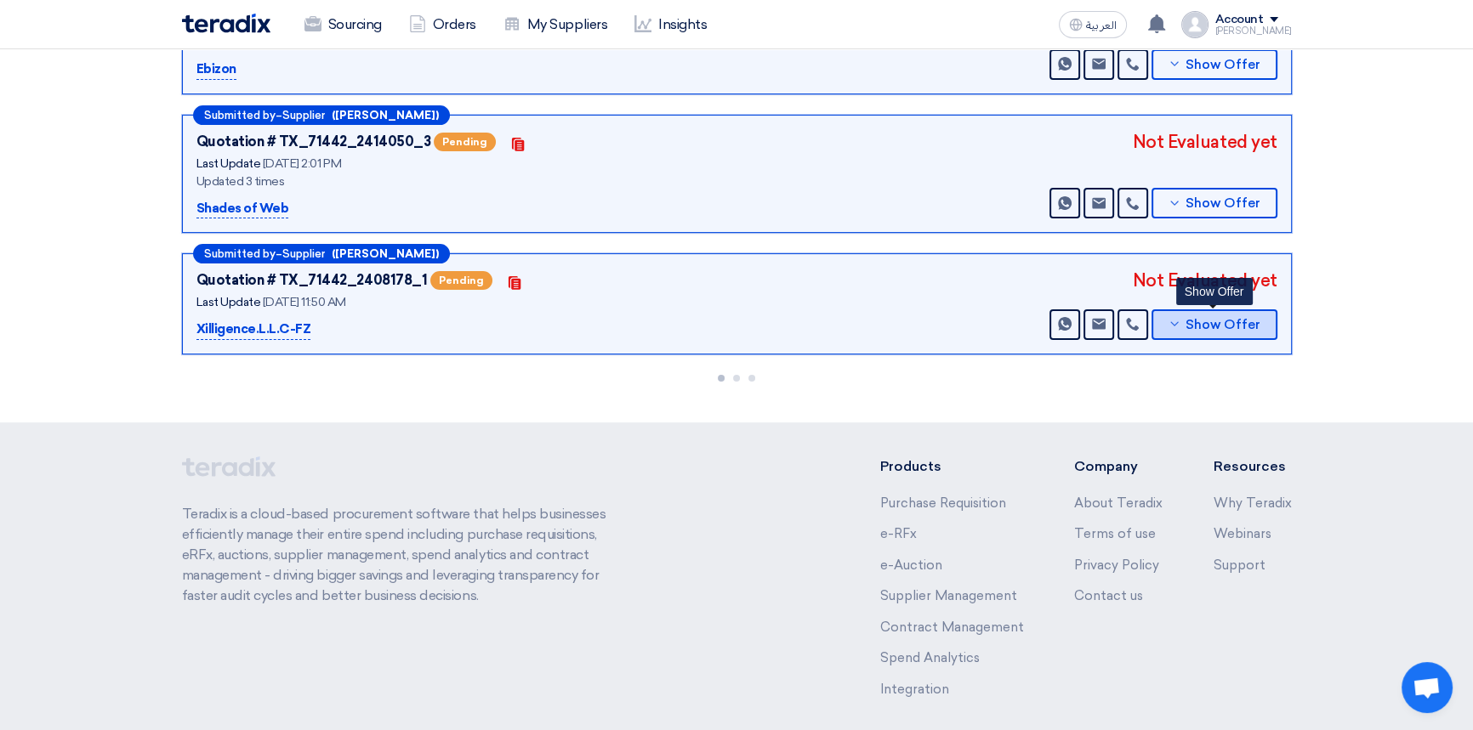
click at [1209, 309] on button "Show Offer" at bounding box center [1214, 324] width 126 height 31
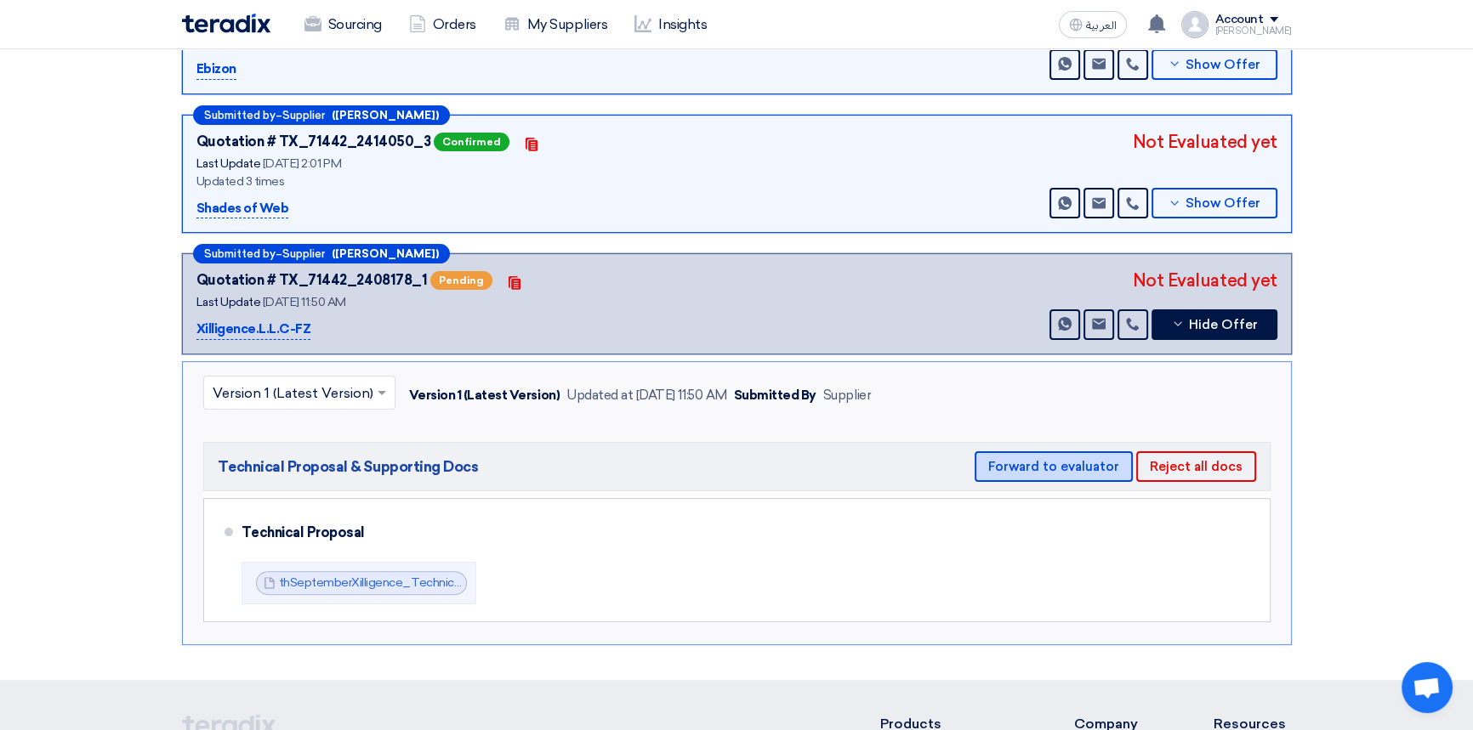
click at [1078, 456] on button "Forward to evaluator" at bounding box center [1053, 466] width 158 height 31
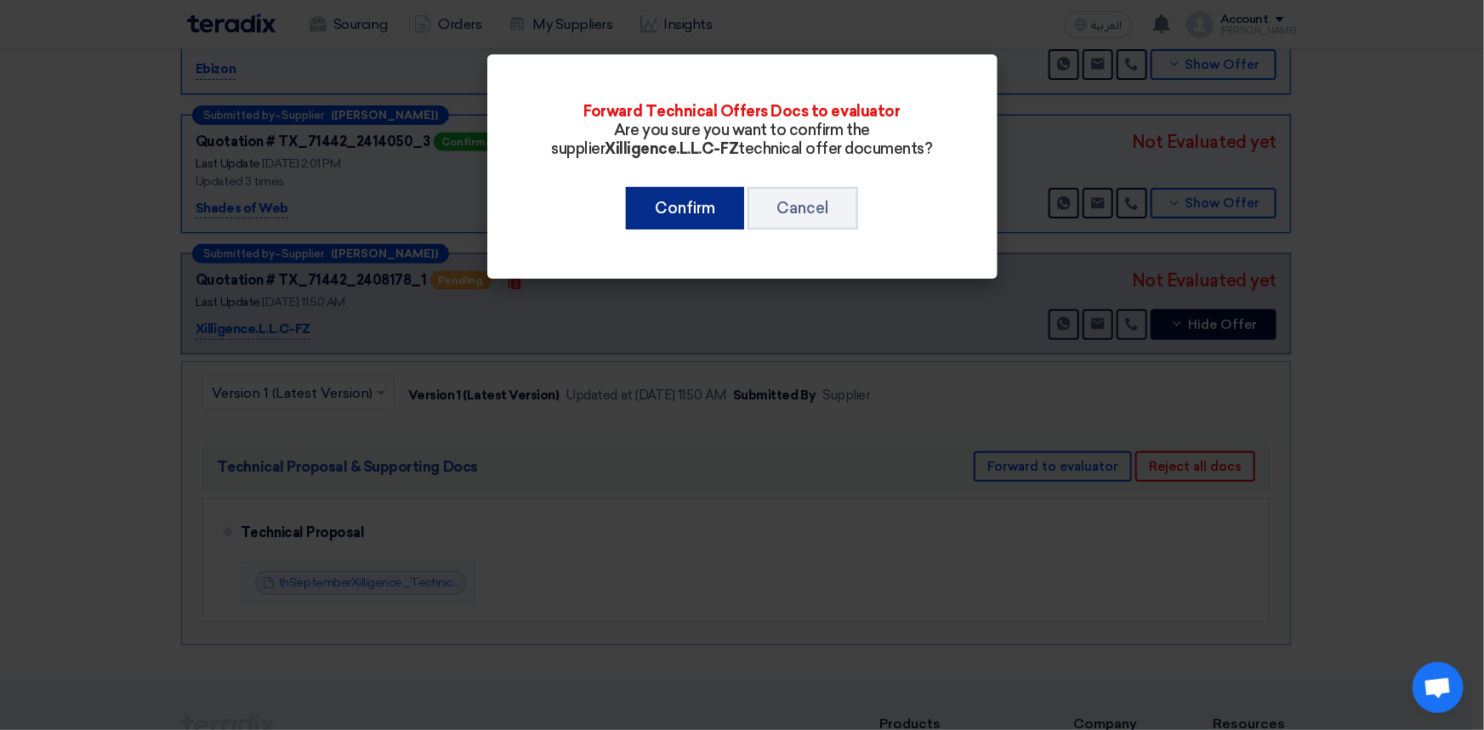
click at [691, 207] on button "Confirm" at bounding box center [685, 208] width 118 height 43
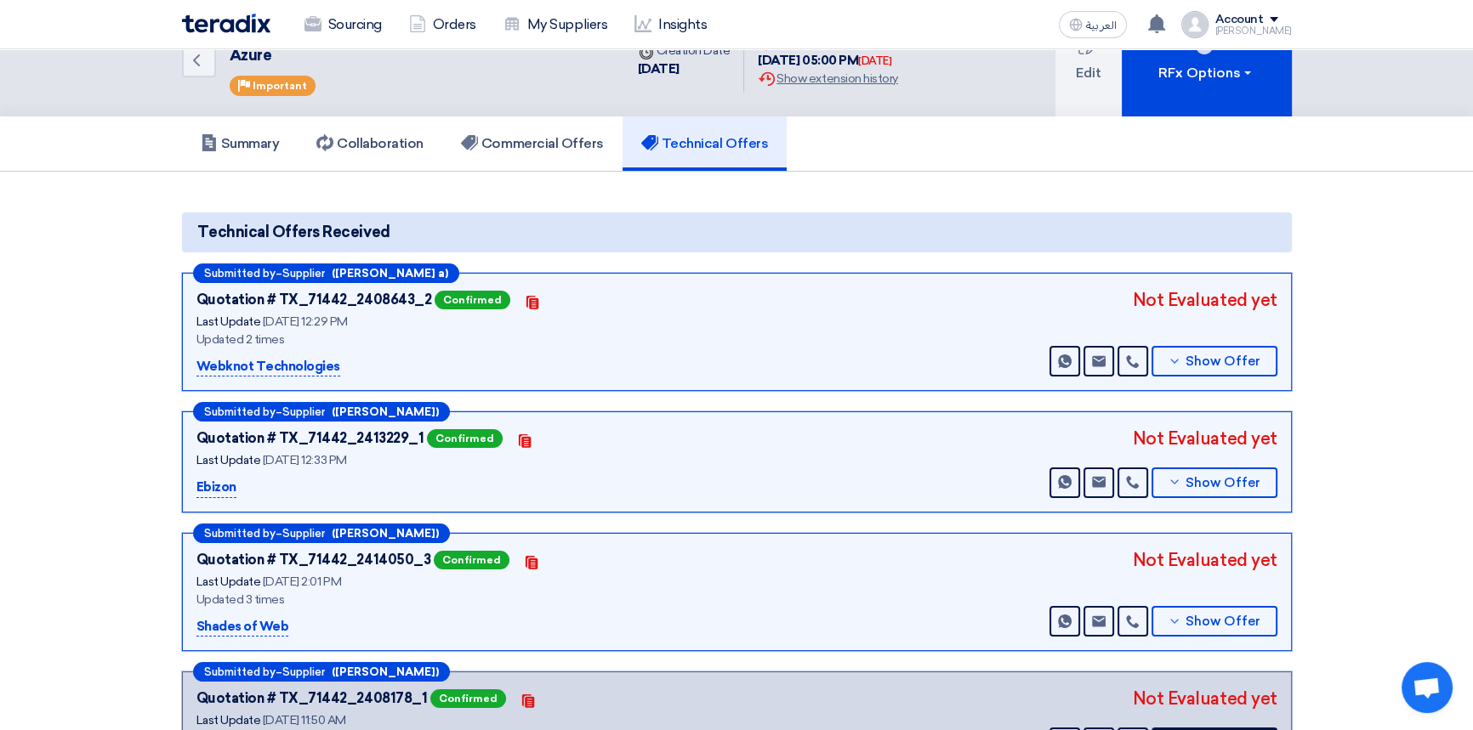
scroll to position [0, 0]
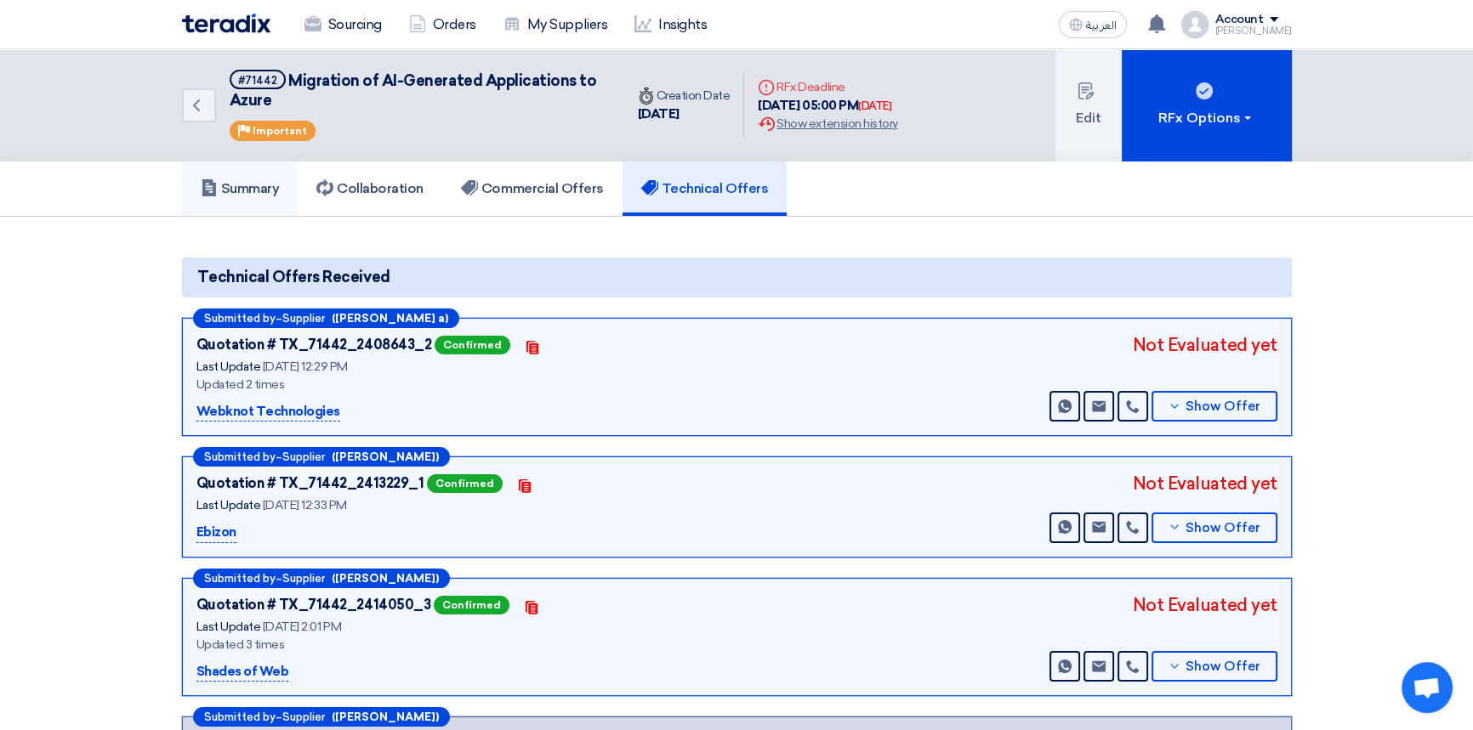
click at [245, 192] on h5 "Summary" at bounding box center [240, 188] width 79 height 17
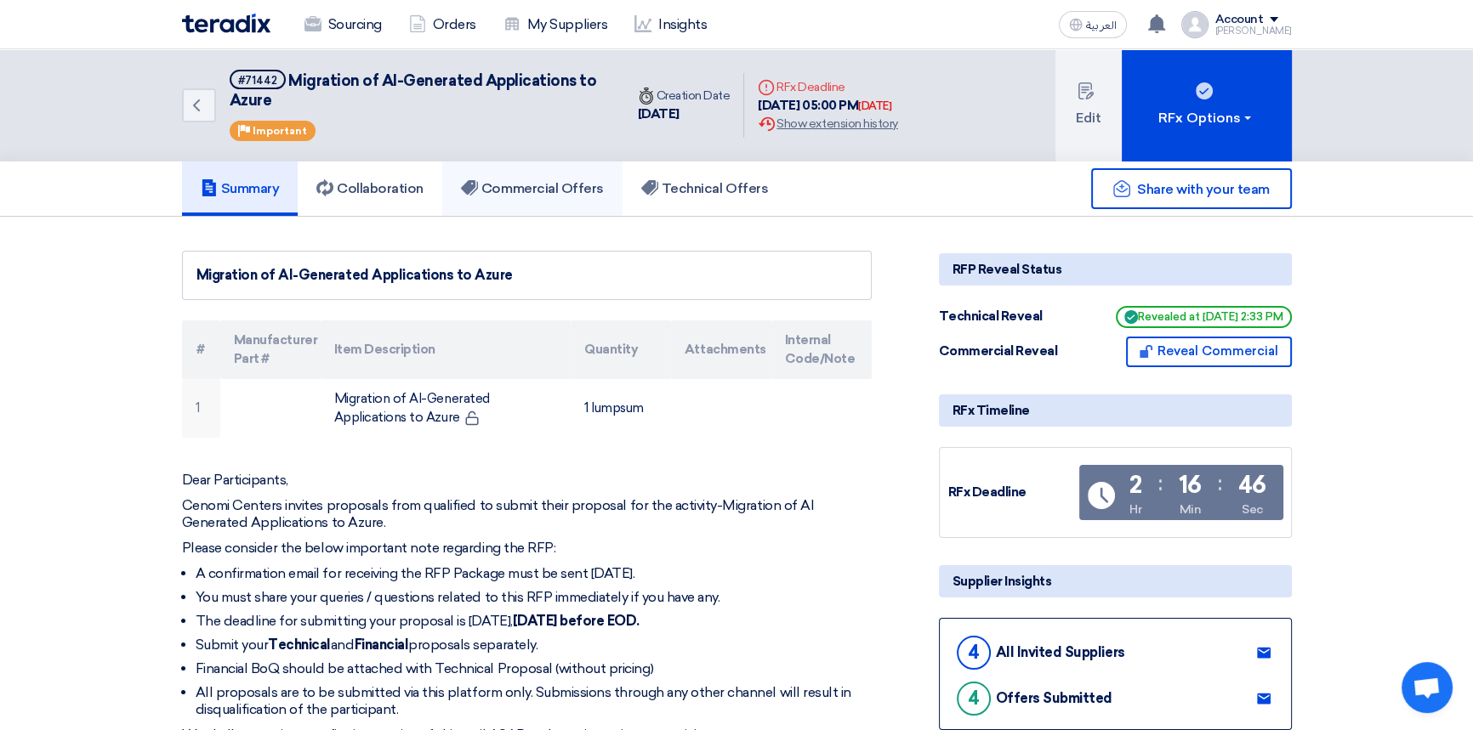
click at [551, 180] on h5 "Commercial Offers" at bounding box center [532, 188] width 143 height 17
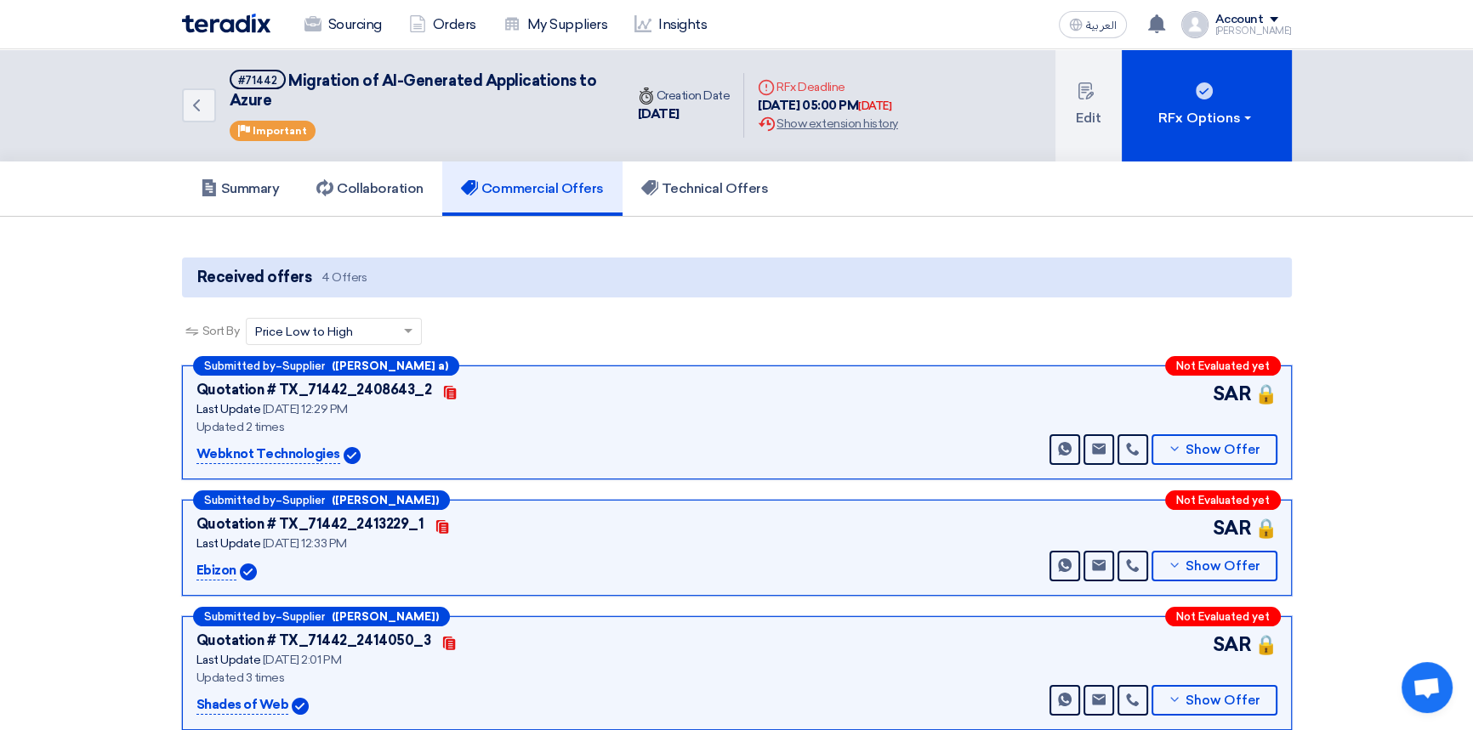
click at [234, 25] on img at bounding box center [226, 24] width 88 height 20
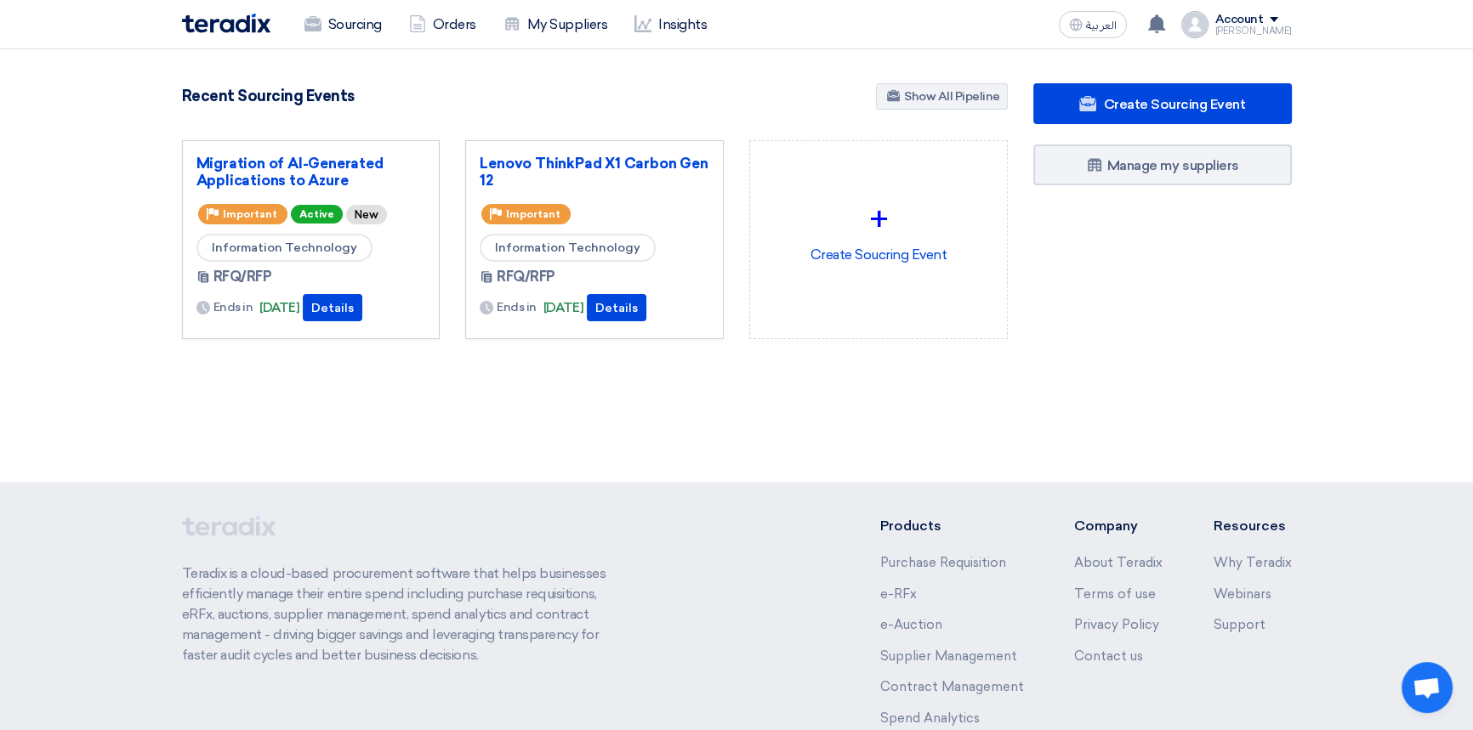
click at [234, 20] on img at bounding box center [226, 24] width 88 height 20
click at [361, 23] on link "Sourcing" at bounding box center [343, 24] width 105 height 37
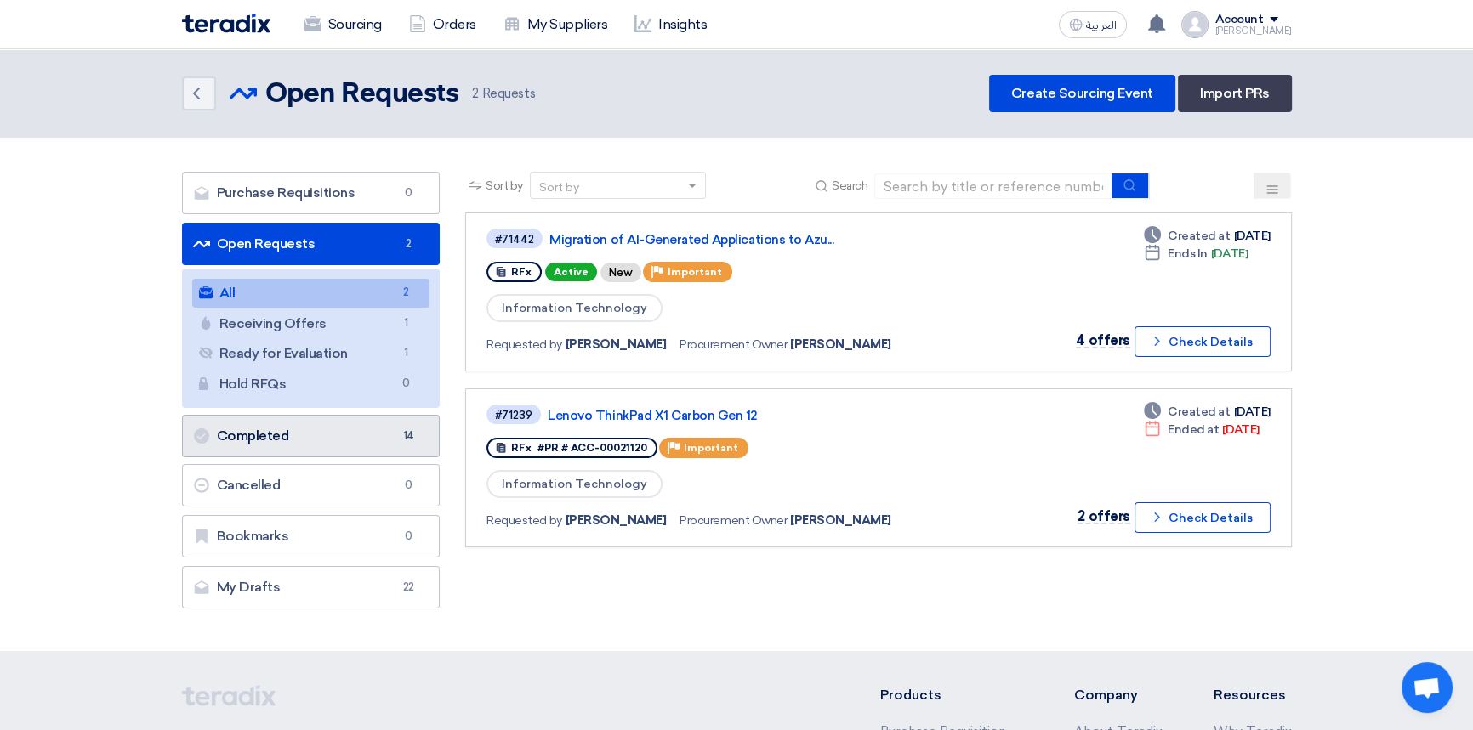
click at [255, 429] on link "Completed Completed 14" at bounding box center [311, 436] width 258 height 43
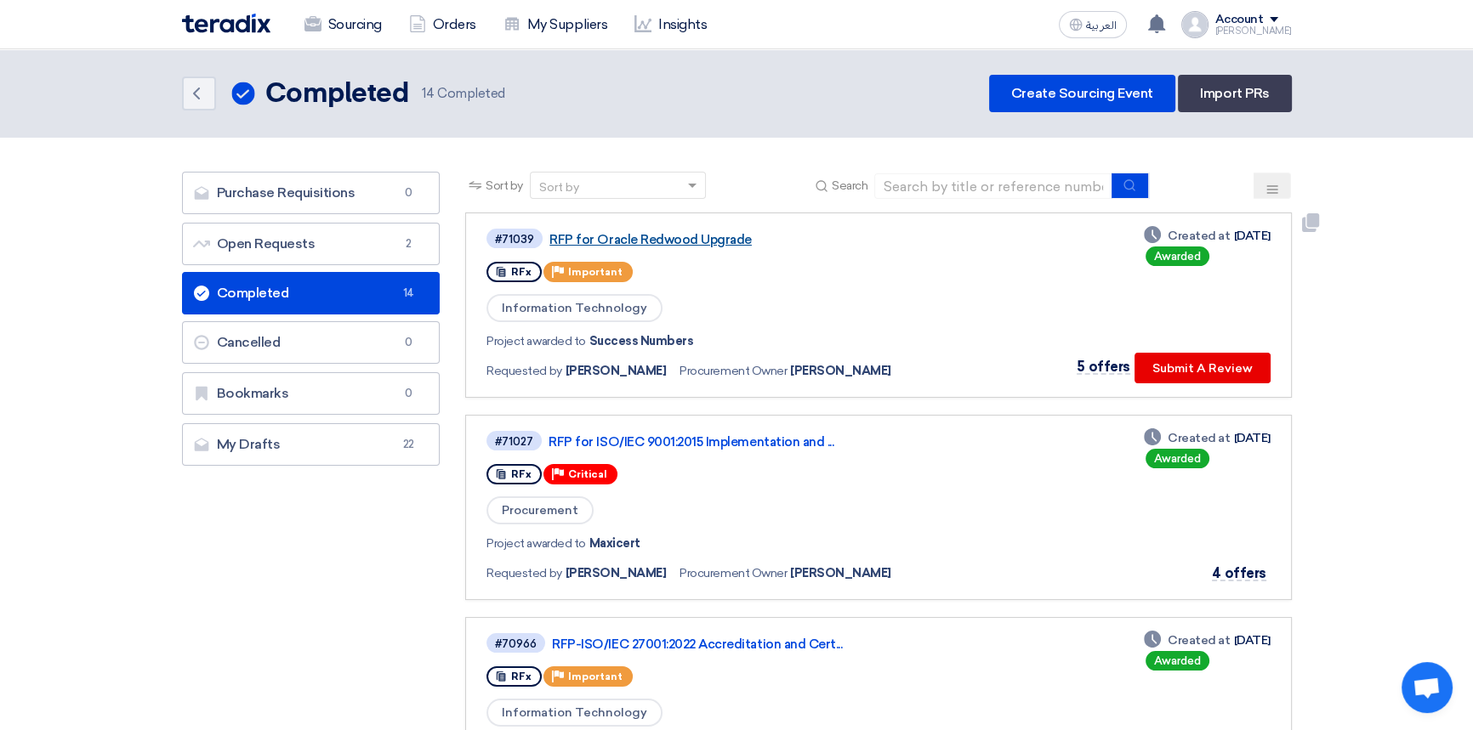
click at [649, 238] on link "RFP for Oracle Redwood Upgrade" at bounding box center [761, 239] width 425 height 15
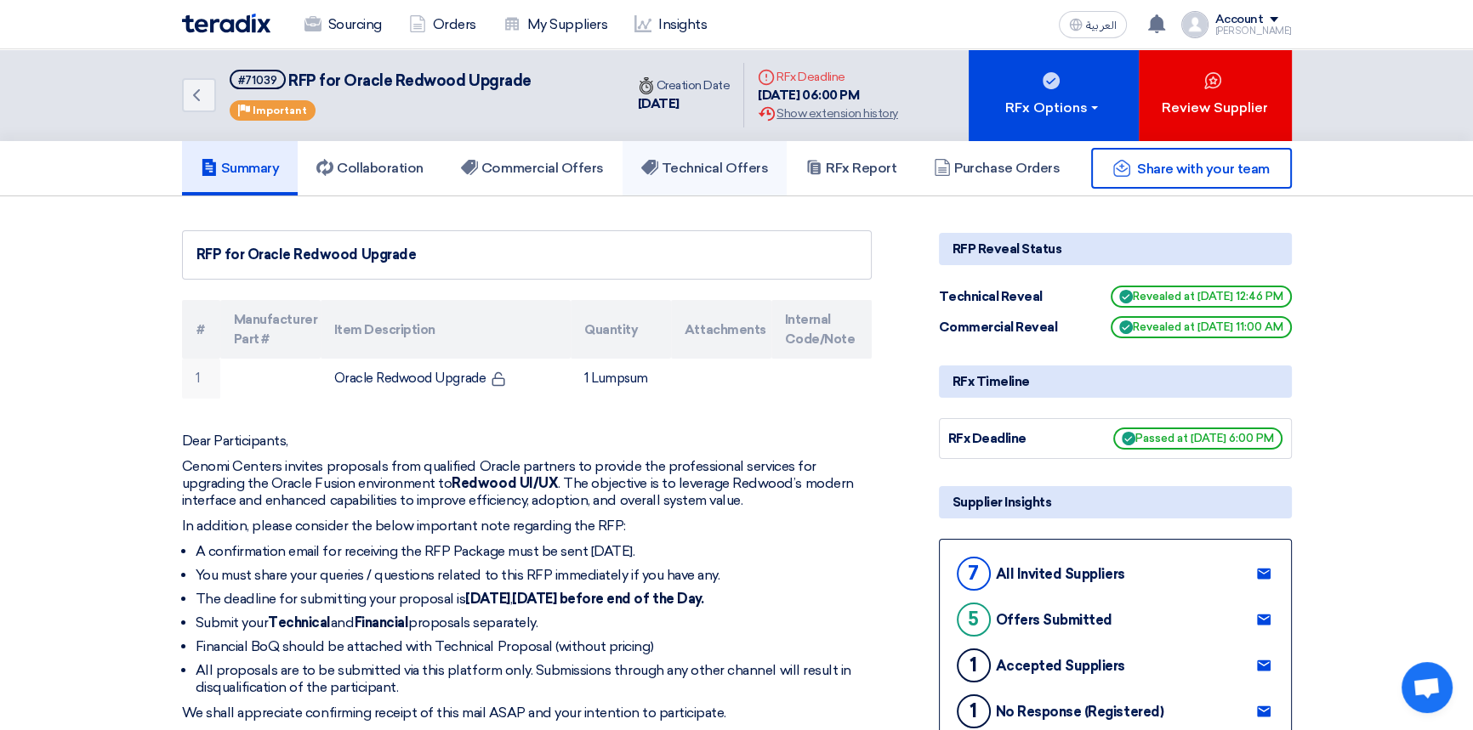
click at [685, 173] on h5 "Technical Offers" at bounding box center [704, 168] width 127 height 17
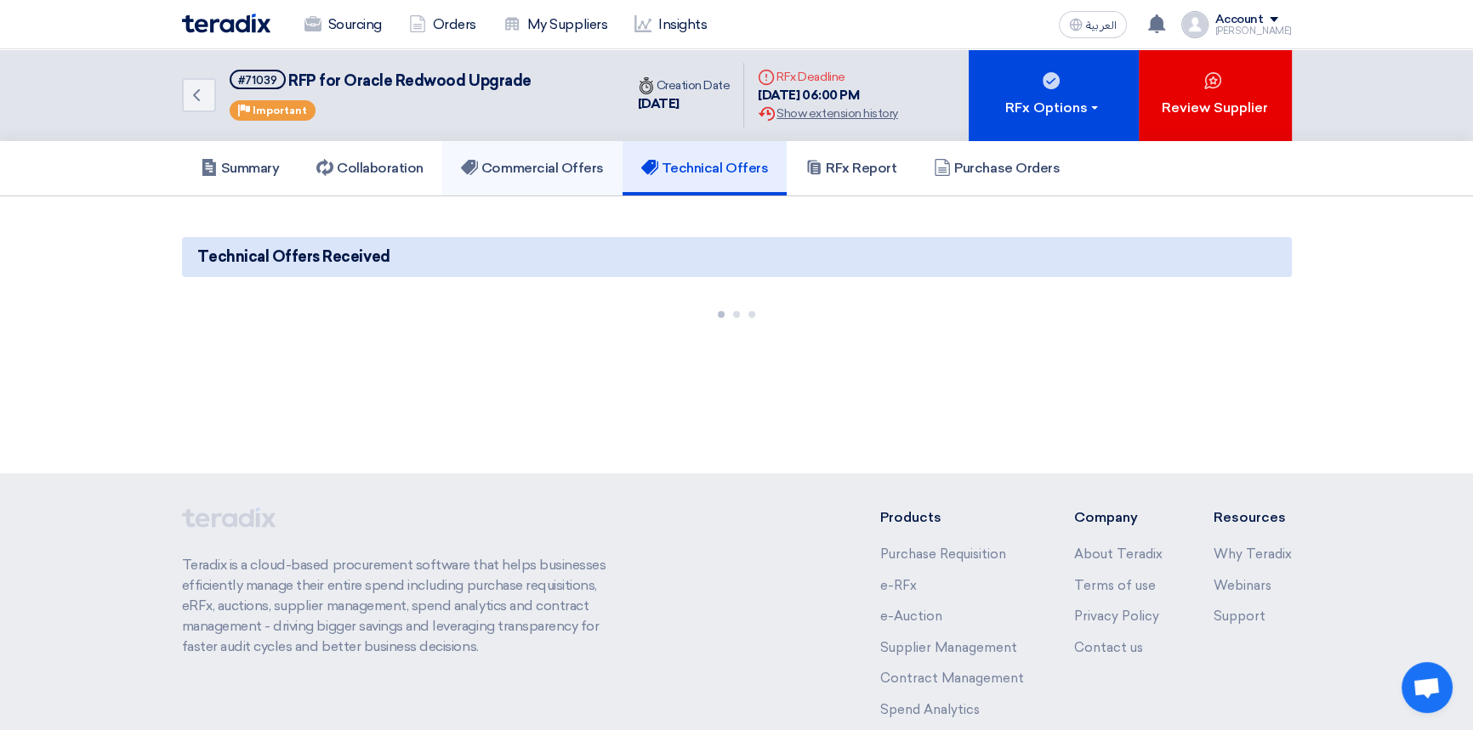
click at [537, 179] on link "Commercial Offers" at bounding box center [532, 168] width 180 height 54
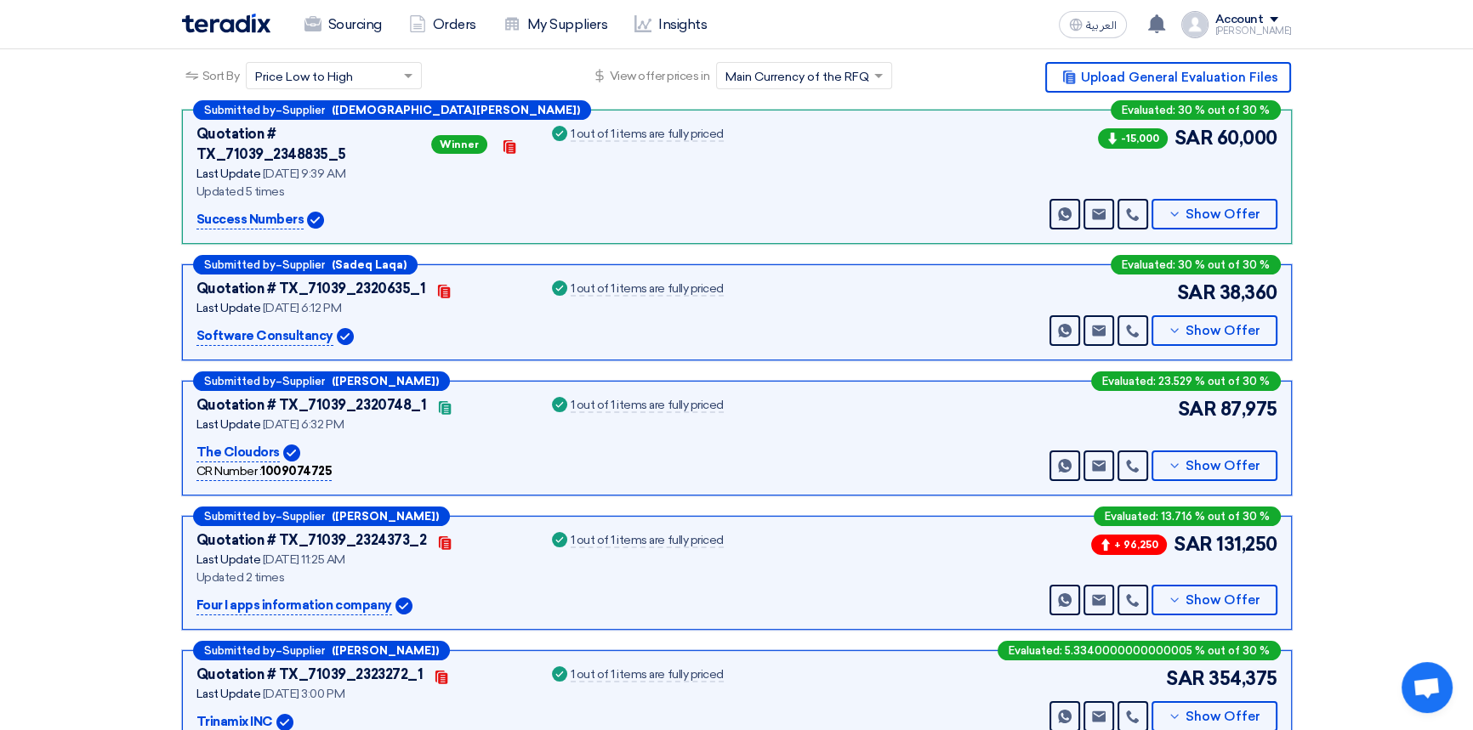
scroll to position [386, 0]
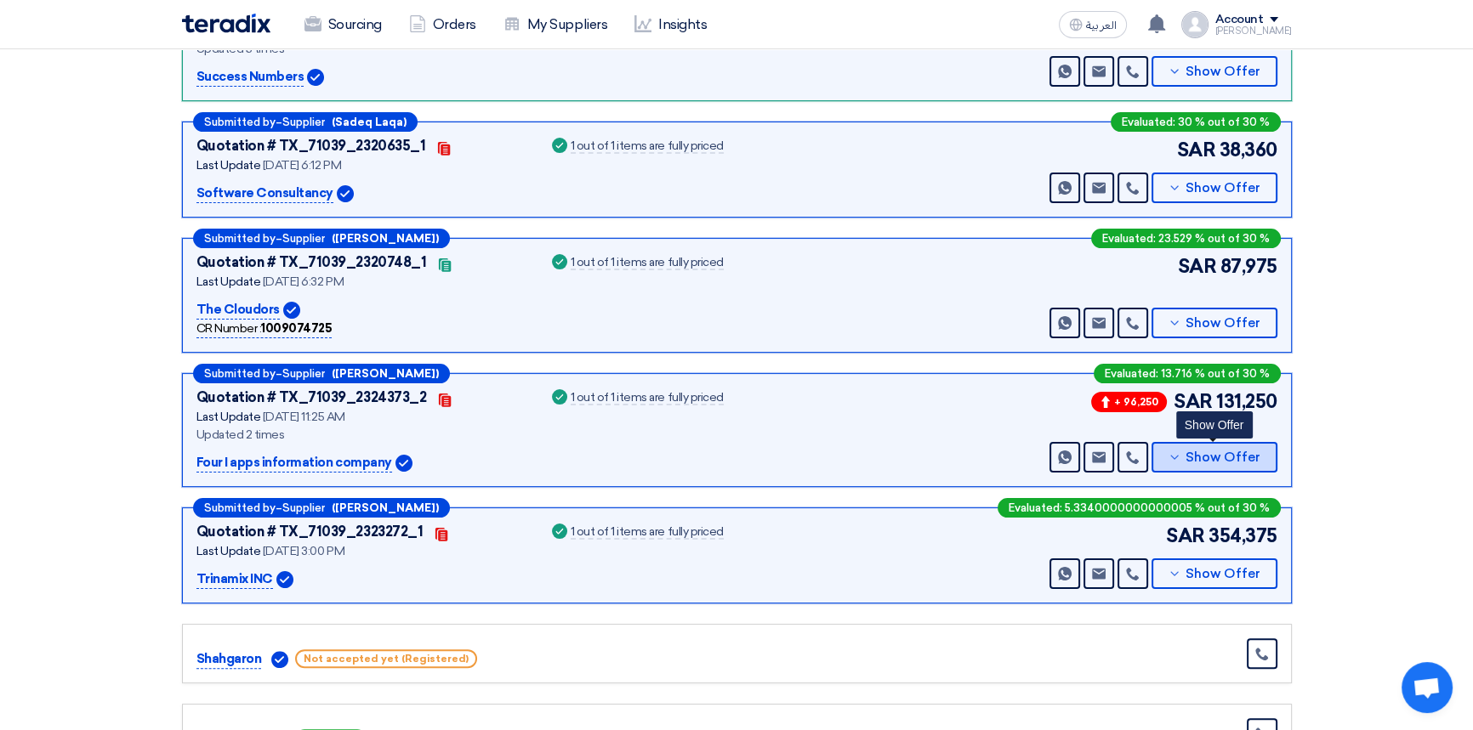
click at [1236, 451] on span "Show Offer" at bounding box center [1222, 457] width 75 height 13
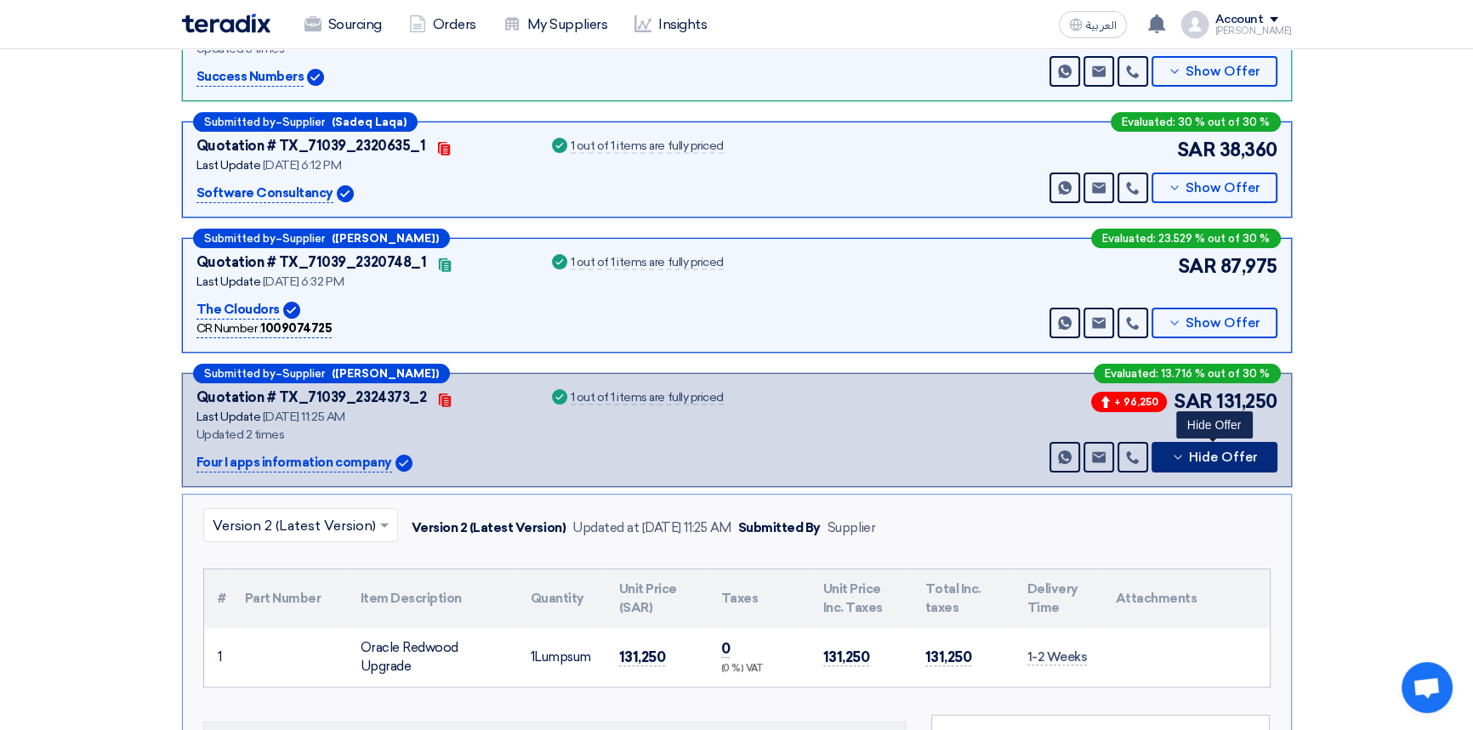
click at [1234, 451] on span "Hide Offer" at bounding box center [1223, 457] width 69 height 13
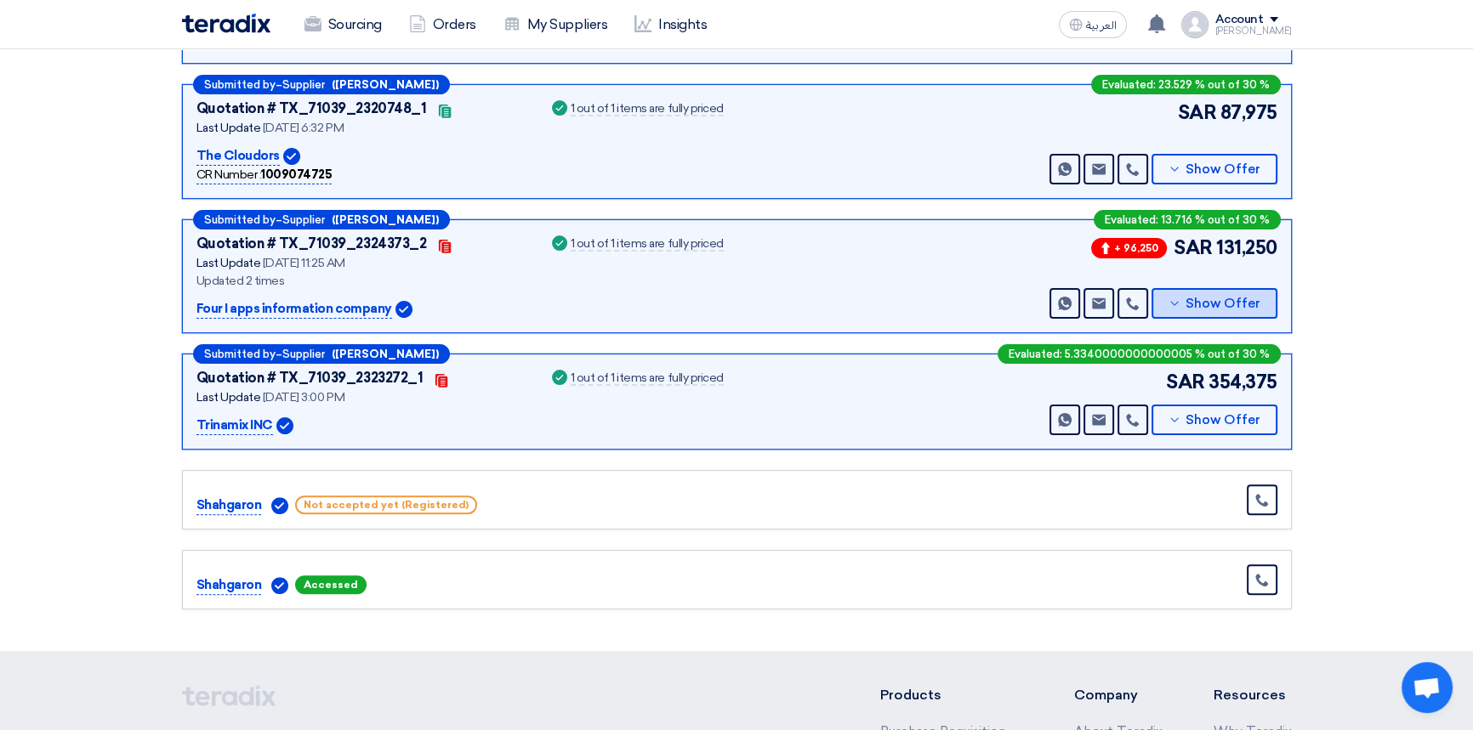
scroll to position [541, 0]
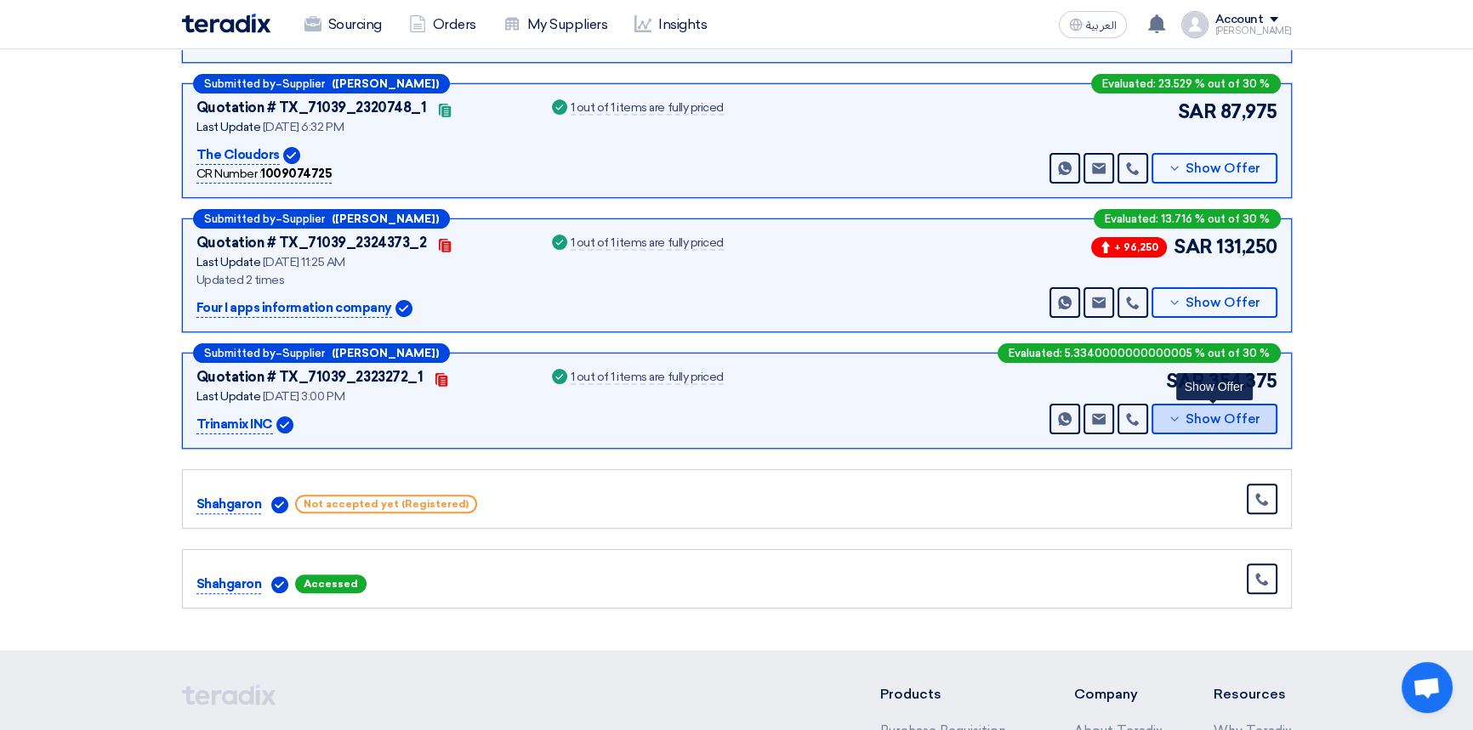
click at [1208, 413] on span "Show Offer" at bounding box center [1222, 419] width 75 height 13
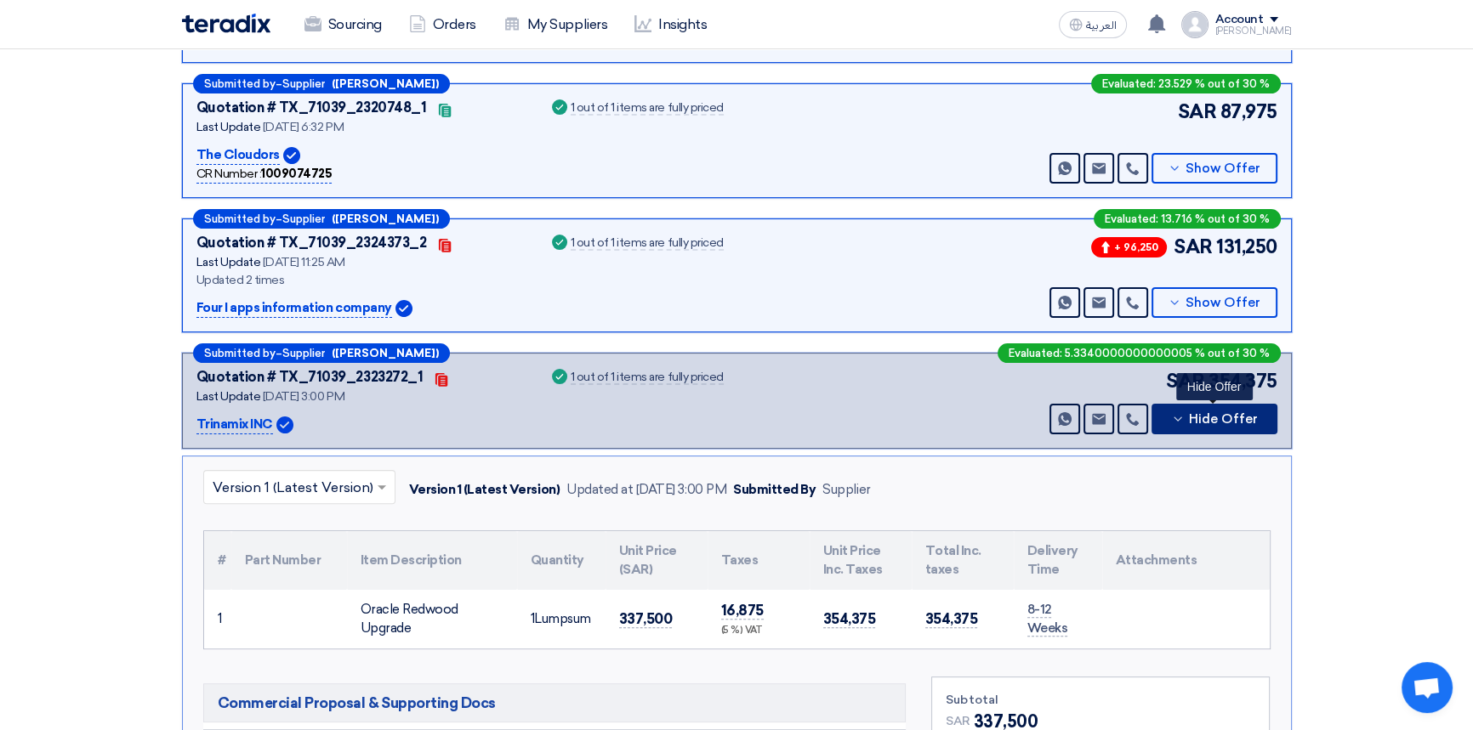
click at [1207, 409] on button "Hide Offer" at bounding box center [1214, 419] width 126 height 31
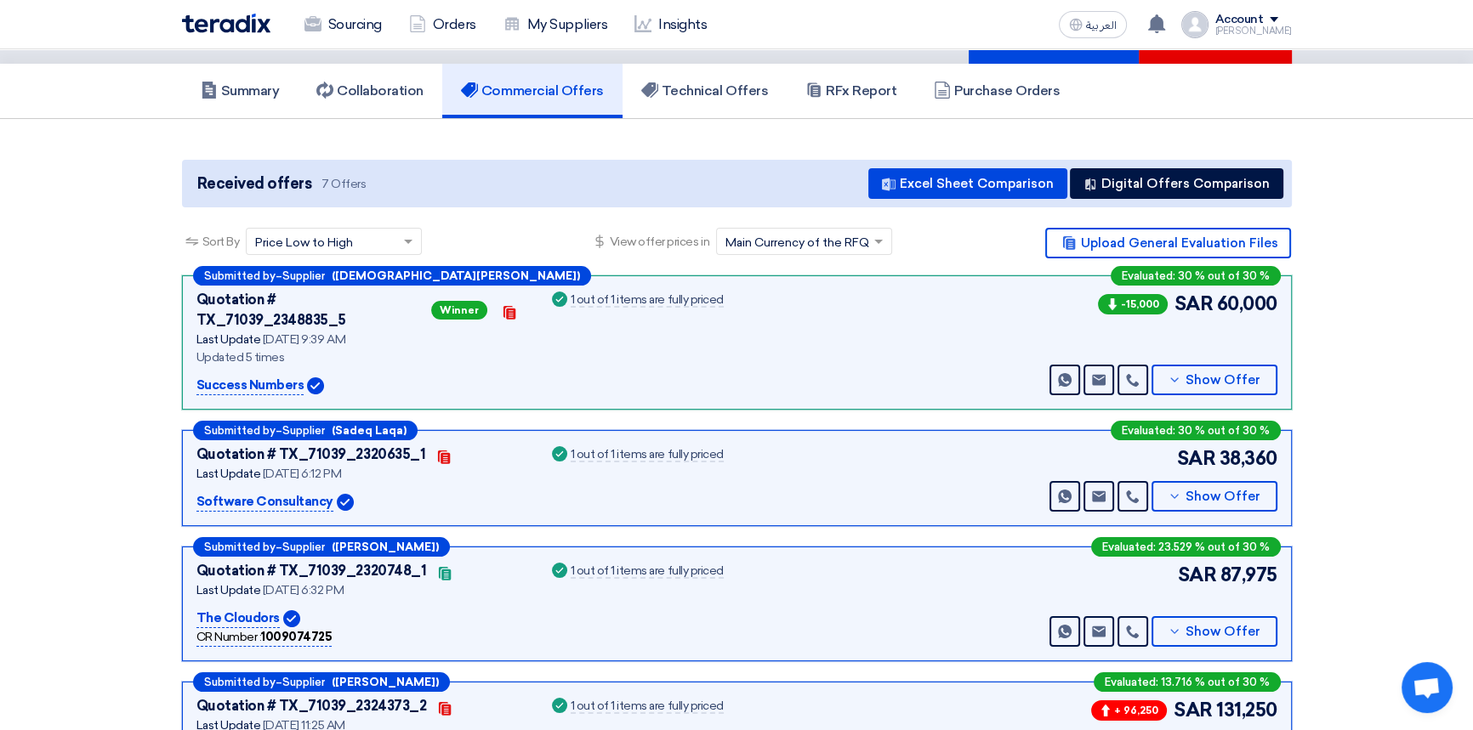
scroll to position [77, 0]
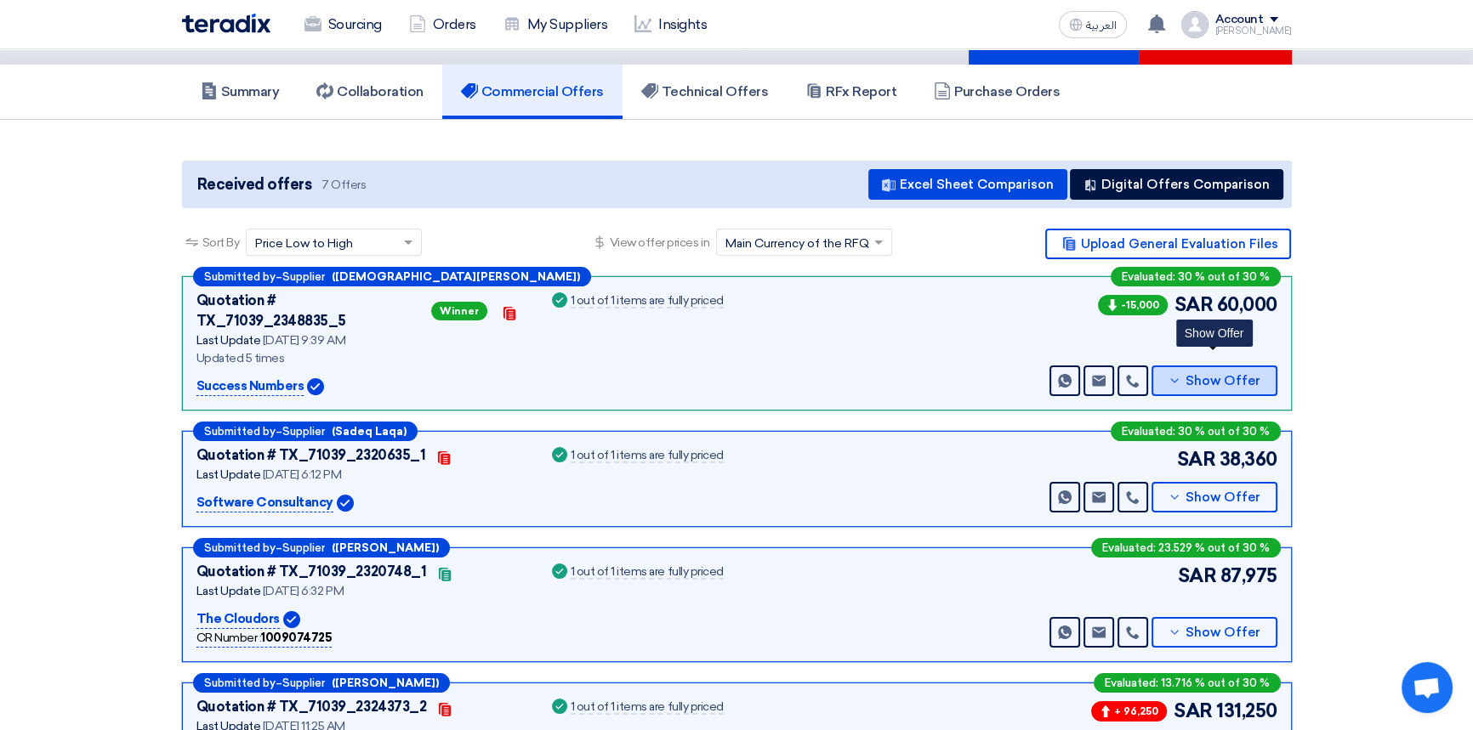
click at [1207, 375] on span "Show Offer" at bounding box center [1222, 381] width 75 height 13
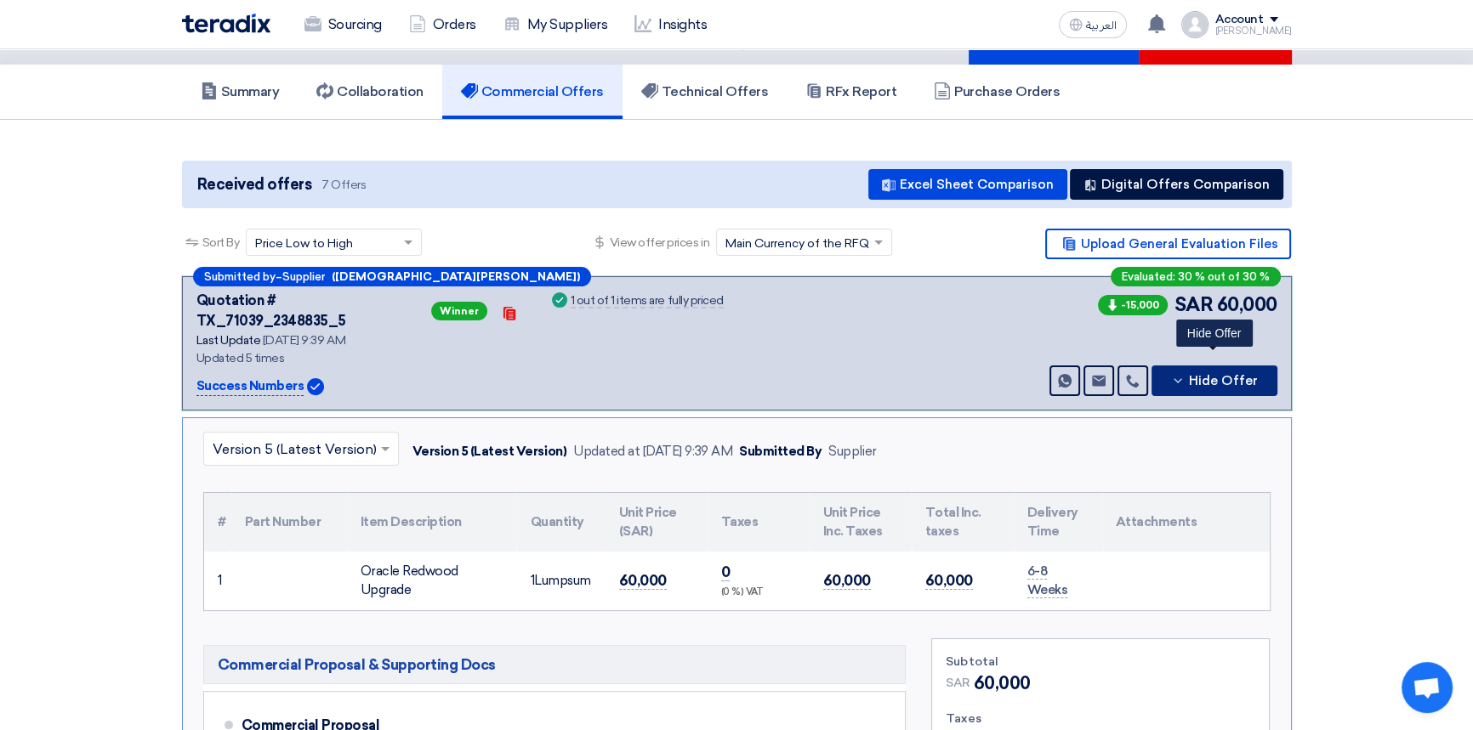
click at [1207, 375] on span "Hide Offer" at bounding box center [1223, 381] width 69 height 13
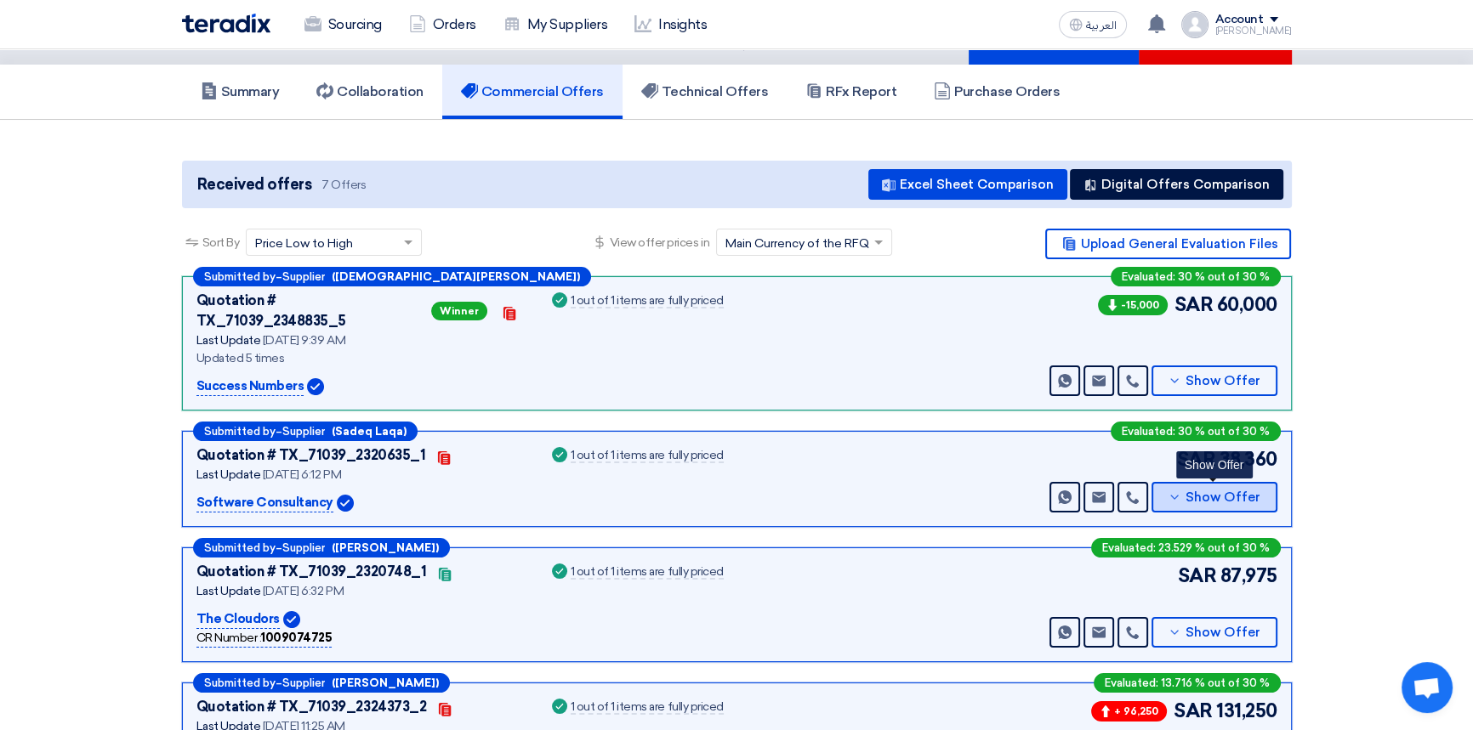
click at [1207, 482] on button "Show Offer" at bounding box center [1214, 497] width 126 height 31
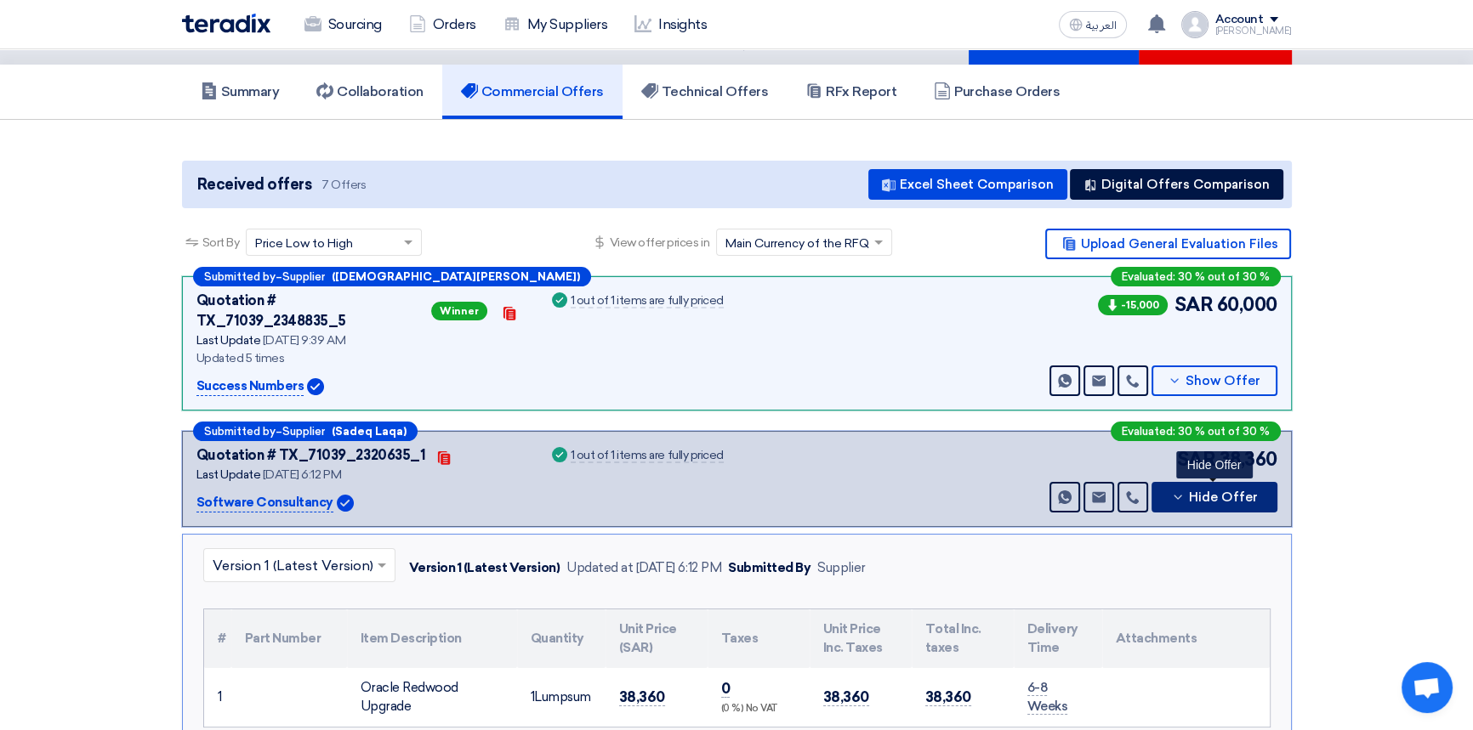
click at [1207, 482] on button "Hide Offer" at bounding box center [1214, 497] width 126 height 31
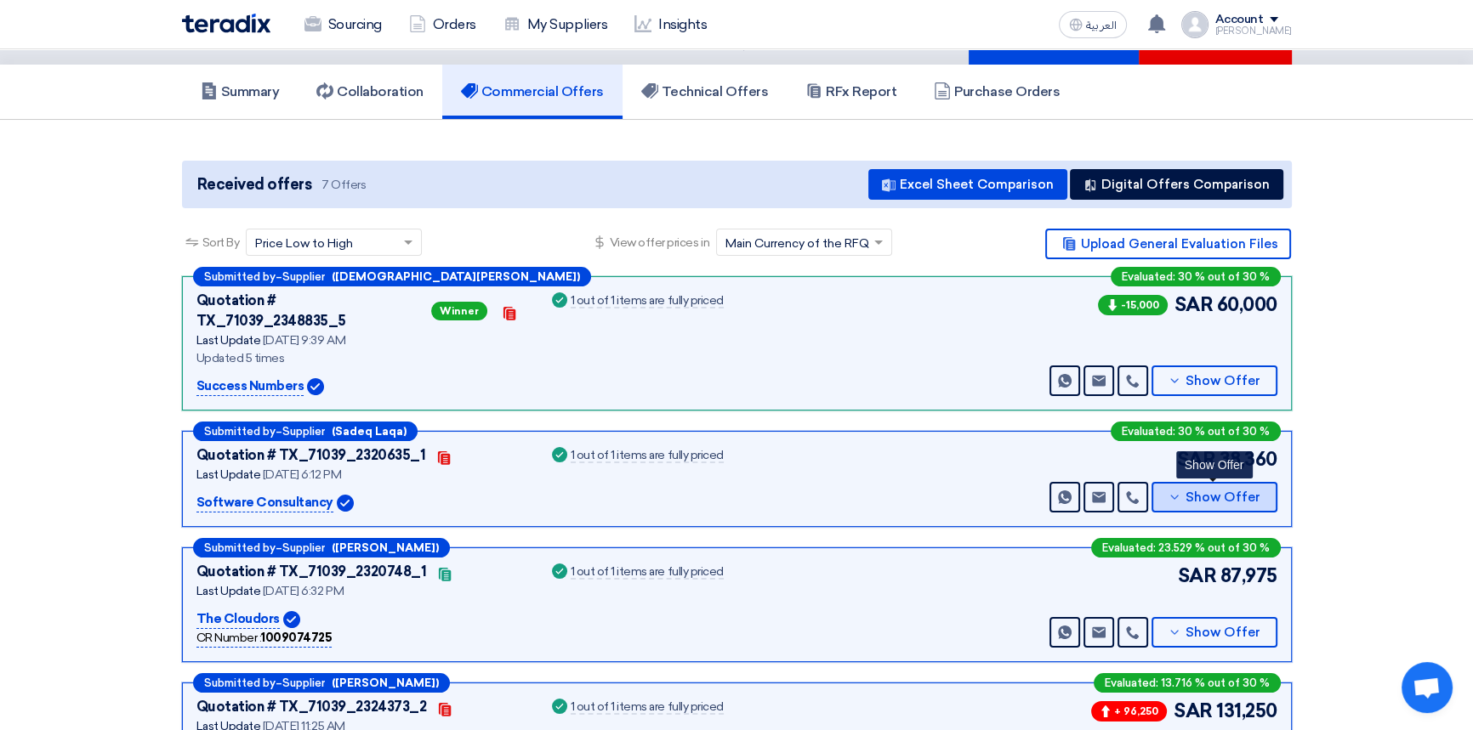
click at [1206, 491] on span "Show Offer" at bounding box center [1222, 497] width 75 height 13
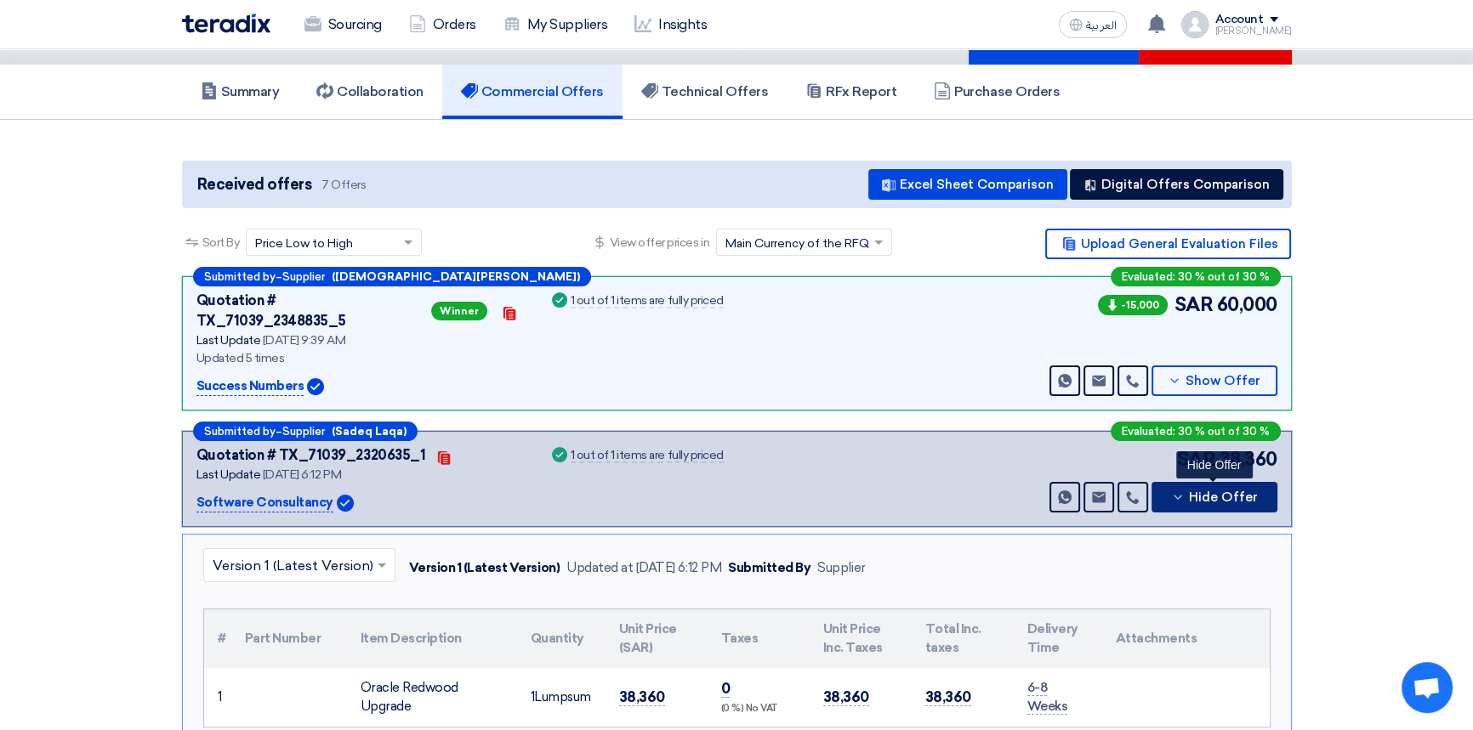
click at [1206, 491] on span "Hide Offer" at bounding box center [1223, 497] width 69 height 13
